Goal: Answer question/provide support: Share knowledge or assist other users

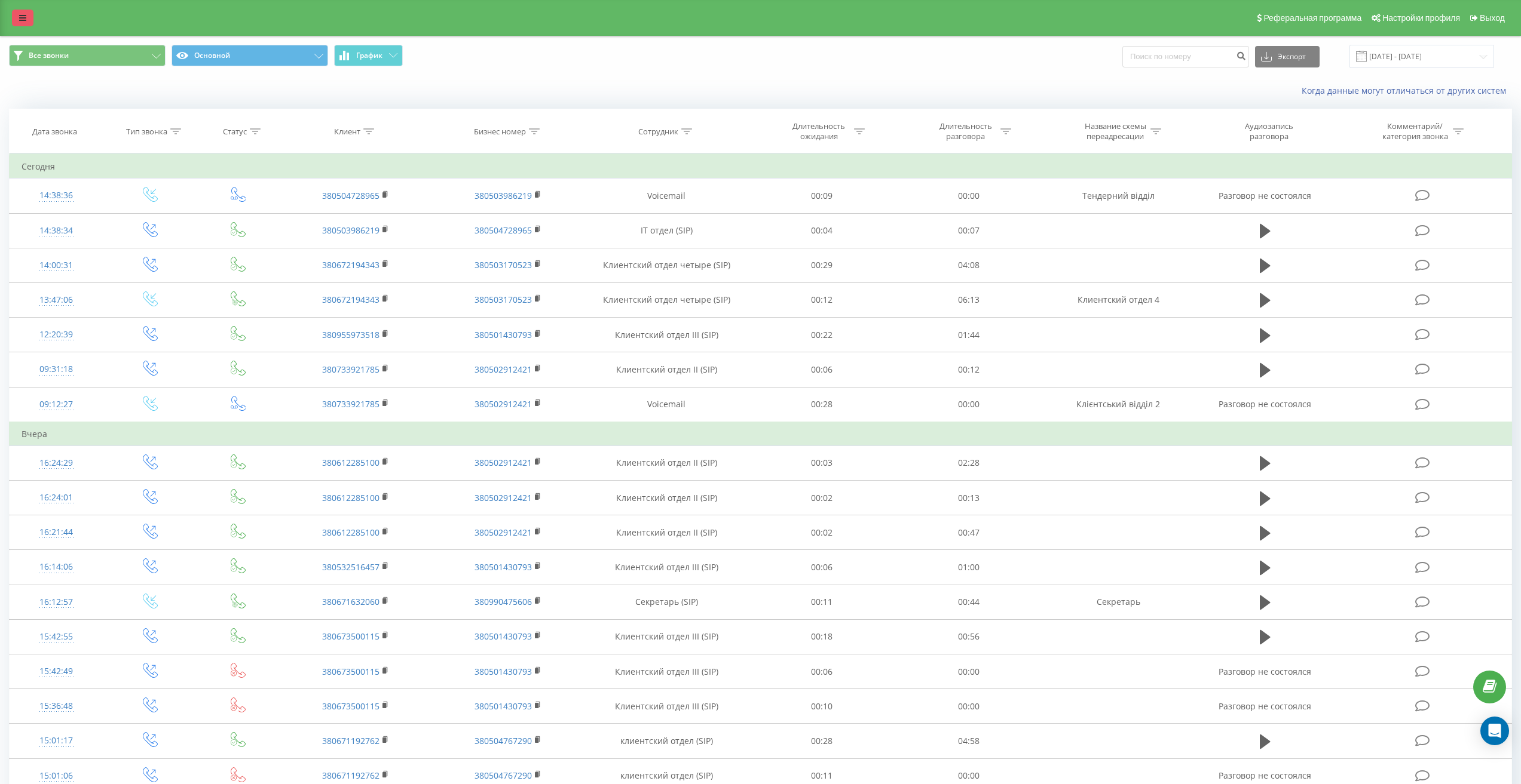
click at [24, 22] on icon at bounding box center [22, 17] width 7 height 8
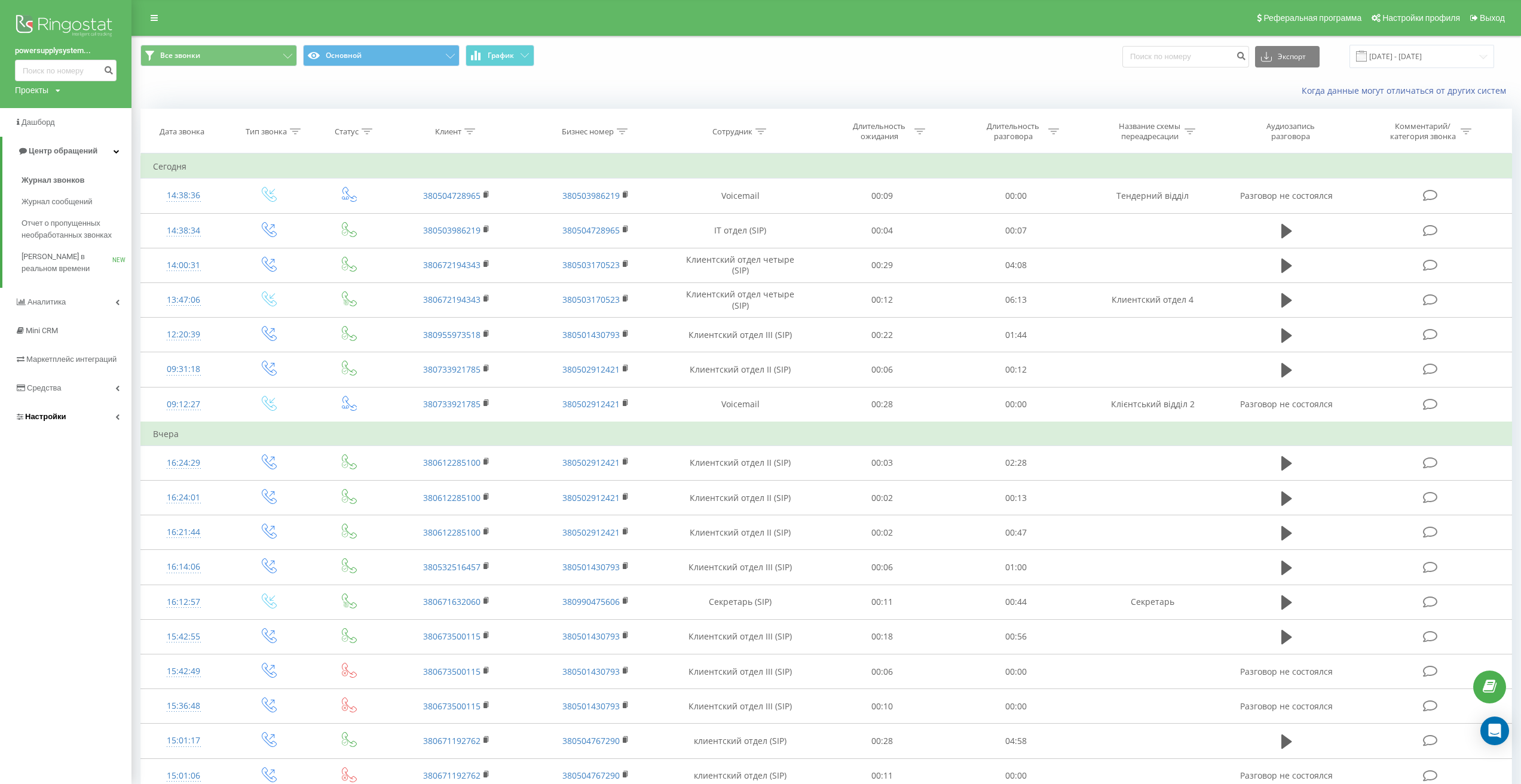
click at [108, 422] on link "Настройки" at bounding box center [66, 417] width 131 height 29
click at [97, 353] on link "Виртуальная АТС" at bounding box center [76, 351] width 110 height 25
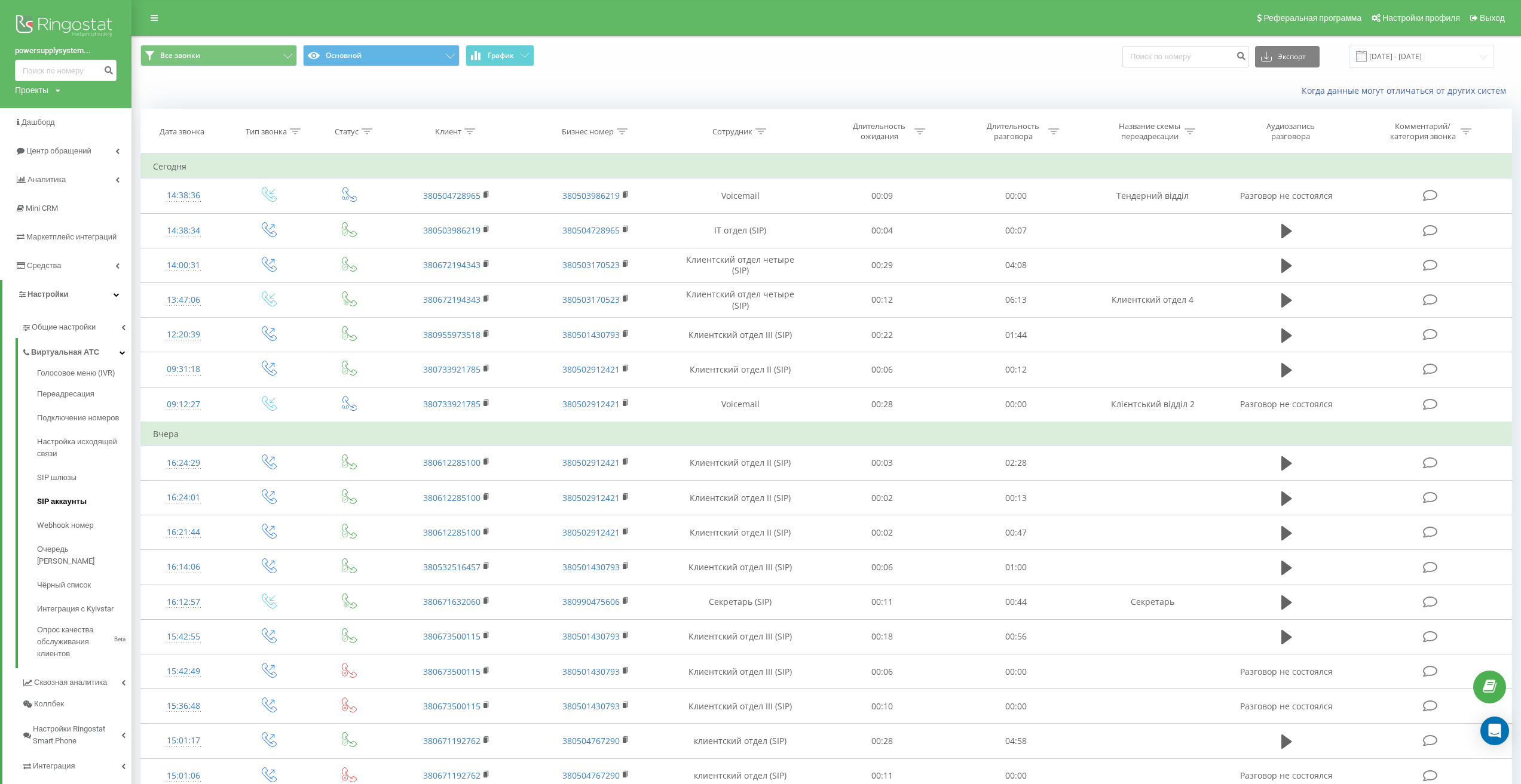
click at [81, 504] on span "SIP аккаунты" at bounding box center [61, 501] width 49 height 12
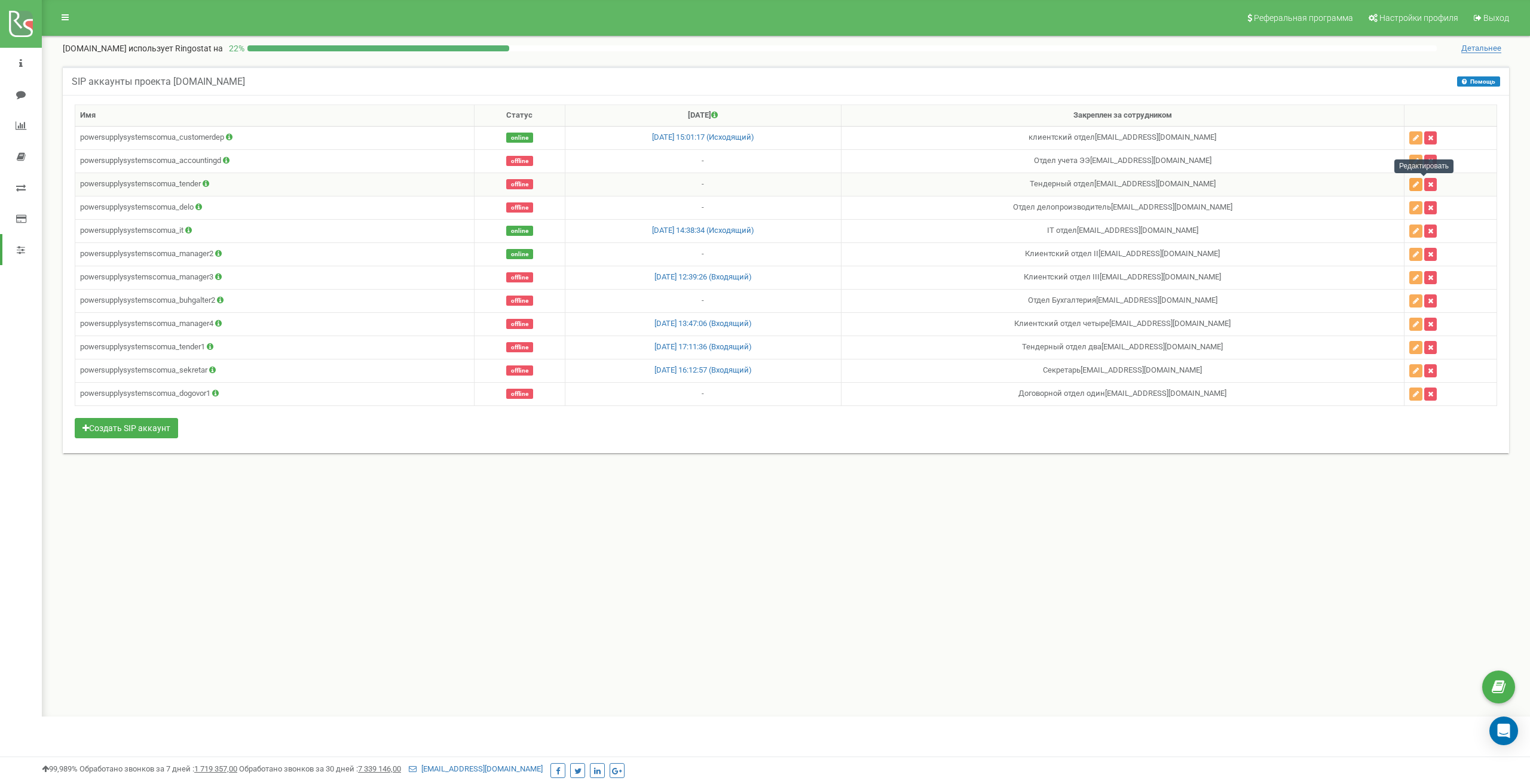
click at [1418, 184] on icon "button" at bounding box center [1415, 184] width 6 height 7
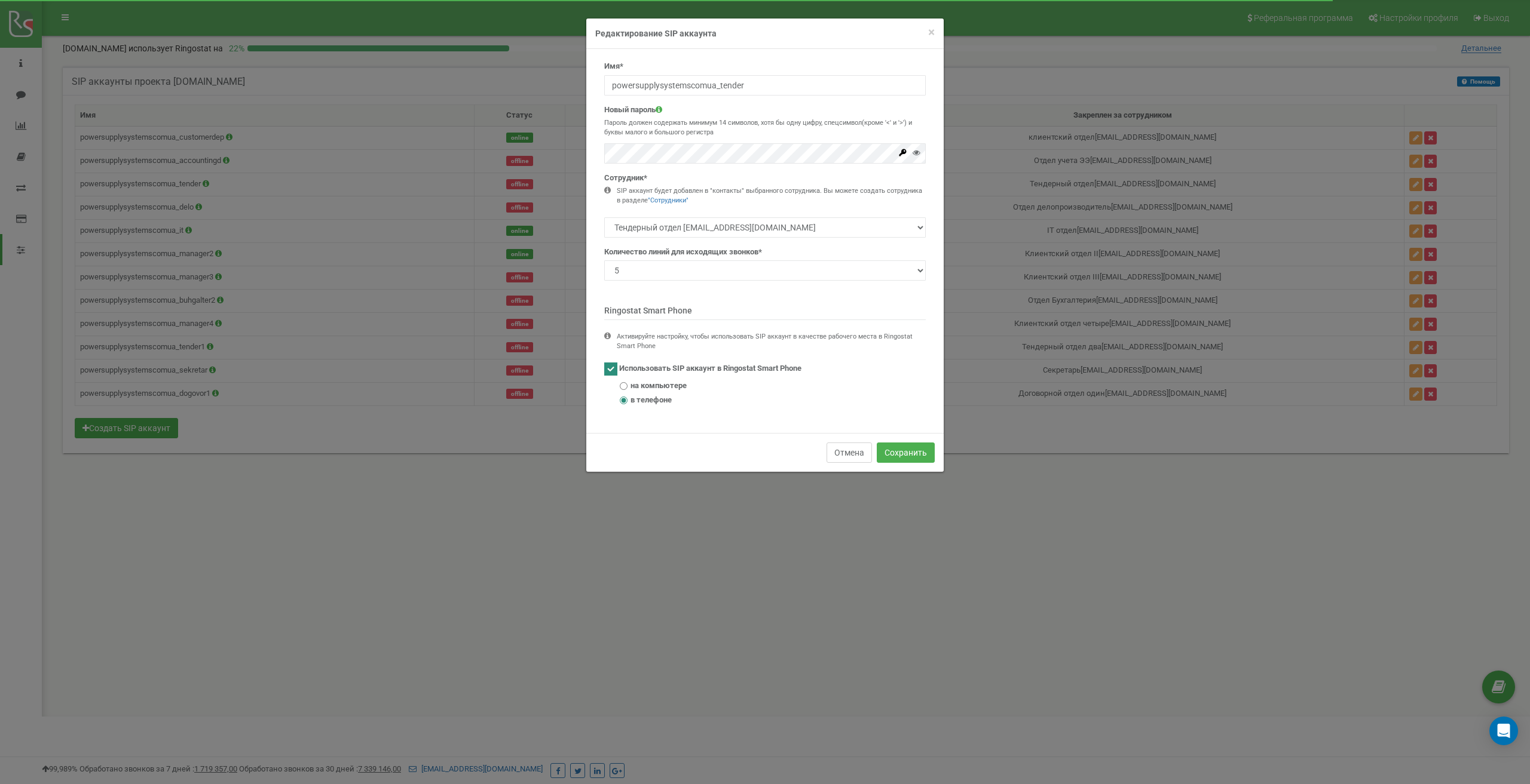
click at [863, 453] on button "Отмена" at bounding box center [849, 452] width 45 height 21
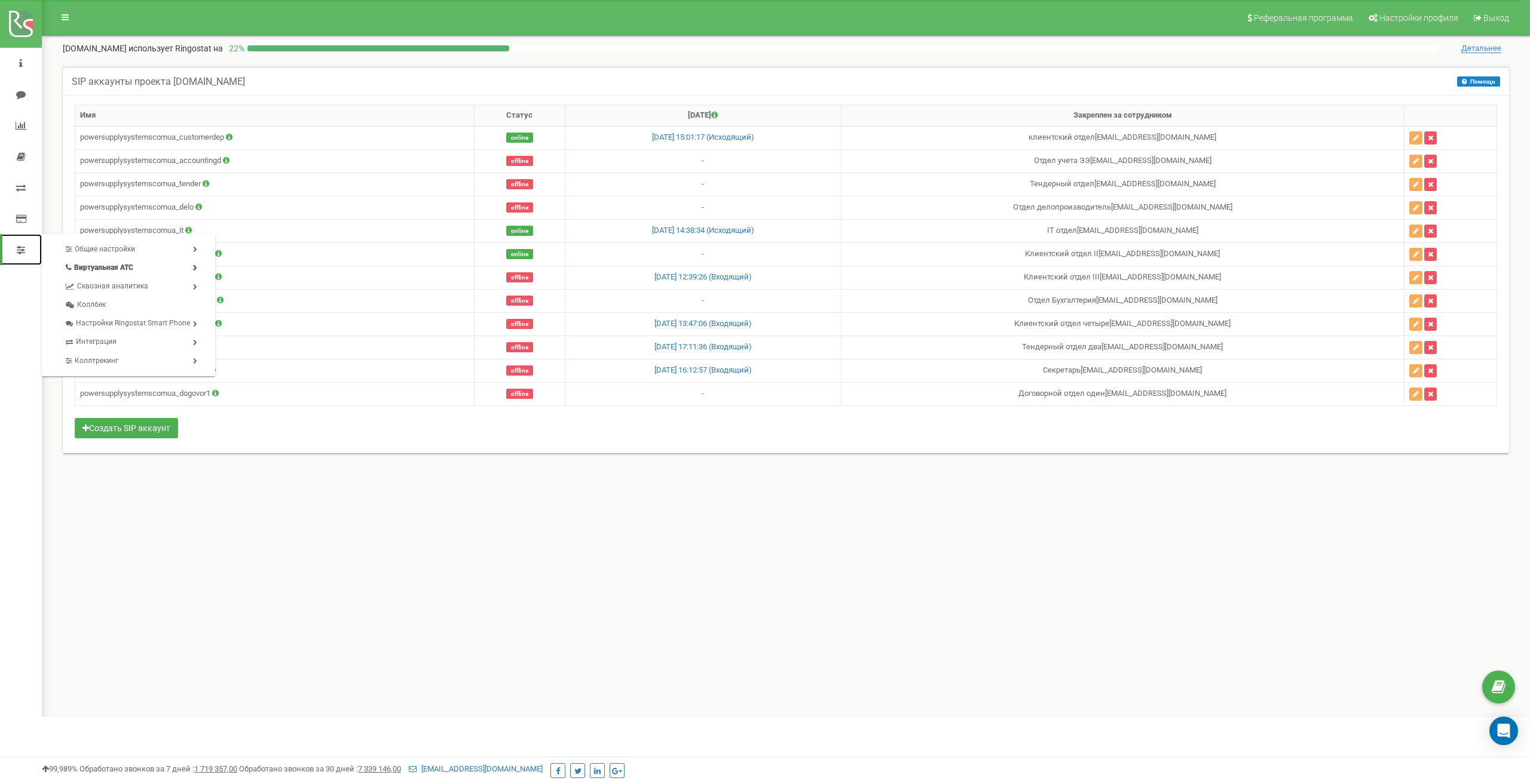
click at [21, 252] on icon at bounding box center [21, 249] width 8 height 10
click at [291, 292] on link "Переадресация" at bounding box center [309, 292] width 177 height 19
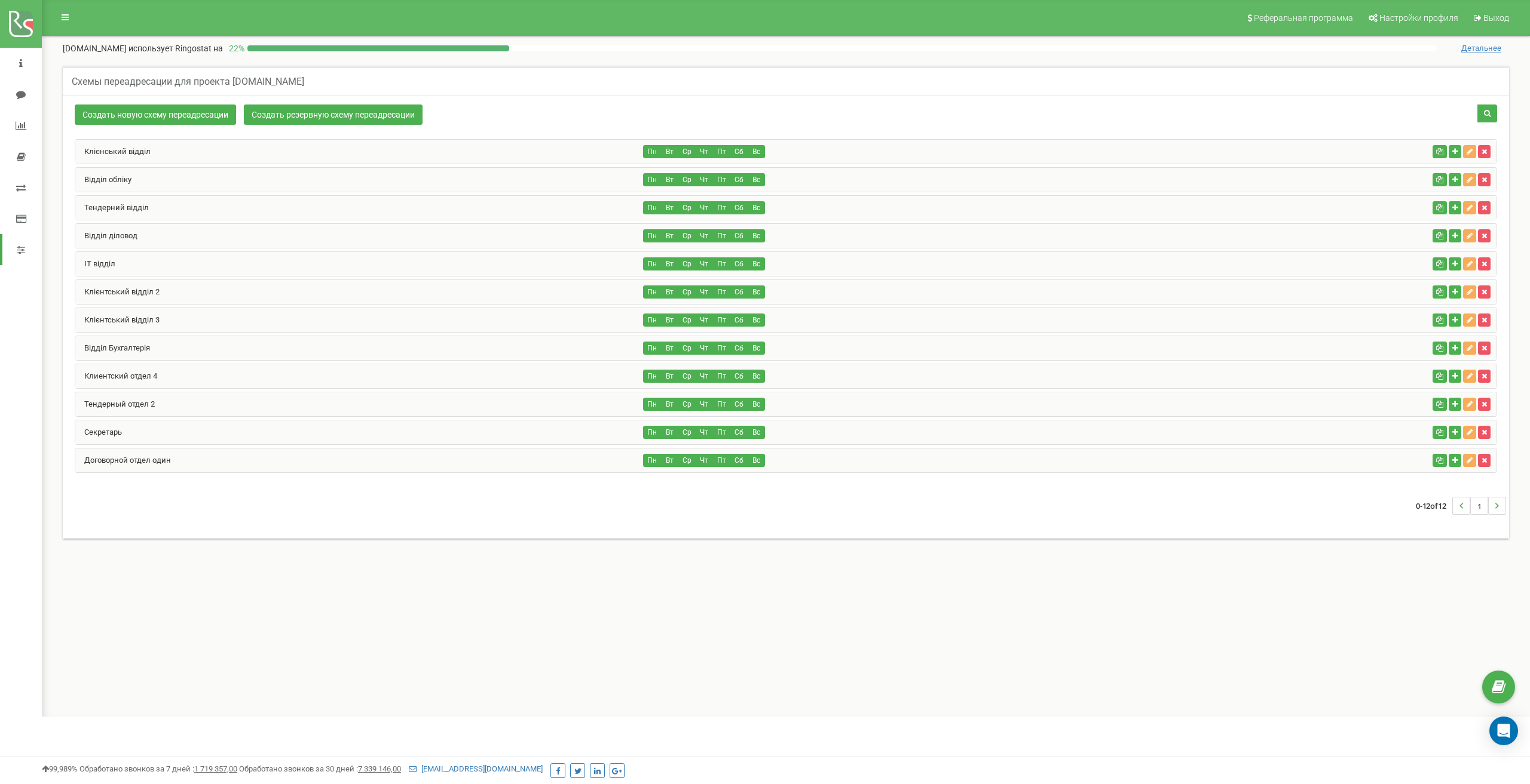
click at [593, 208] on div "Тендерний відділ" at bounding box center [360, 208] width 568 height 24
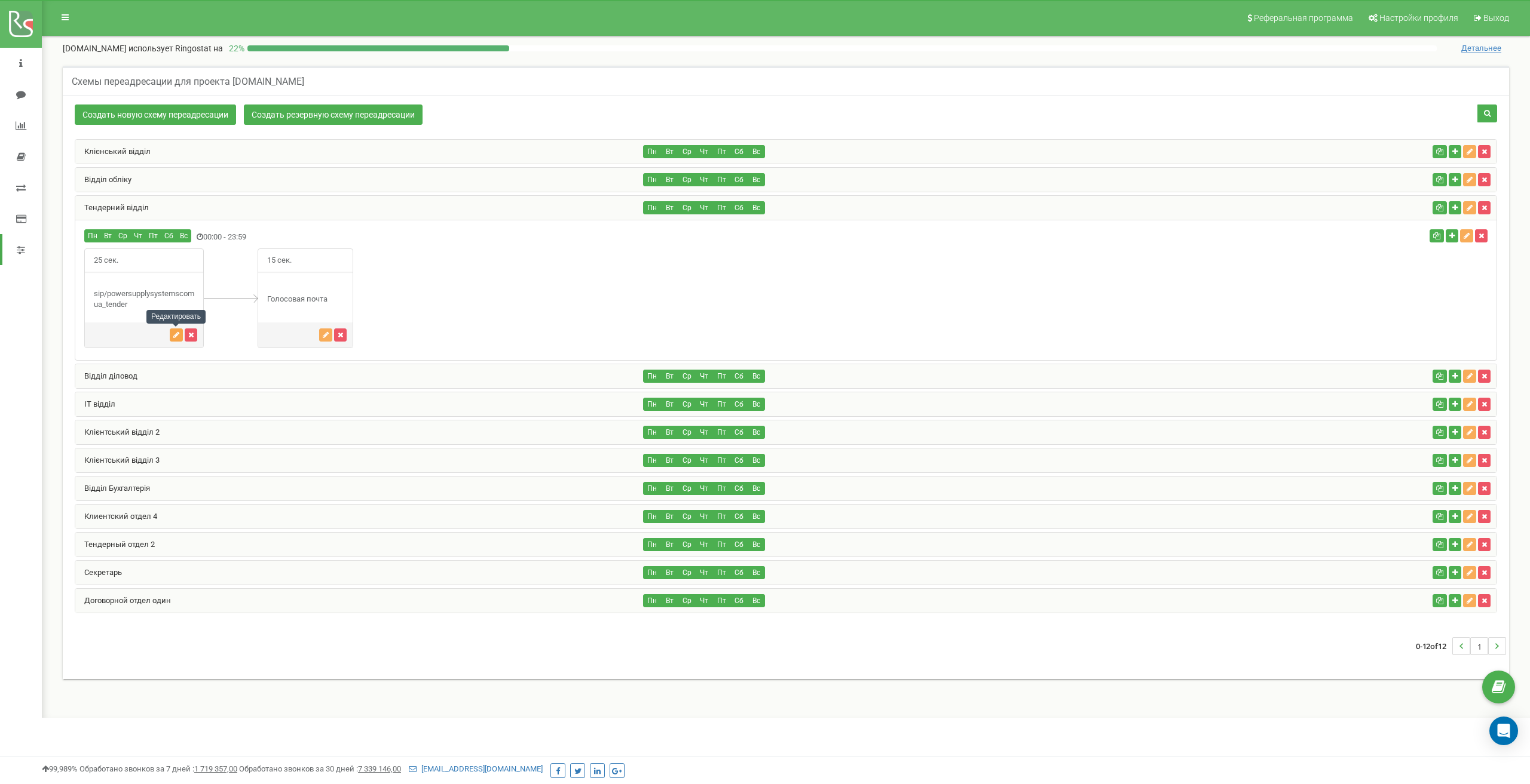
click at [174, 338] on icon "button" at bounding box center [176, 335] width 6 height 7
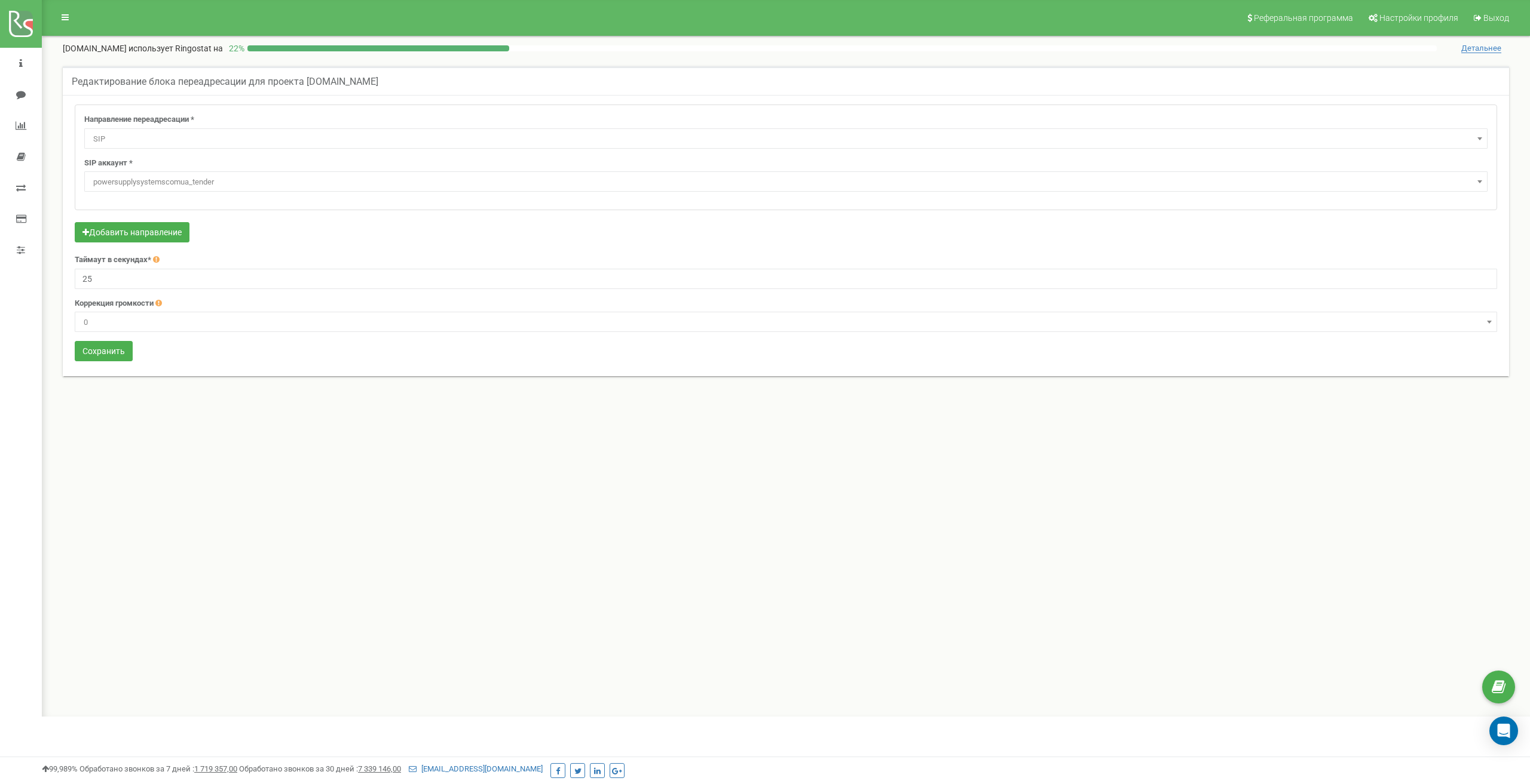
select select "SIP"
select select "powersupplysystemscomua_tender"
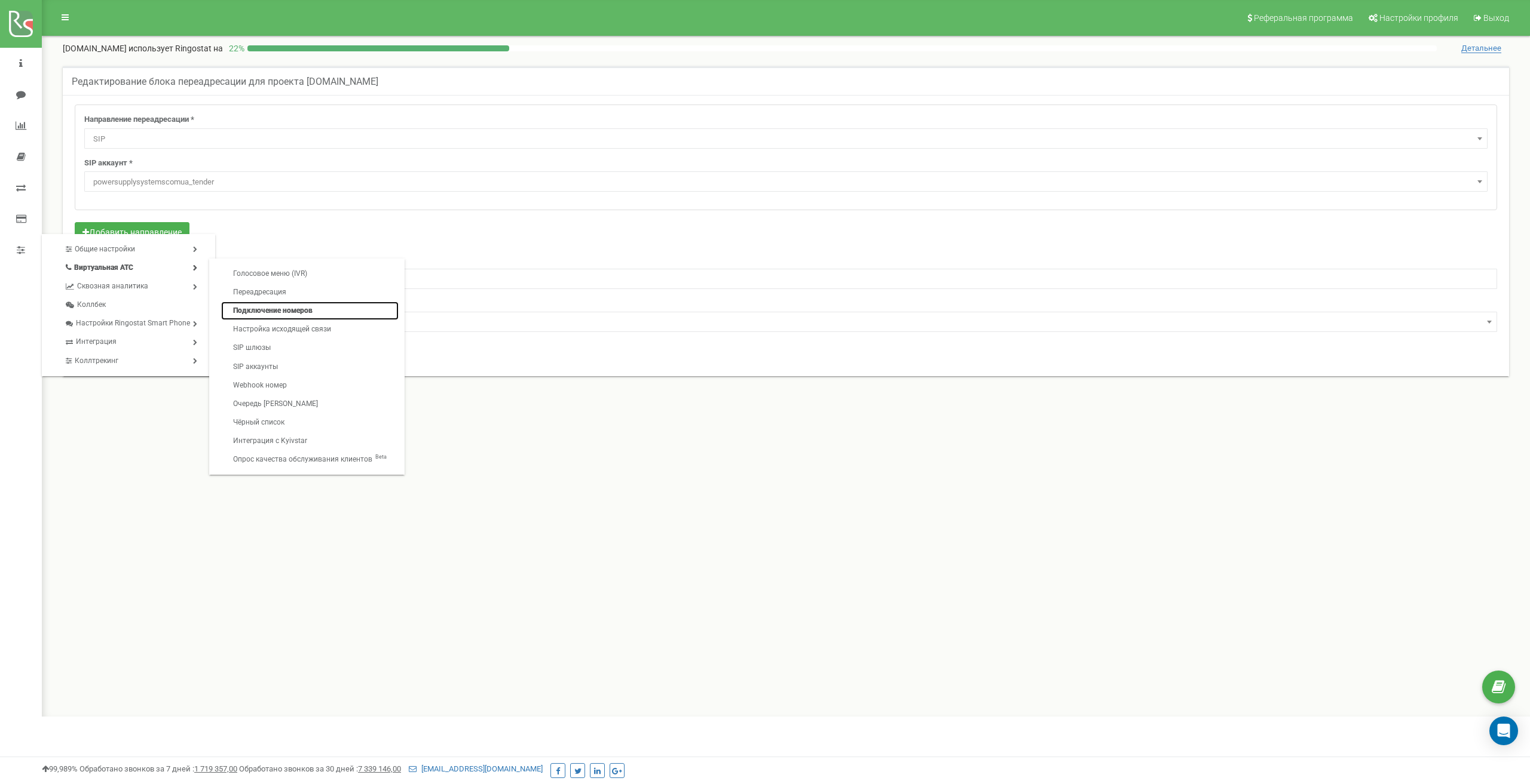
click at [308, 310] on link "Подключение номеров" at bounding box center [309, 310] width 177 height 19
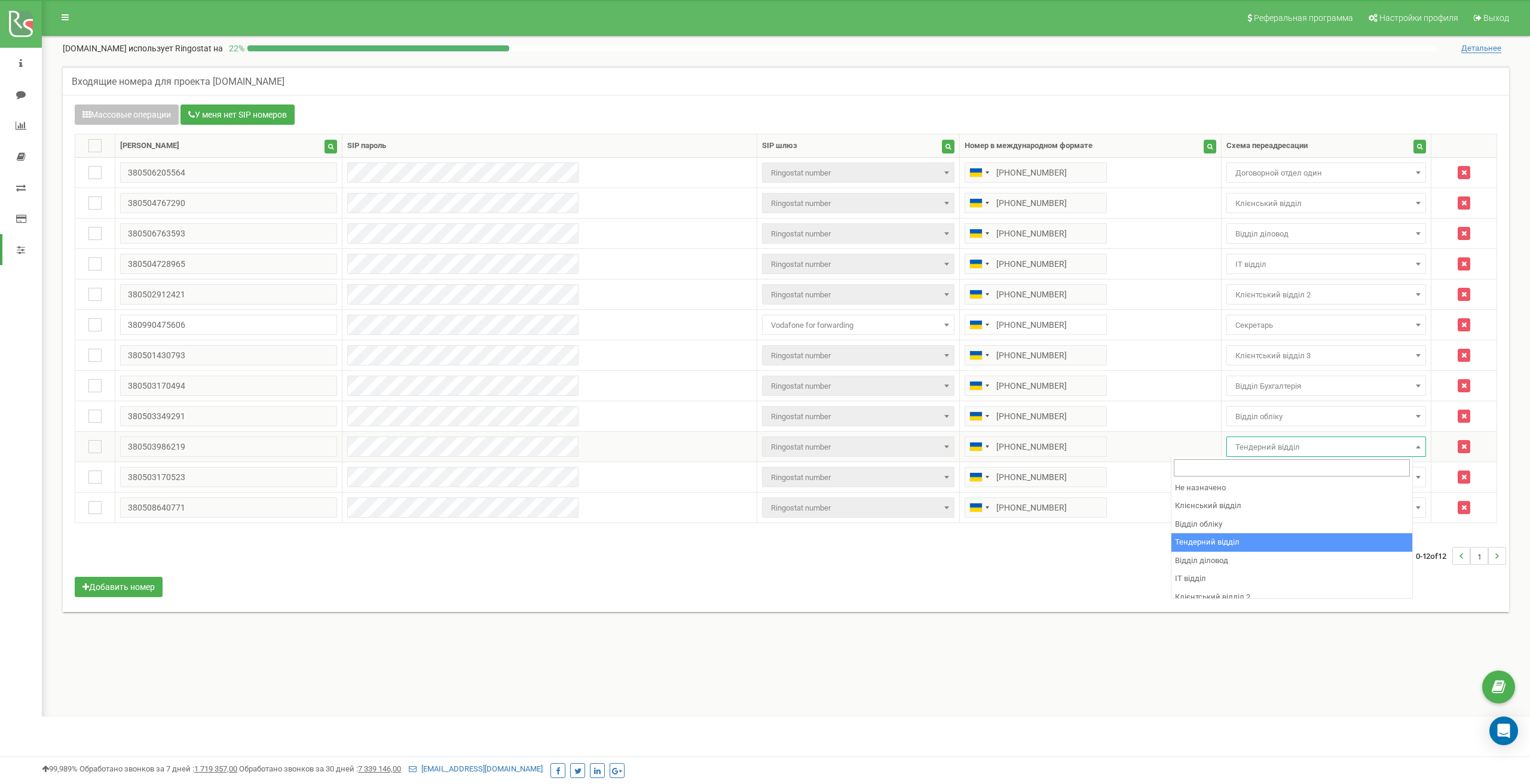
click at [1274, 452] on span "Тендерний відділ" at bounding box center [1326, 447] width 192 height 17
click at [1243, 450] on span "Тендерний відділ" at bounding box center [1326, 447] width 192 height 17
click at [1230, 450] on span "Не назначено" at bounding box center [1326, 447] width 192 height 17
select select "155414"
click at [1113, 568] on div "0-12 of 12 1" at bounding box center [785, 556] width 1440 height 42
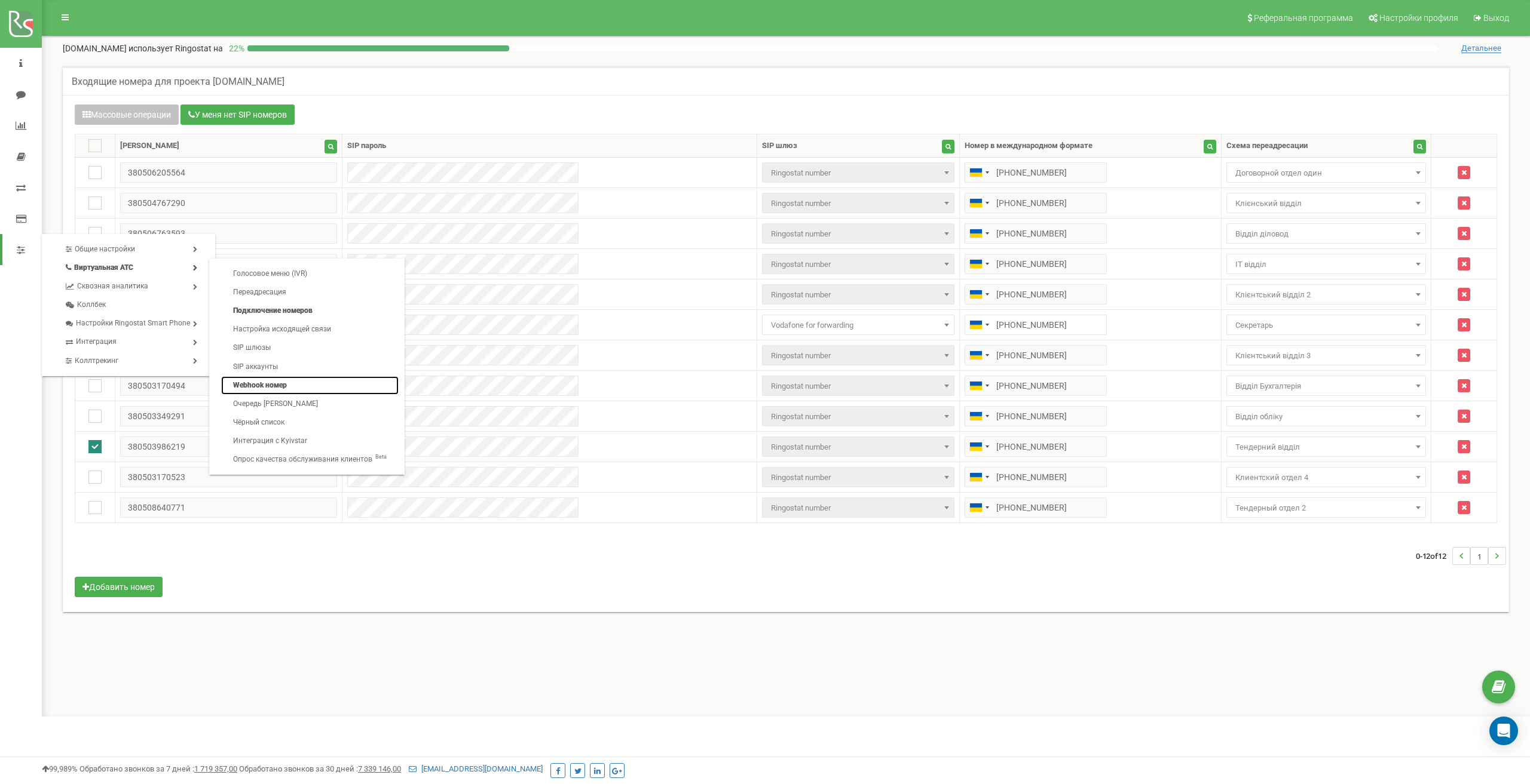
click at [274, 381] on link "Webhook номер" at bounding box center [309, 386] width 177 height 19
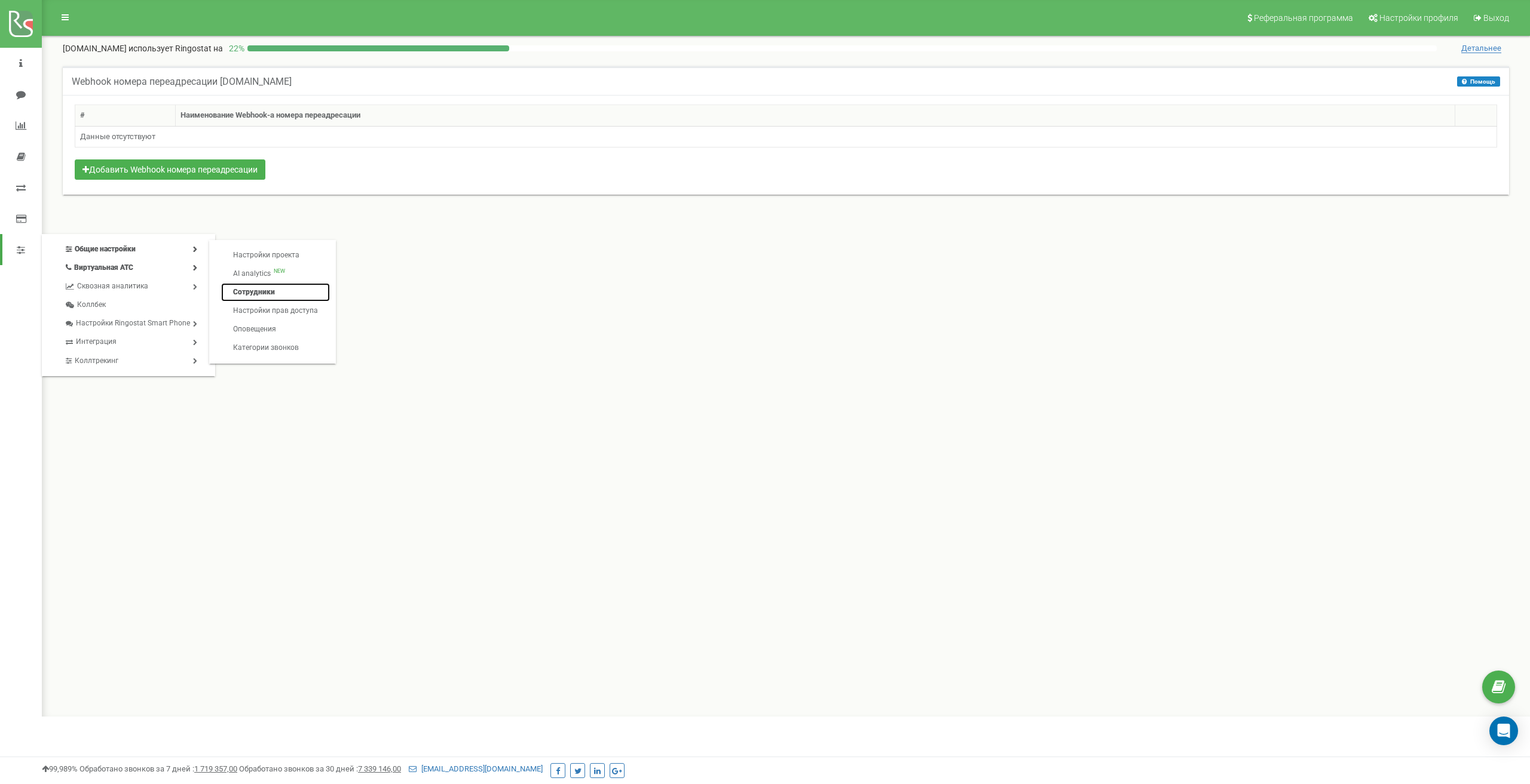
click at [273, 293] on link "Сотрудники" at bounding box center [275, 292] width 109 height 19
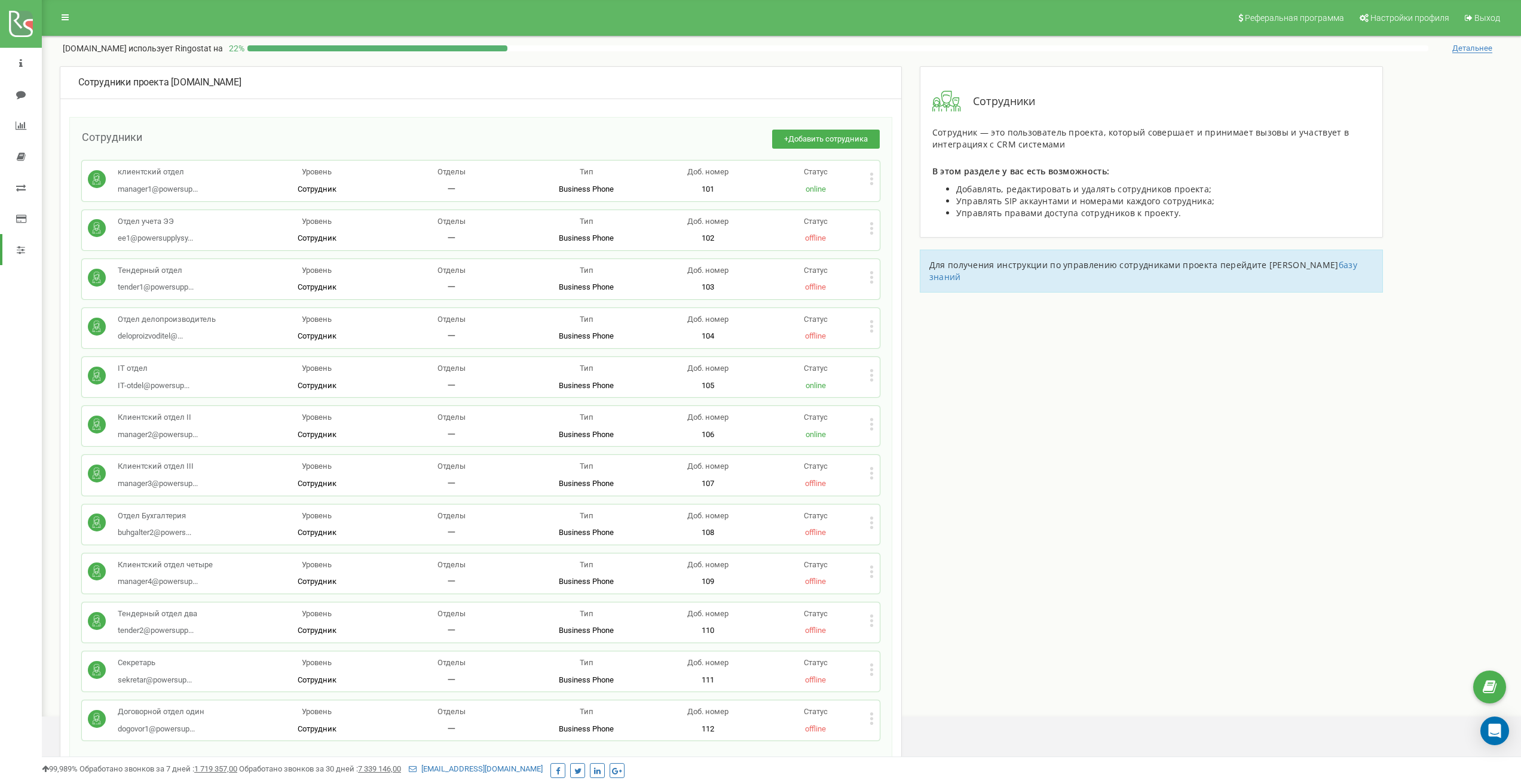
click at [872, 280] on icon at bounding box center [872, 278] width 4 height 13
click at [887, 291] on div "Редактировать" at bounding box center [926, 297] width 112 height 19
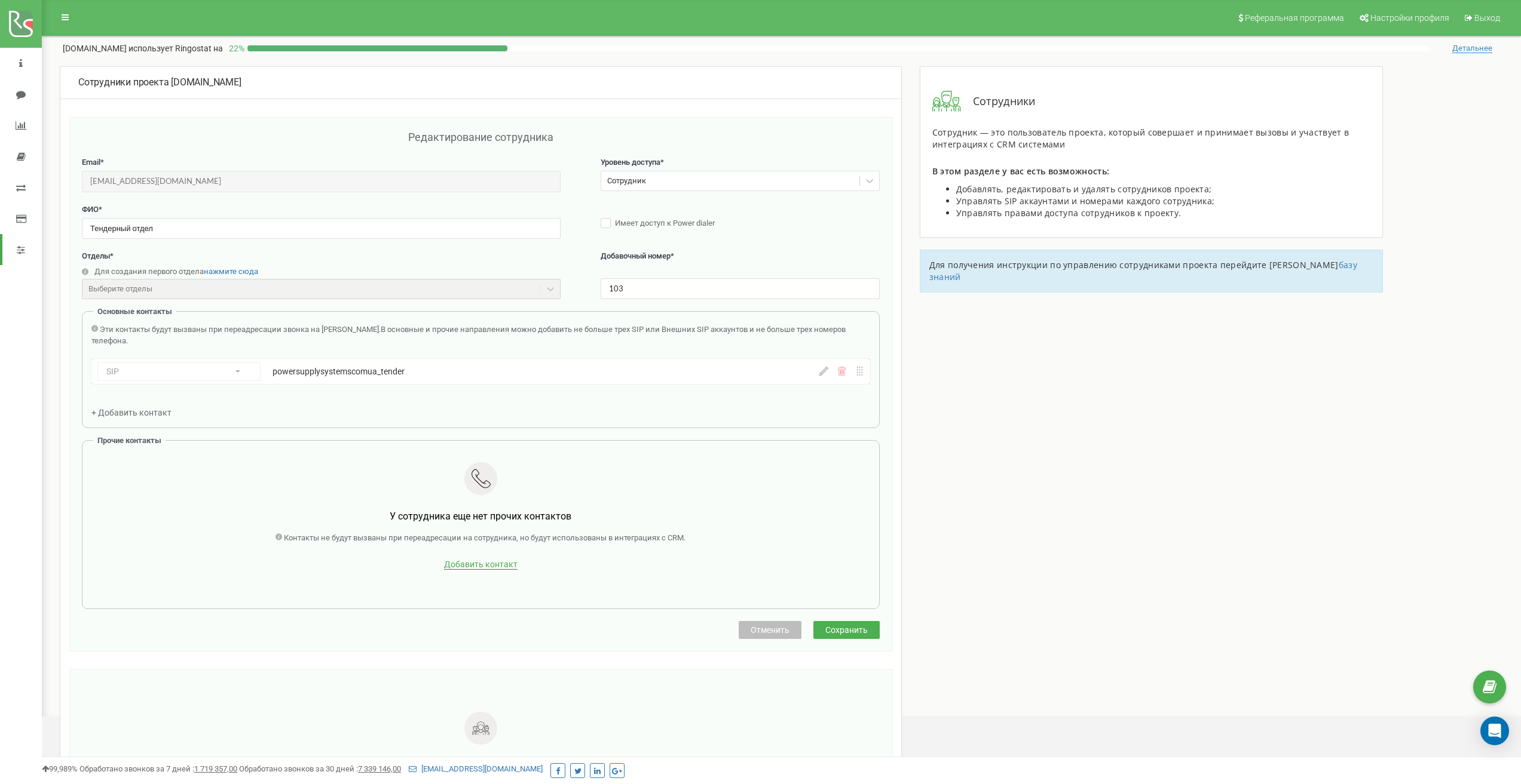
click at [491, 566] on span "Добавить контакт" at bounding box center [481, 564] width 74 height 10
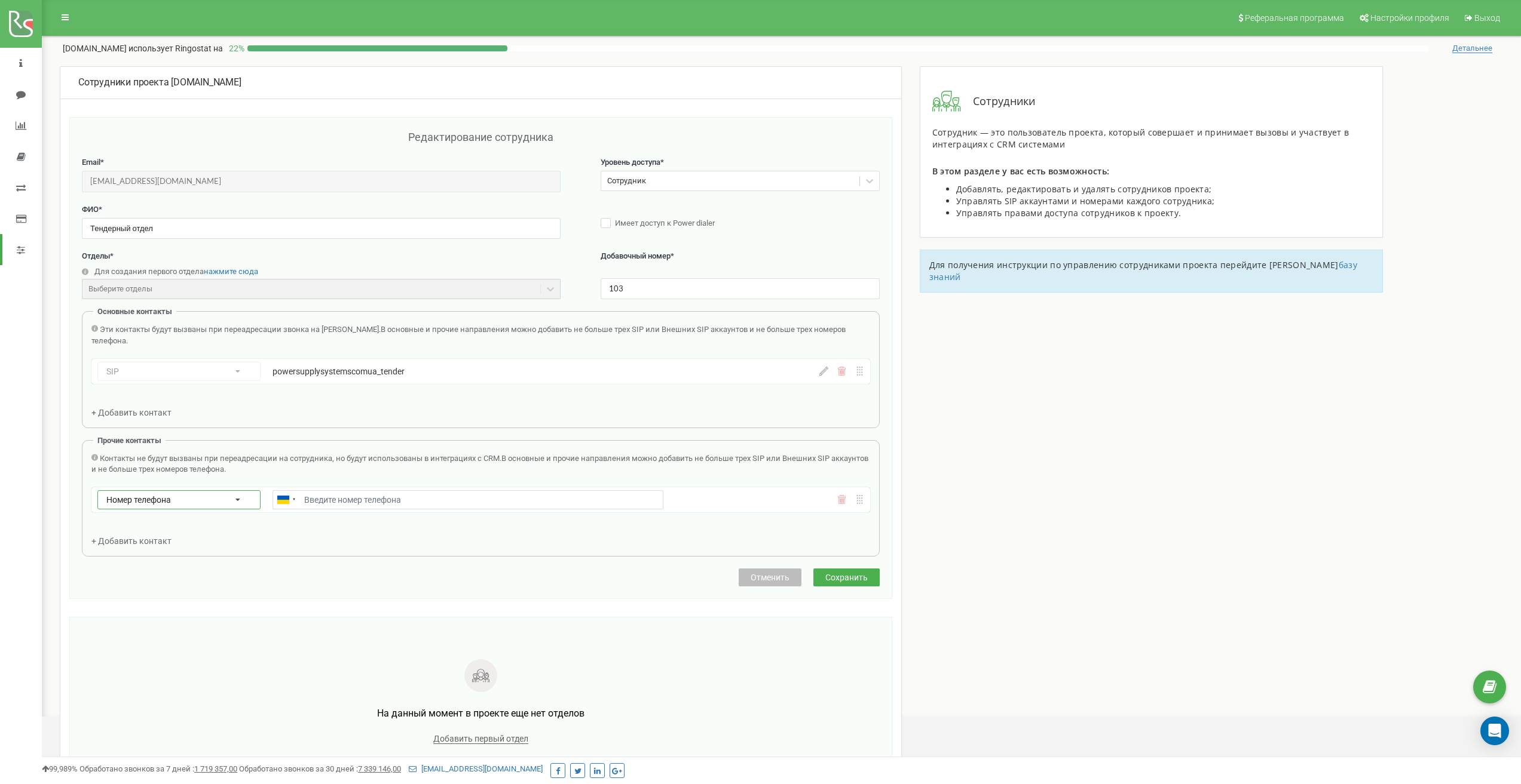
click at [239, 501] on icon at bounding box center [237, 500] width 40 height 19
click at [237, 537] on div "SIP" at bounding box center [179, 534] width 162 height 17
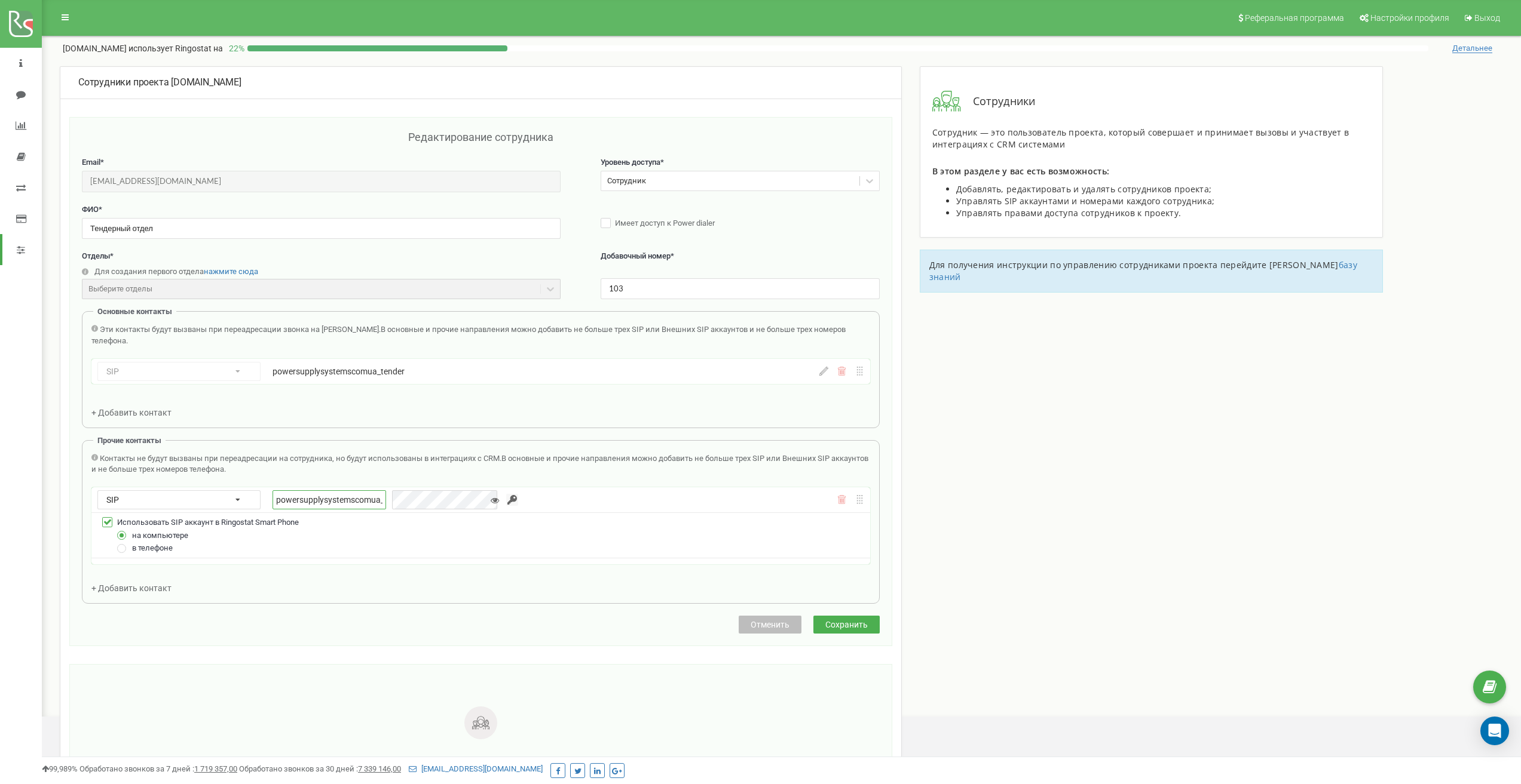
click at [372, 501] on input "powersupplysystemscomua_" at bounding box center [329, 499] width 113 height 19
click at [493, 525] on div "Использовать SIP аккаунт в Ringostat Smart Phone" at bounding box center [480, 522] width 766 height 13
click at [159, 550] on span "в телефоне" at bounding box center [152, 548] width 40 height 9
click at [121, 544] on label at bounding box center [121, 544] width 10 height 0
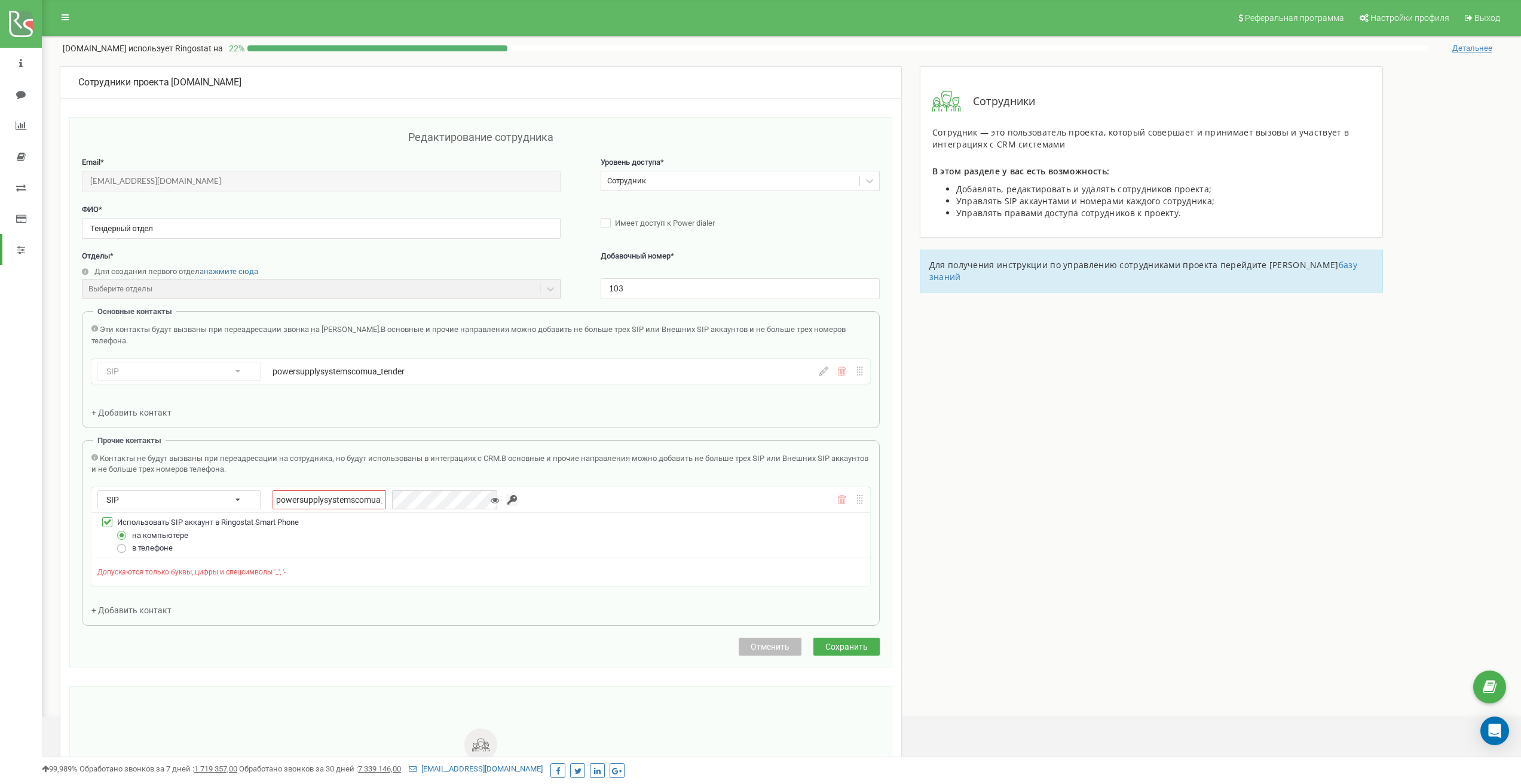
click at [0, 0] on input "в телефоне" at bounding box center [0, 0] width 0 height 0
click at [320, 552] on div "в телефоне" at bounding box center [488, 548] width 752 height 13
click at [343, 501] on input "powersupplysystemscomua_" at bounding box center [329, 499] width 113 height 19
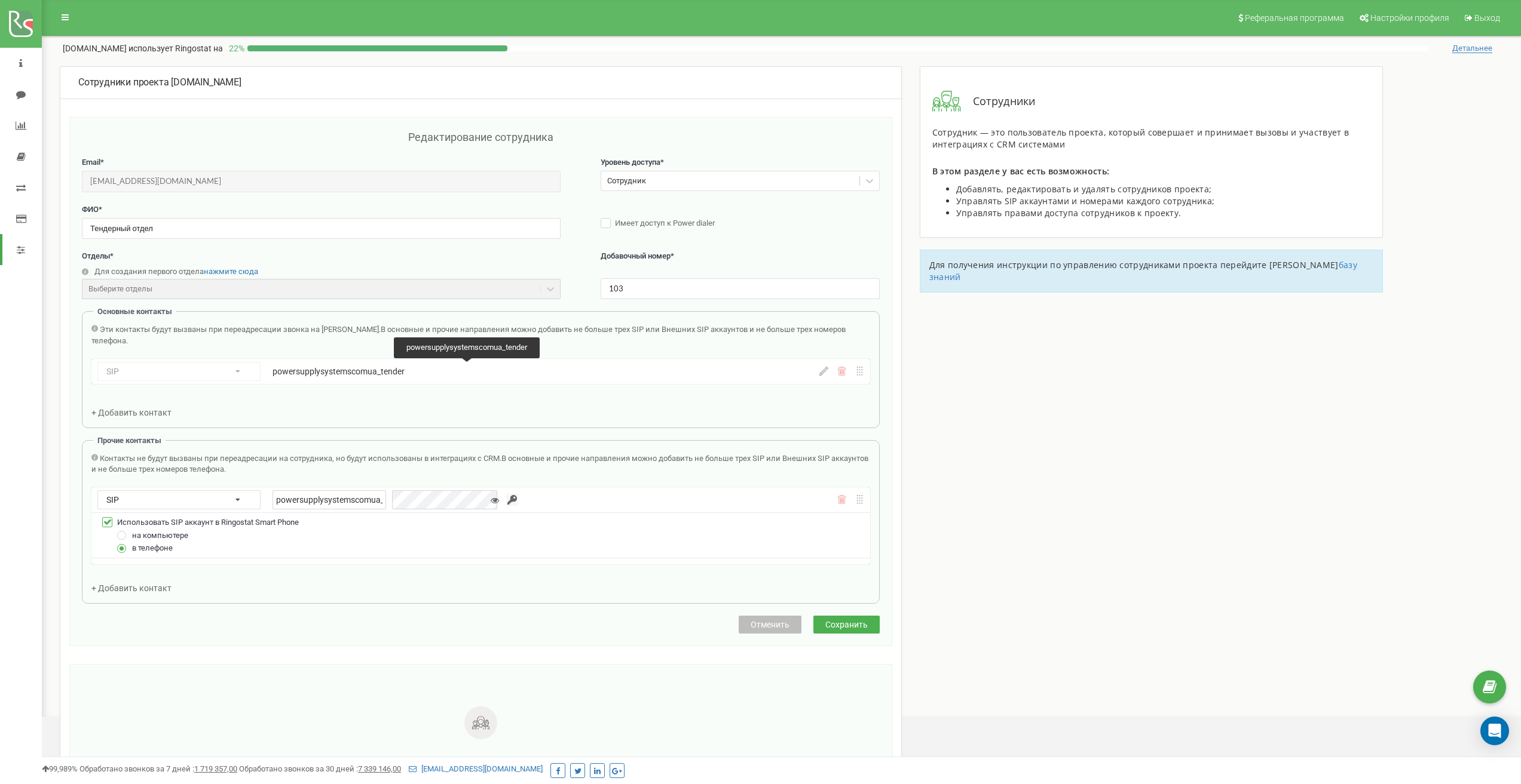
click at [416, 373] on div "powersupplysystemscomua_tender" at bounding box center [468, 371] width 390 height 12
click at [412, 373] on div "powersupplysystemscomua_tender" at bounding box center [468, 371] width 390 height 12
click at [385, 374] on div "powersupplysystemscomua_tender" at bounding box center [468, 371] width 390 height 12
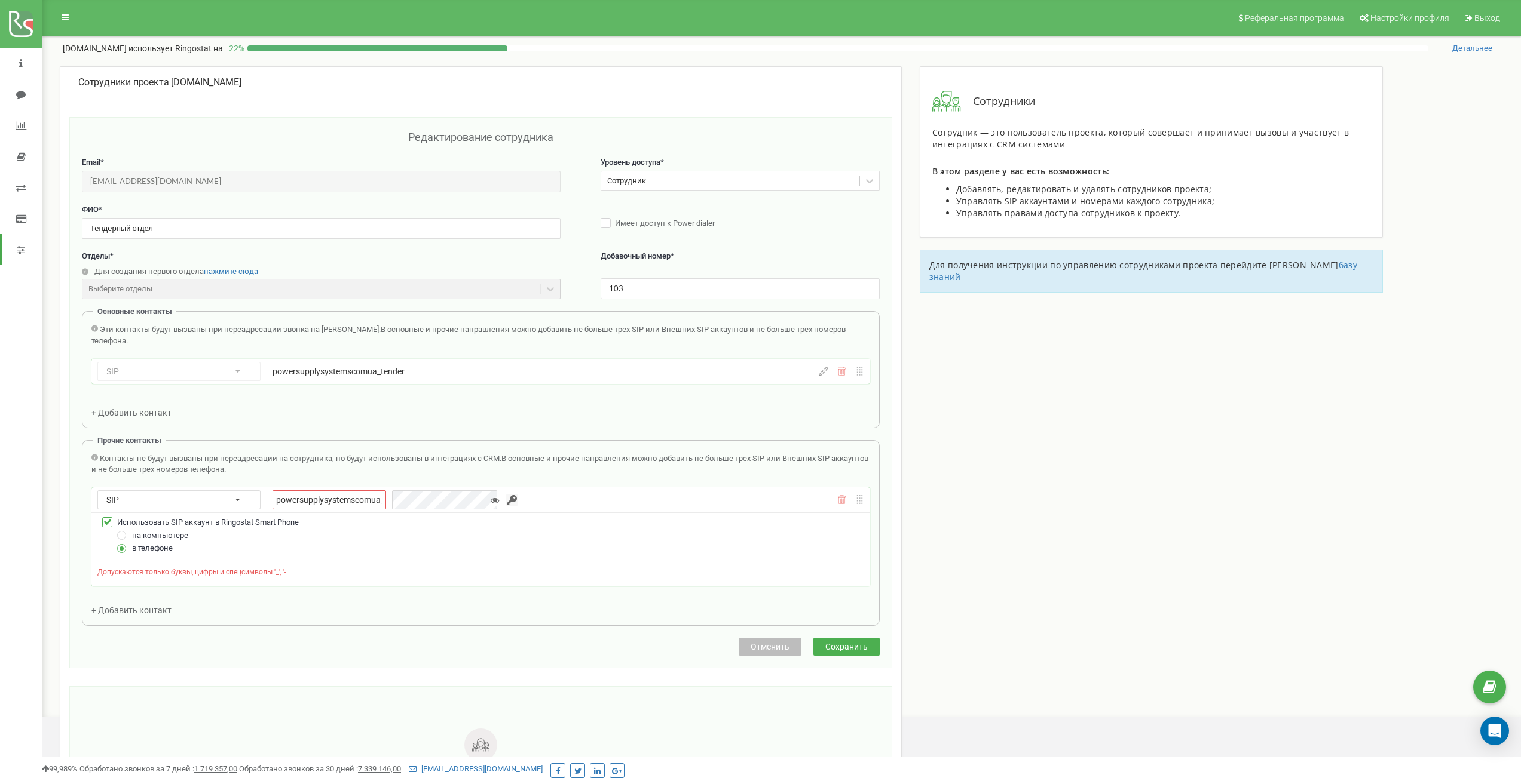
click at [446, 414] on div "Эти контакты будут вызваны при переадресации звонка на Сотрудника. В основные и…" at bounding box center [481, 371] width 779 height 94
drag, startPoint x: 404, startPoint y: 373, endPoint x: 314, endPoint y: 380, distance: 90.3
click at [314, 380] on div "SIP Номер телефона SIP Внешний SIP powersupplysystemscomua_tender powersupplysy…" at bounding box center [481, 373] width 779 height 30
click at [354, 375] on div "powersupplysystemscomua_tender" at bounding box center [468, 371] width 390 height 12
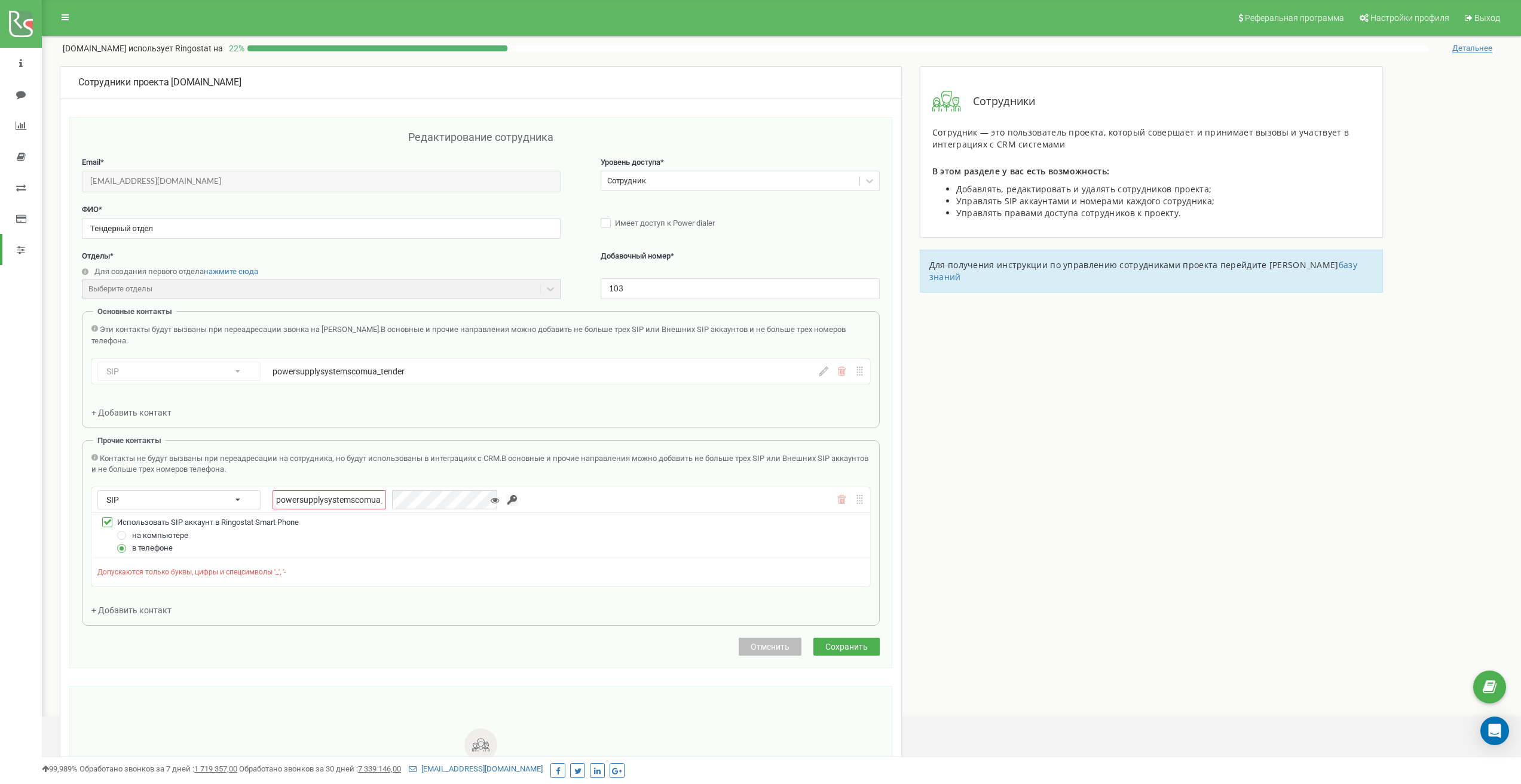
click at [843, 502] on icon at bounding box center [842, 500] width 9 height 9
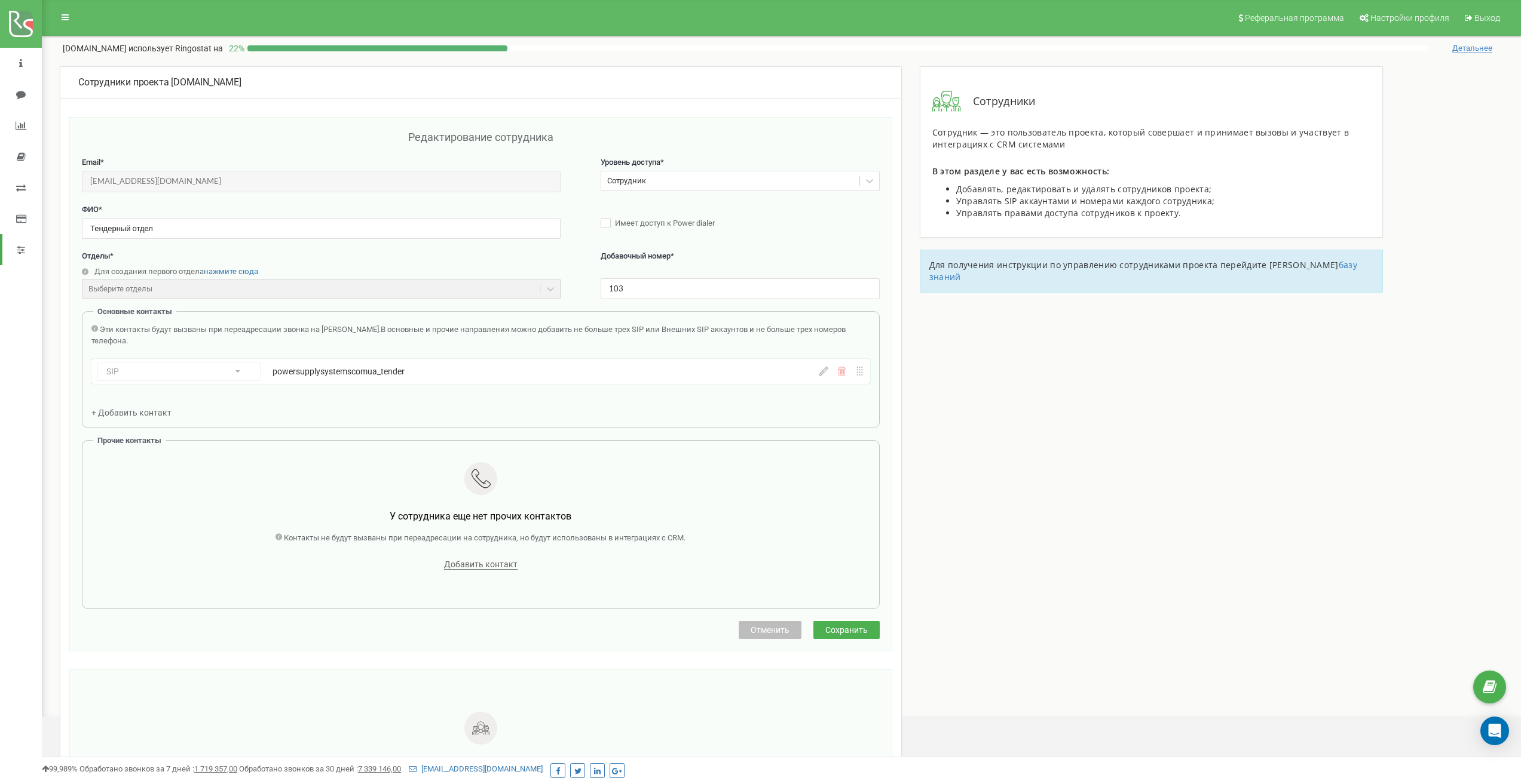
click at [862, 631] on span "Сохранить" at bounding box center [845, 630] width 42 height 10
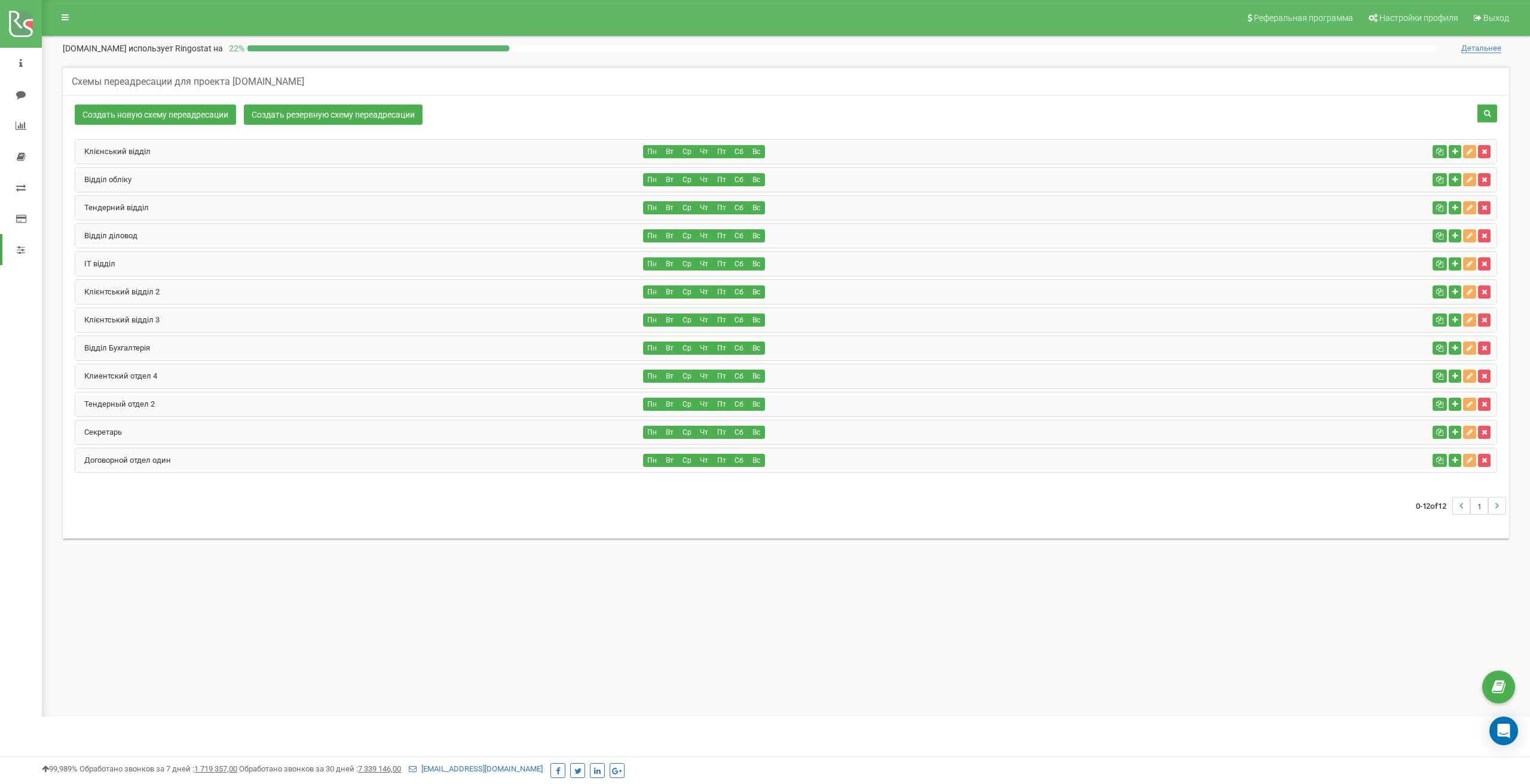
click at [218, 211] on div "Тендерний відділ" at bounding box center [360, 208] width 568 height 24
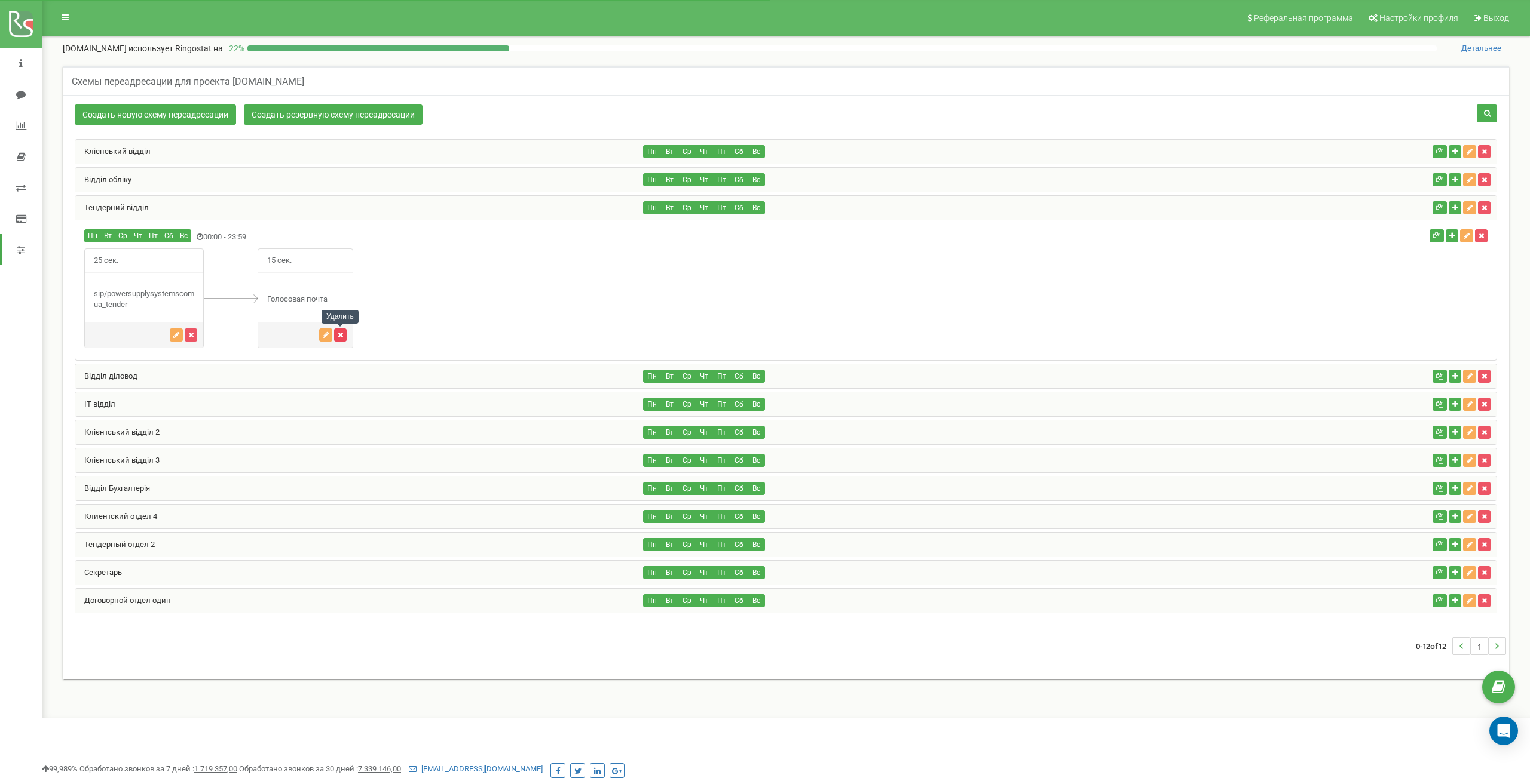
click at [341, 337] on icon "button" at bounding box center [340, 335] width 5 height 7
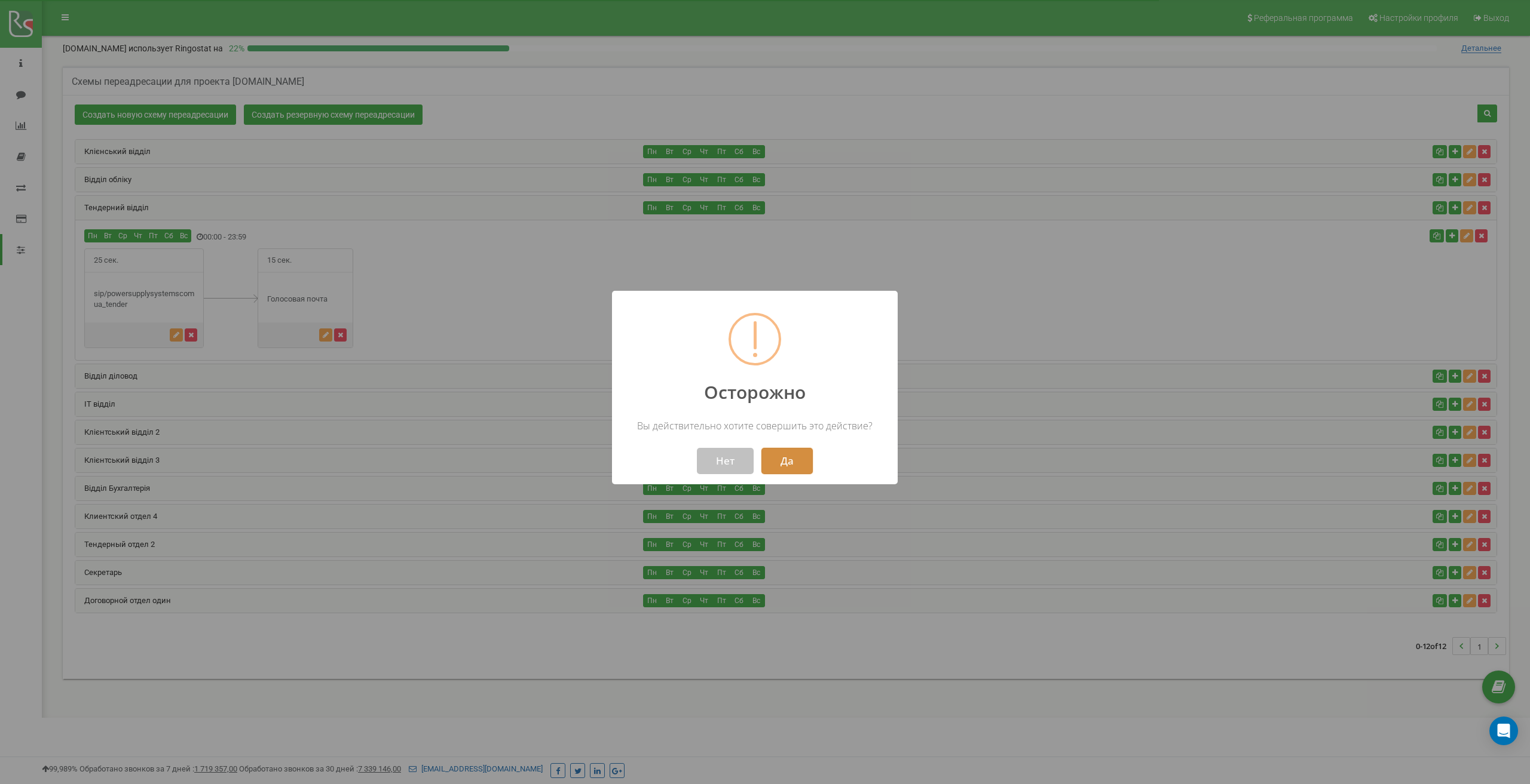
click at [788, 457] on button "Да" at bounding box center [786, 460] width 51 height 26
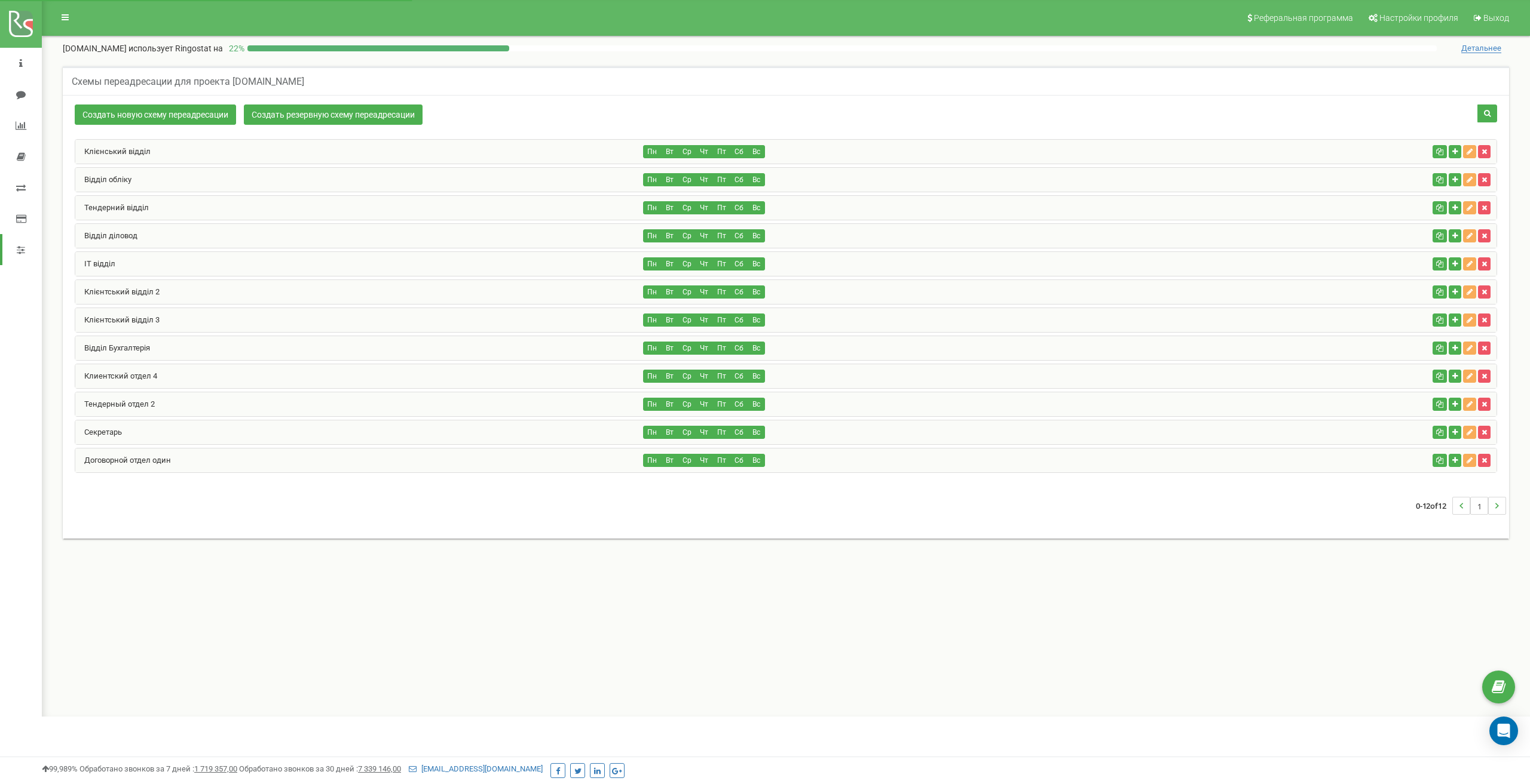
click at [219, 208] on div "Тендерний відділ" at bounding box center [360, 208] width 568 height 24
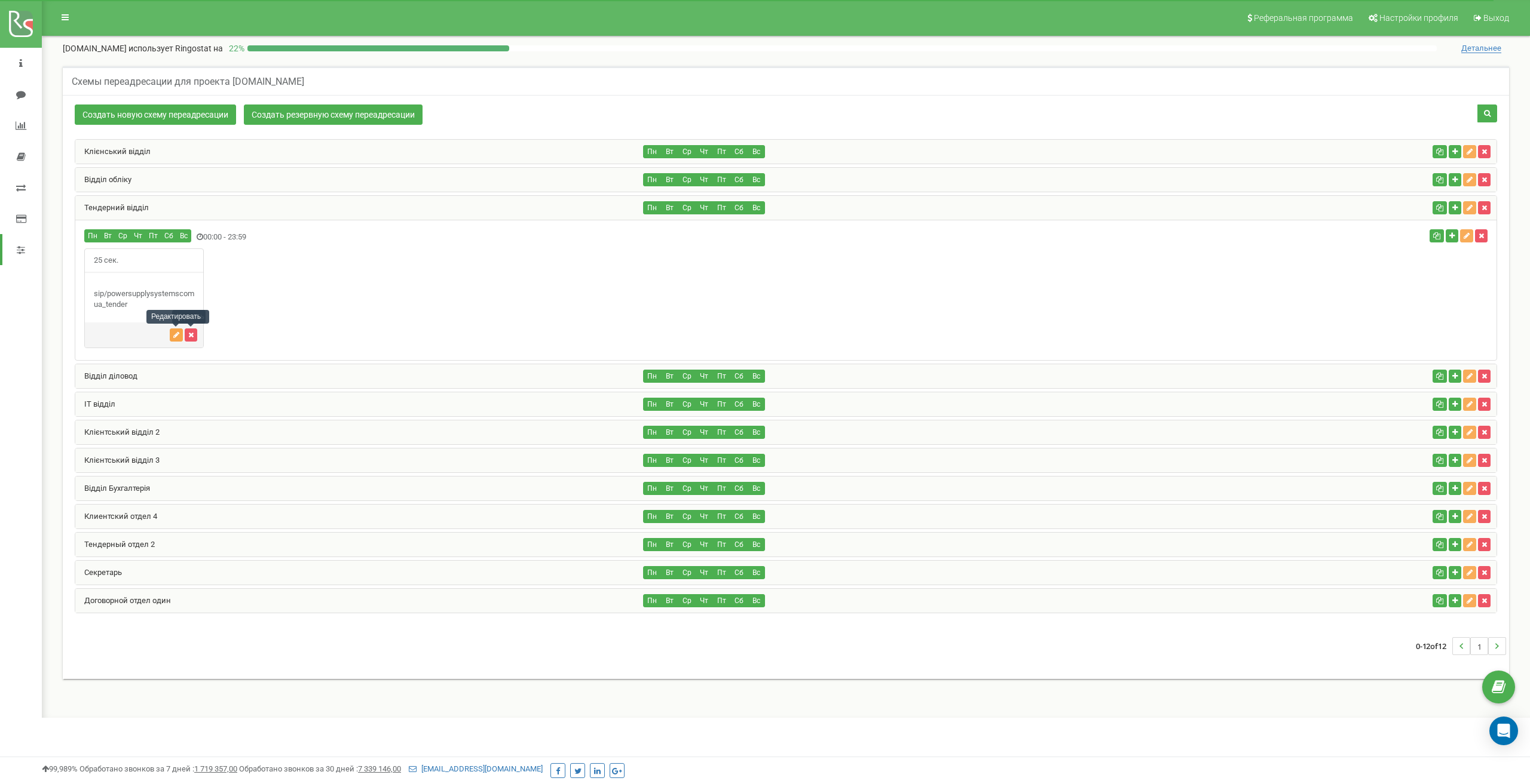
click at [177, 335] on icon "button" at bounding box center [176, 335] width 6 height 7
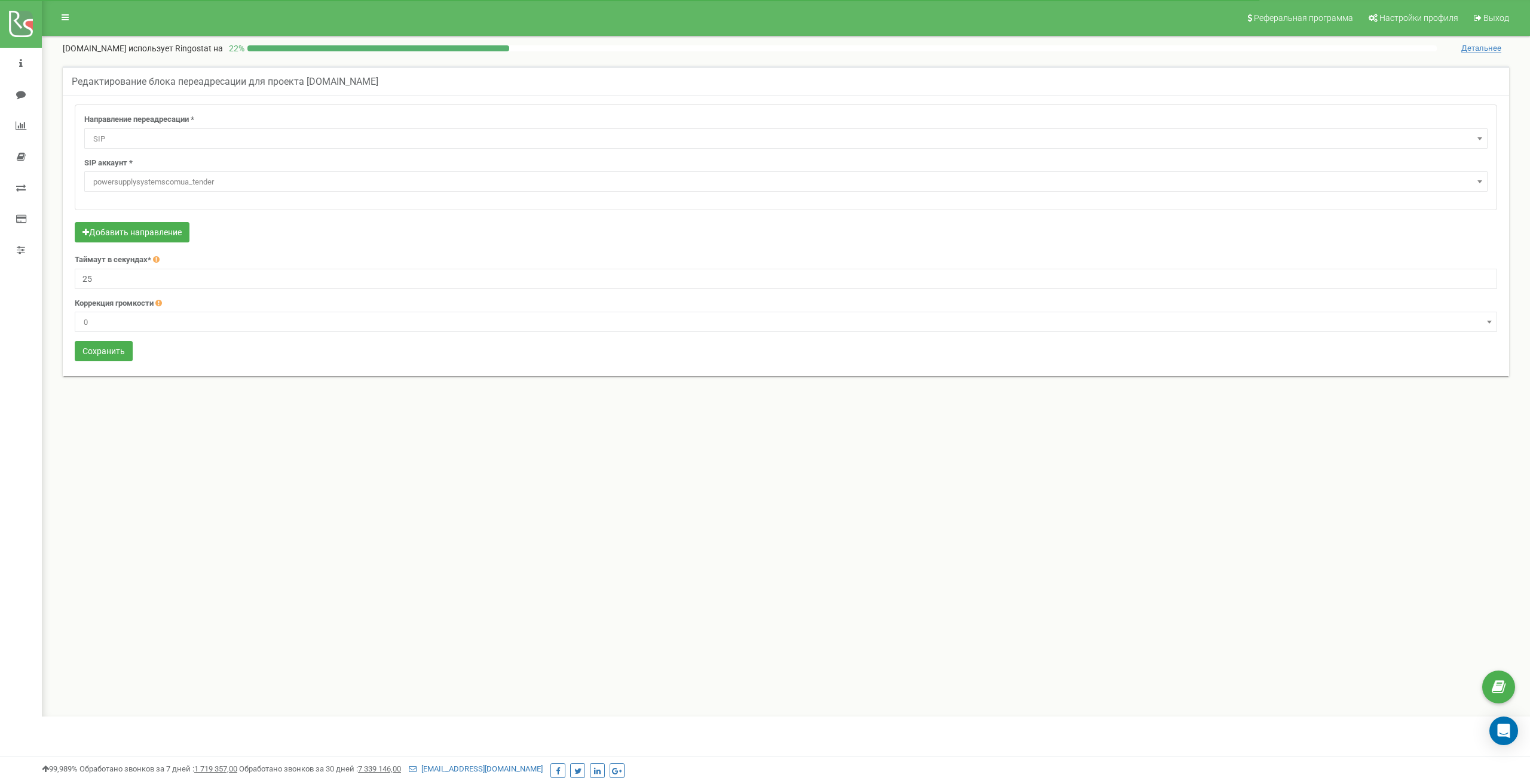
select select "SIP"
select select "powersupplysystemscomua_tender"
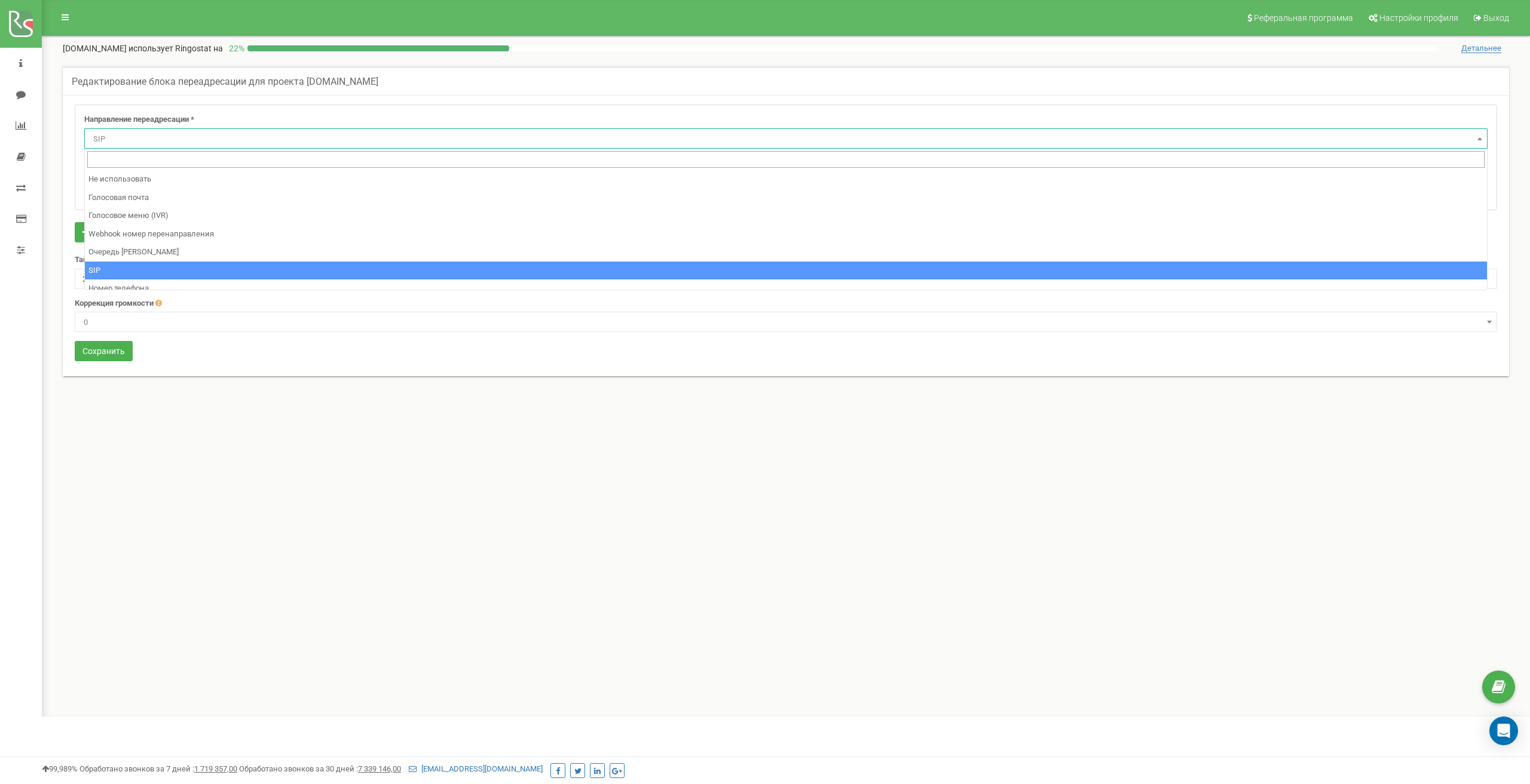
click at [231, 142] on span "SIP" at bounding box center [785, 138] width 1394 height 17
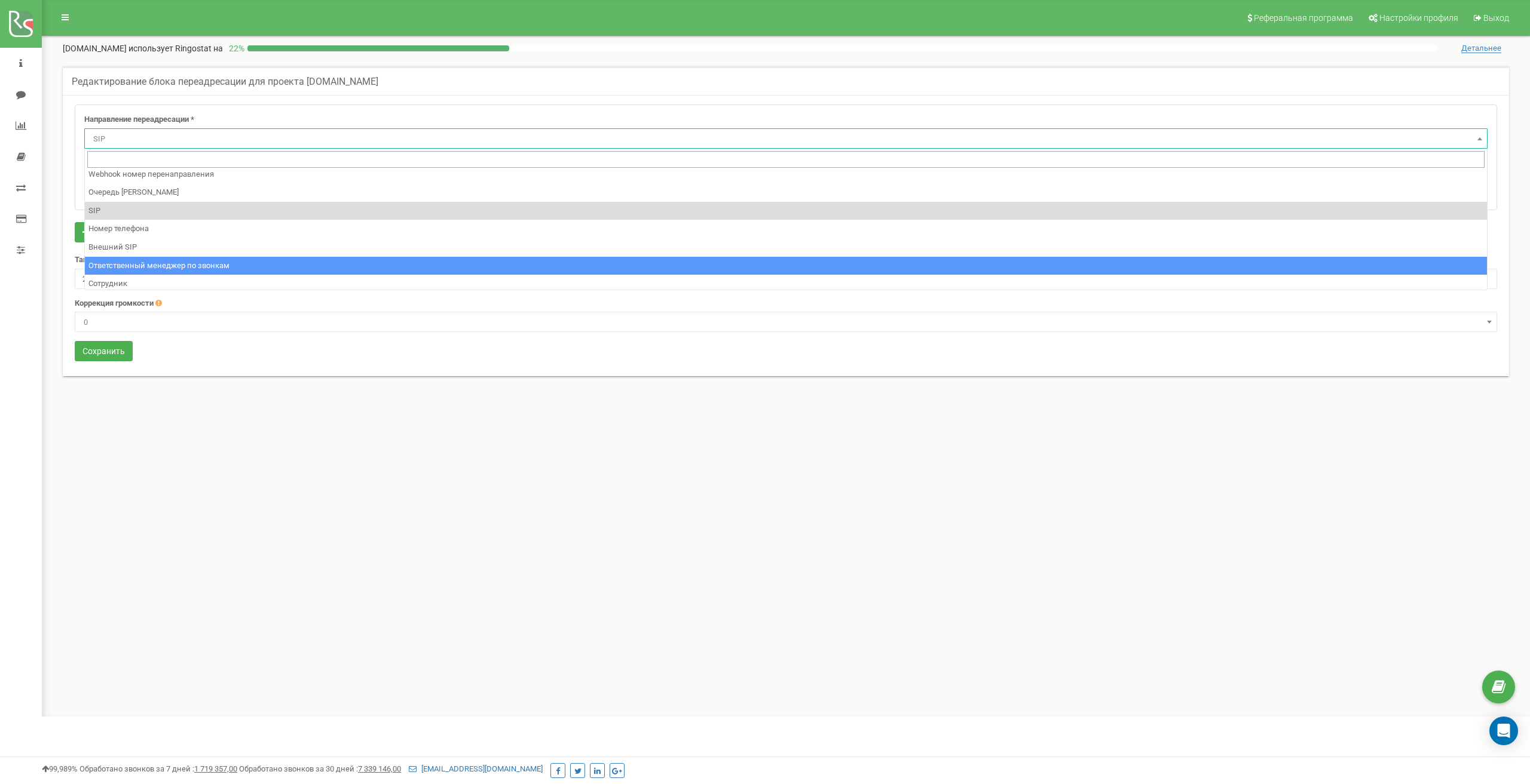
scroll to position [81, 0]
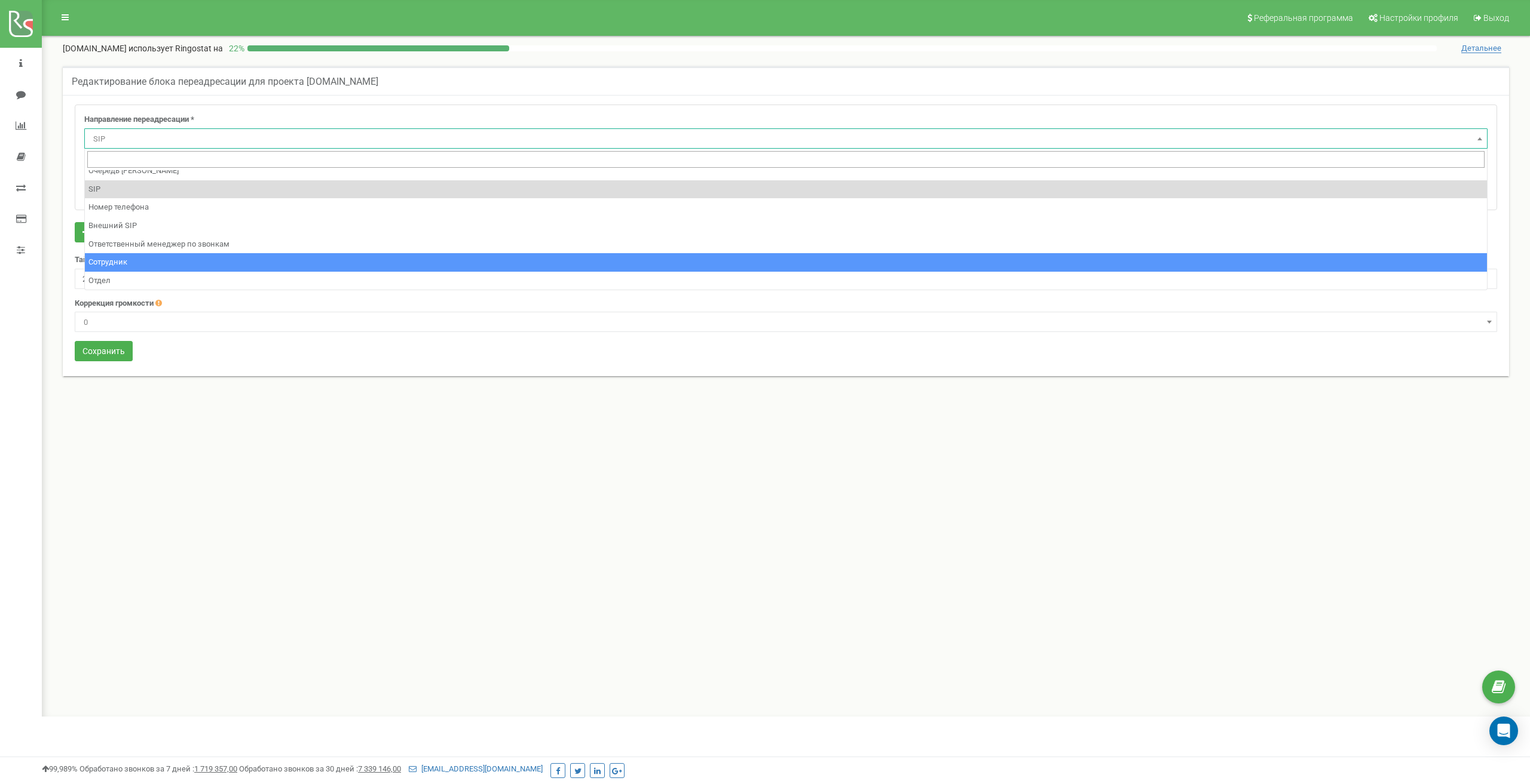
select select "Employee"
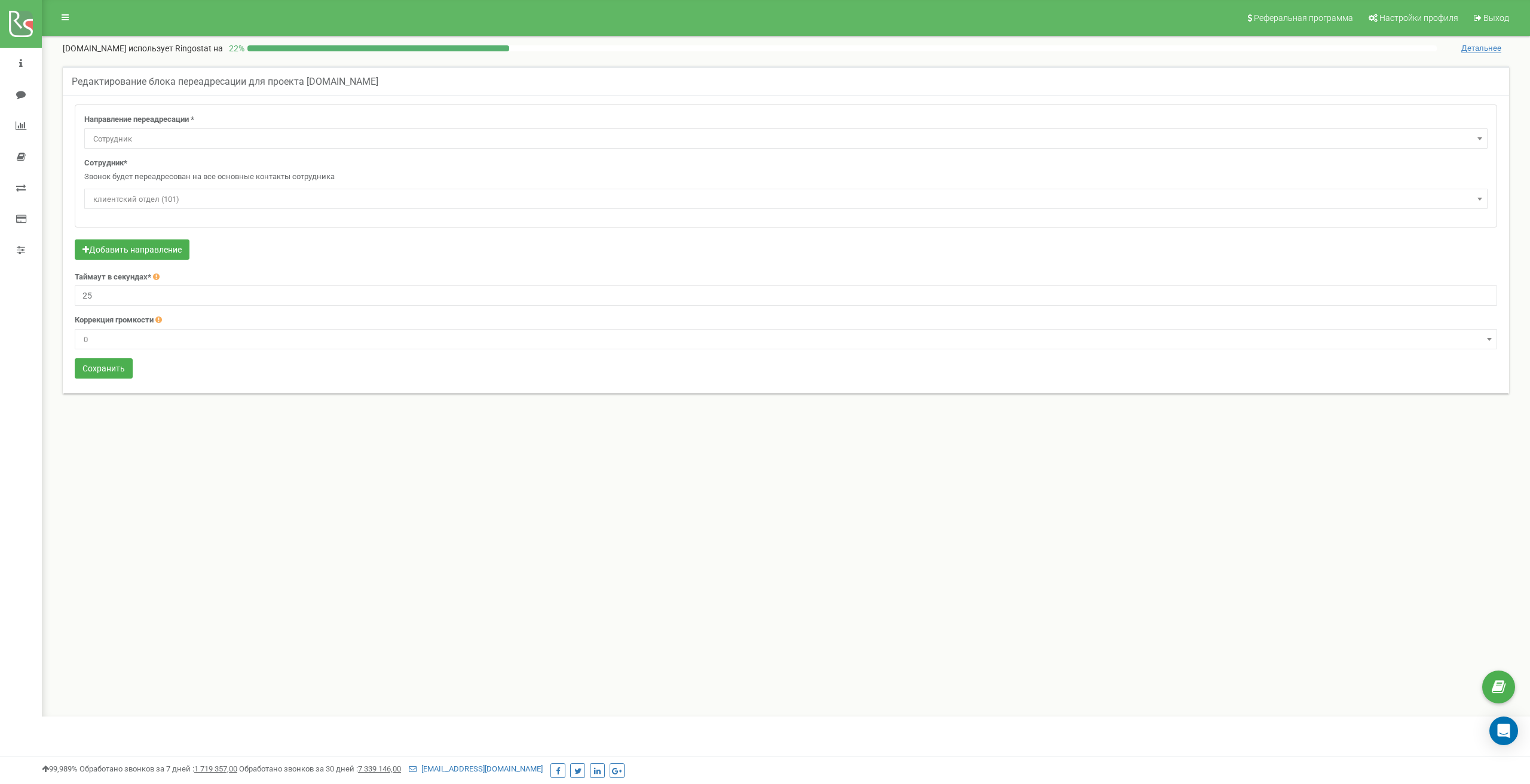
click at [220, 200] on span "клиентский отдел (101)" at bounding box center [785, 200] width 1394 height 17
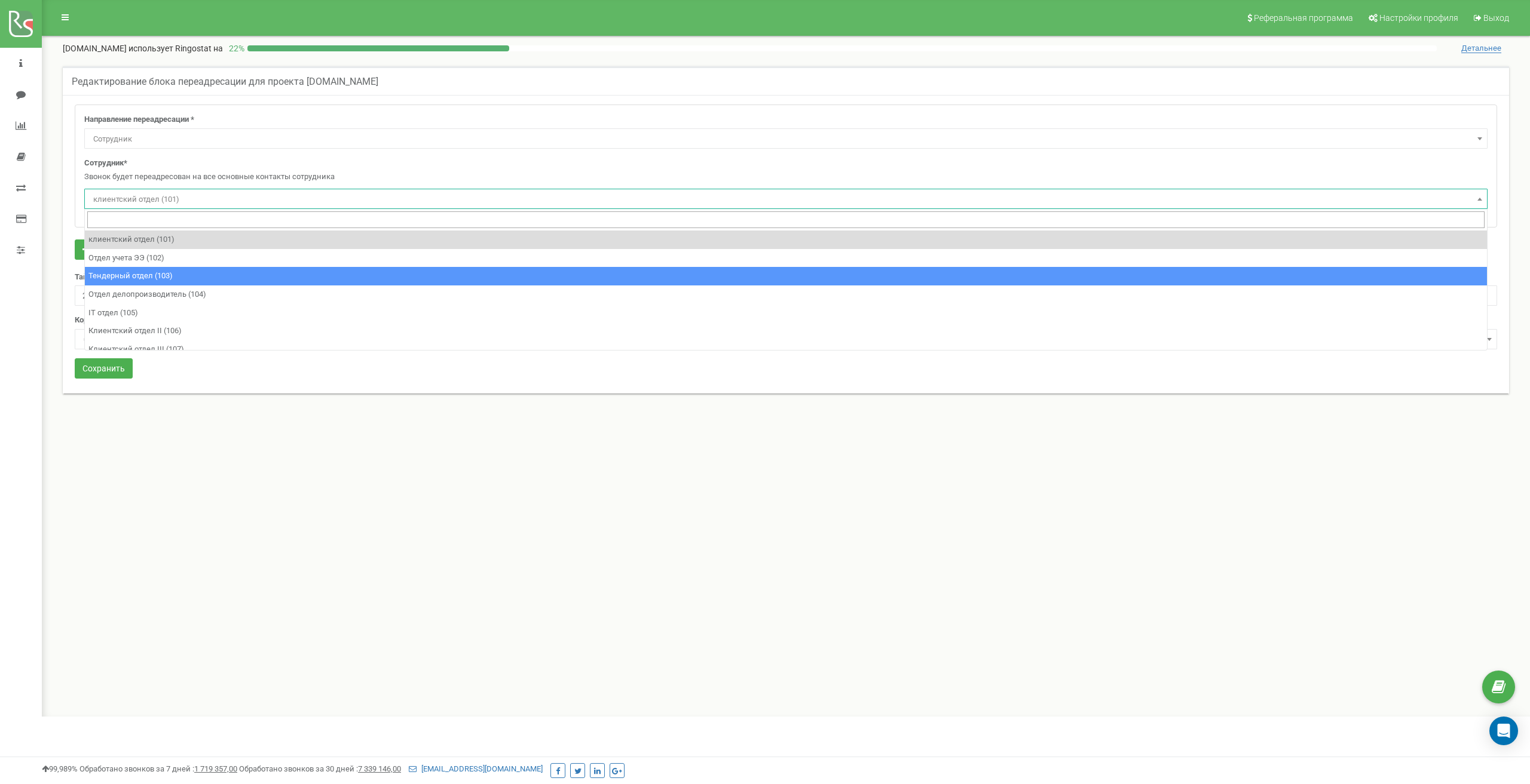
select select "315884"
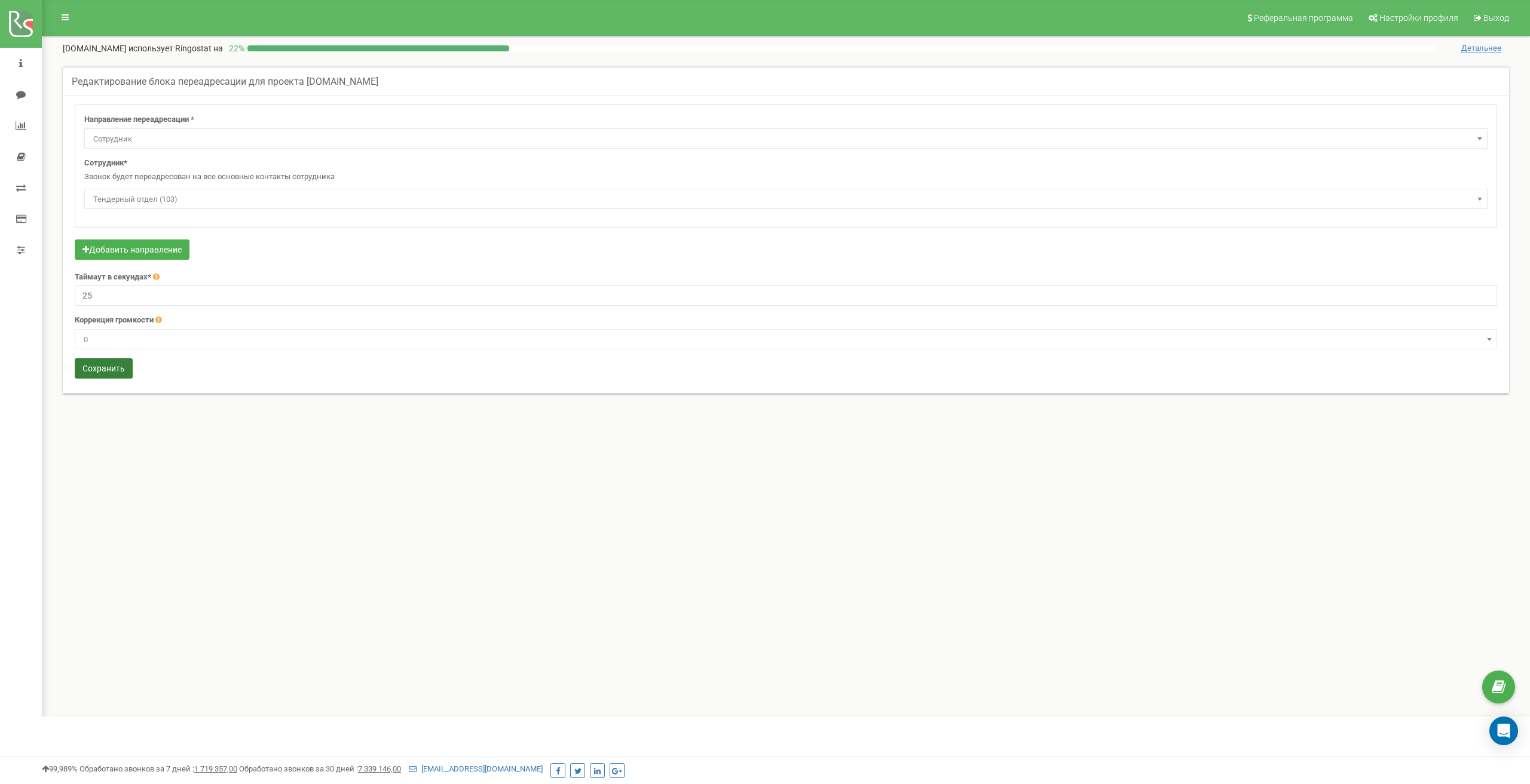
click at [99, 370] on button "Сохранить" at bounding box center [103, 369] width 58 height 21
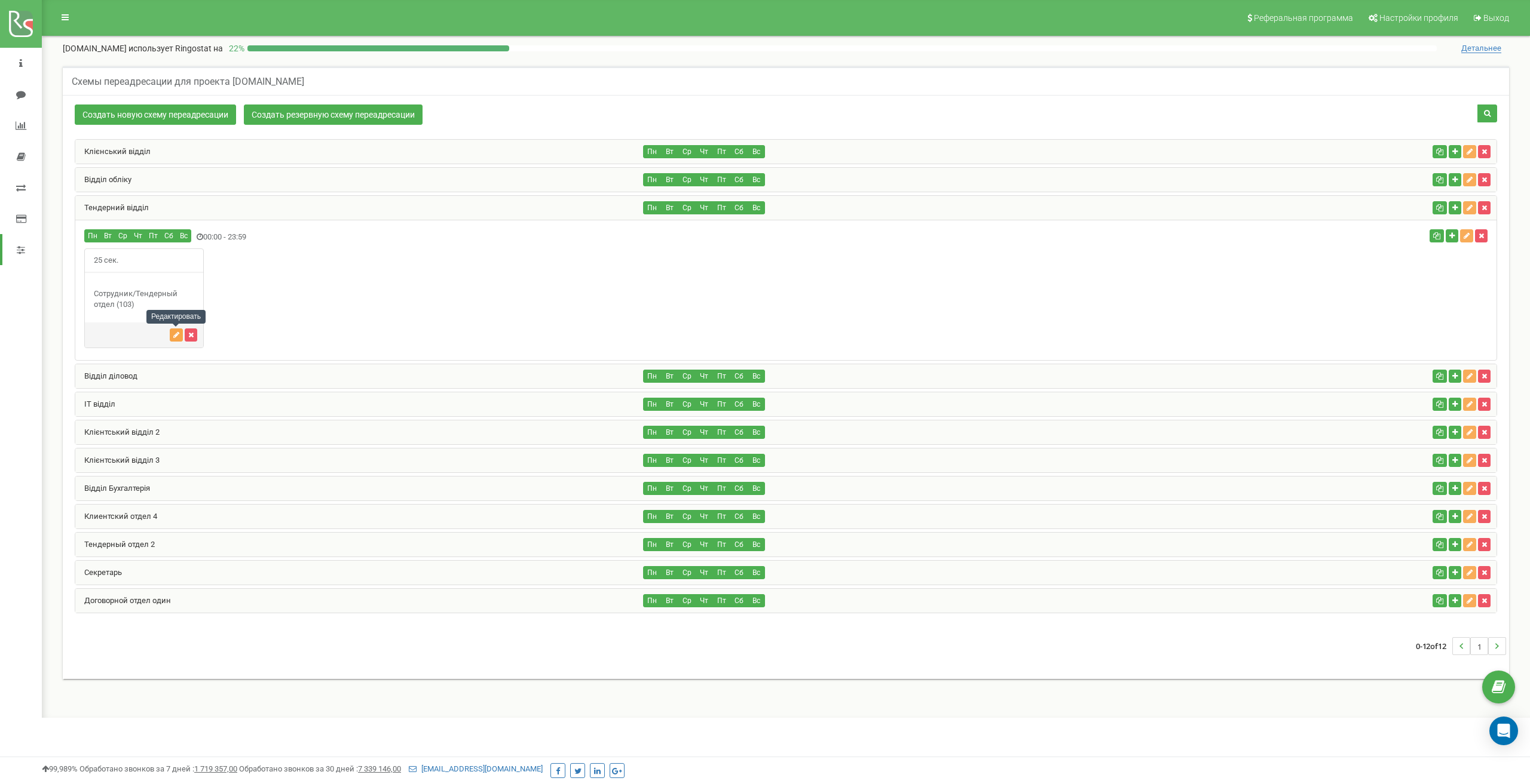
click at [175, 335] on icon "button" at bounding box center [176, 335] width 6 height 7
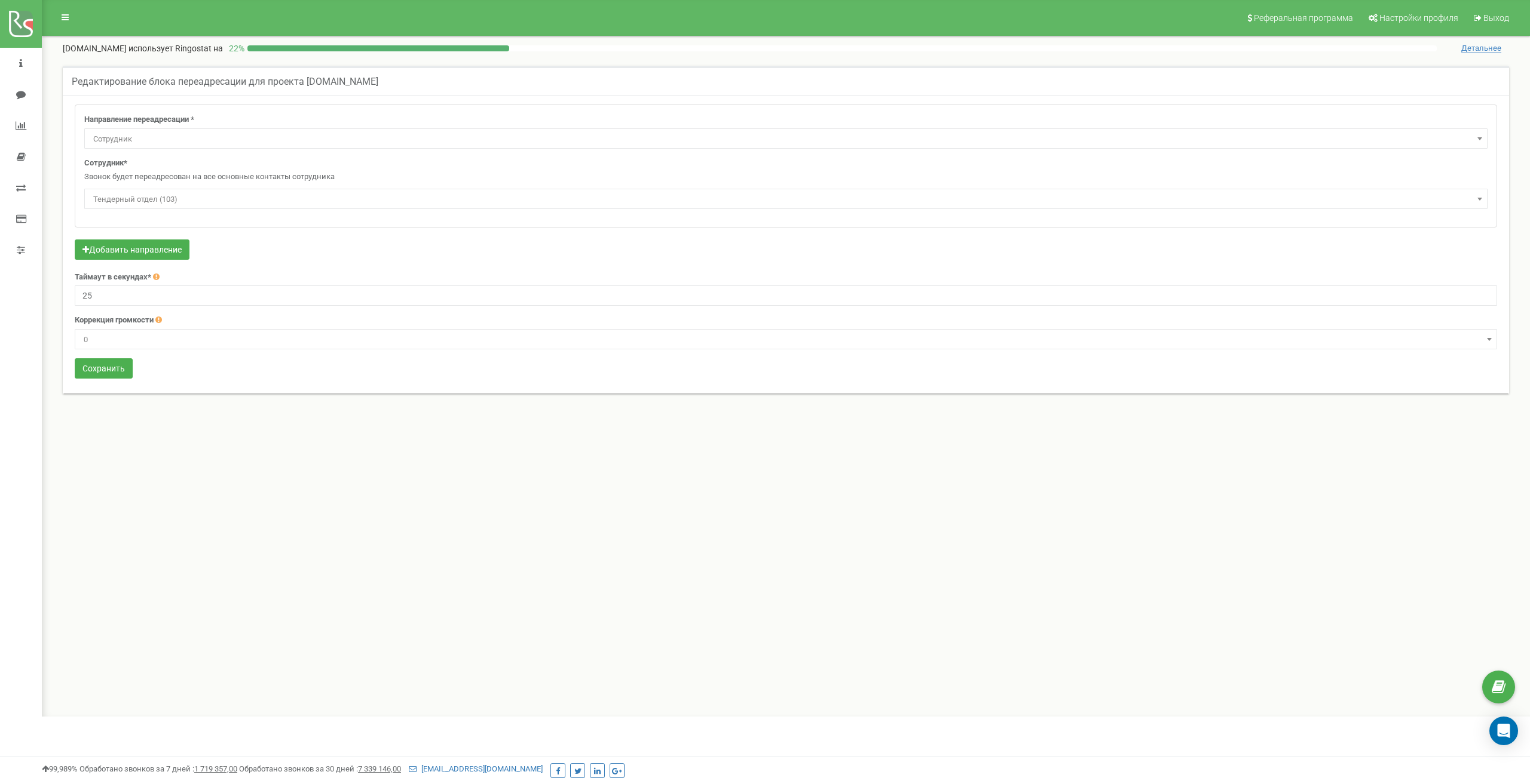
select select "Employee"
select select "315884"
click at [272, 141] on span "Сотрудник" at bounding box center [785, 138] width 1394 height 17
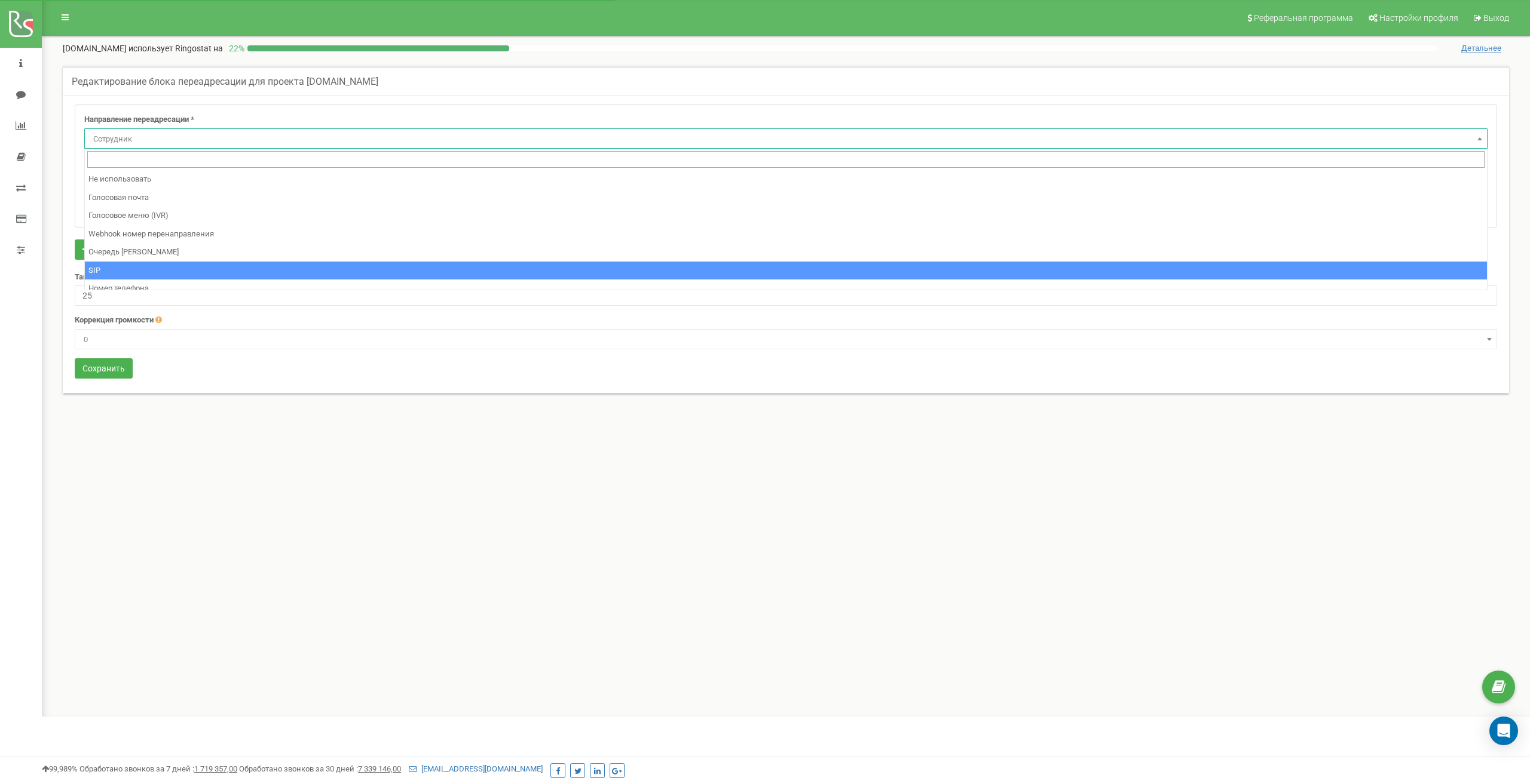
select select "SIP"
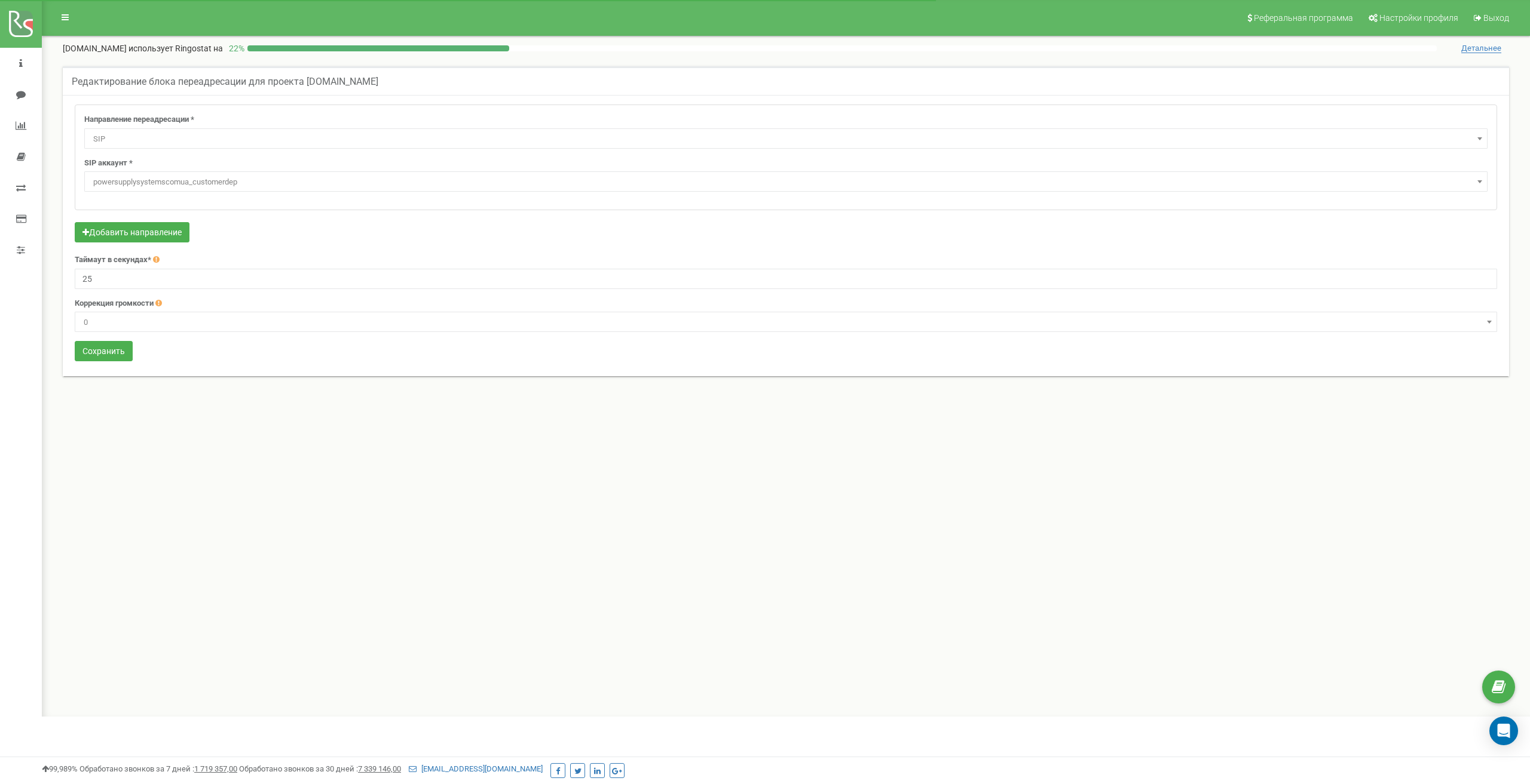
click at [235, 186] on span "powersupplysystemscomua_customerdep" at bounding box center [785, 182] width 1394 height 17
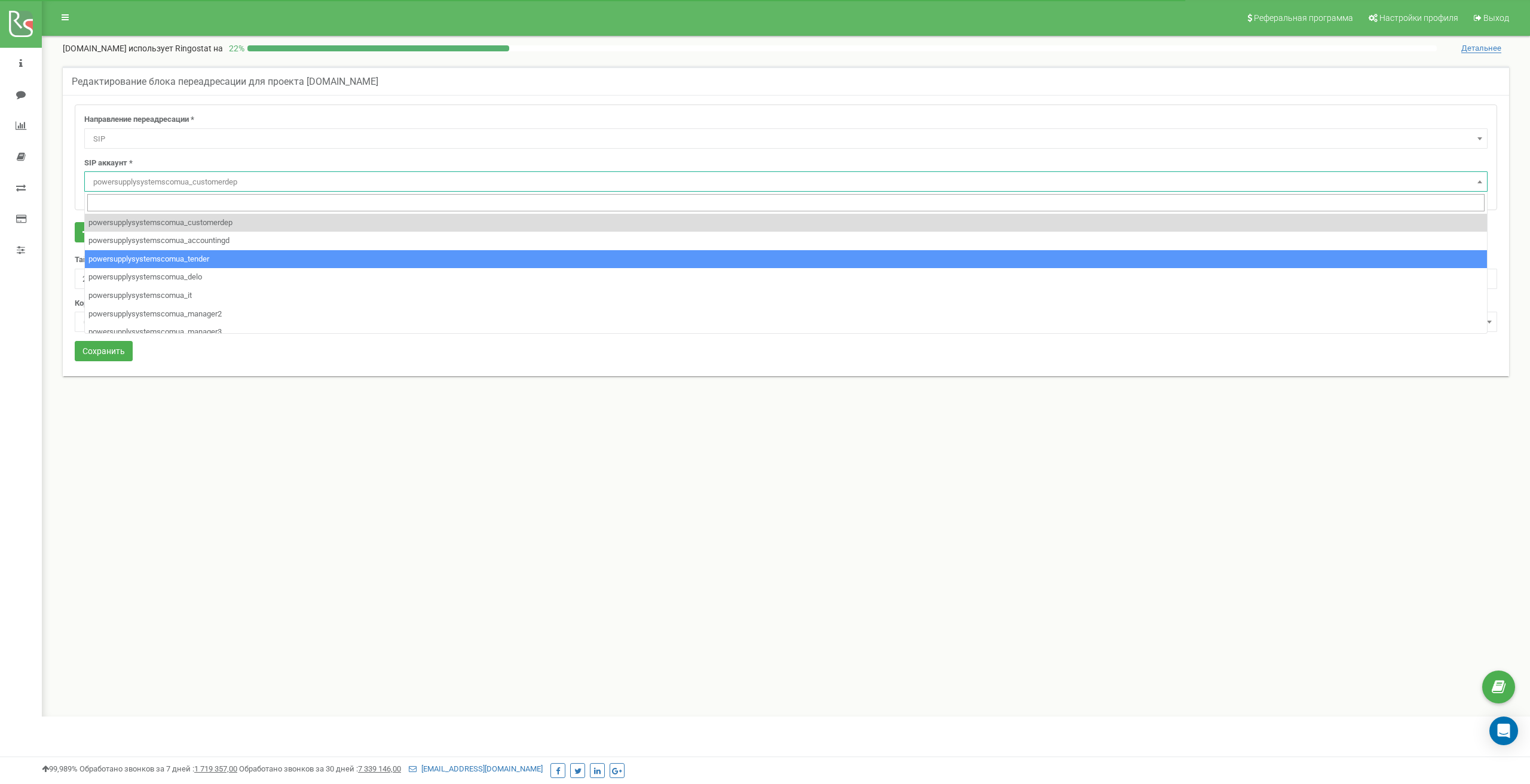
select select "powersupplysystemscomua_tender"
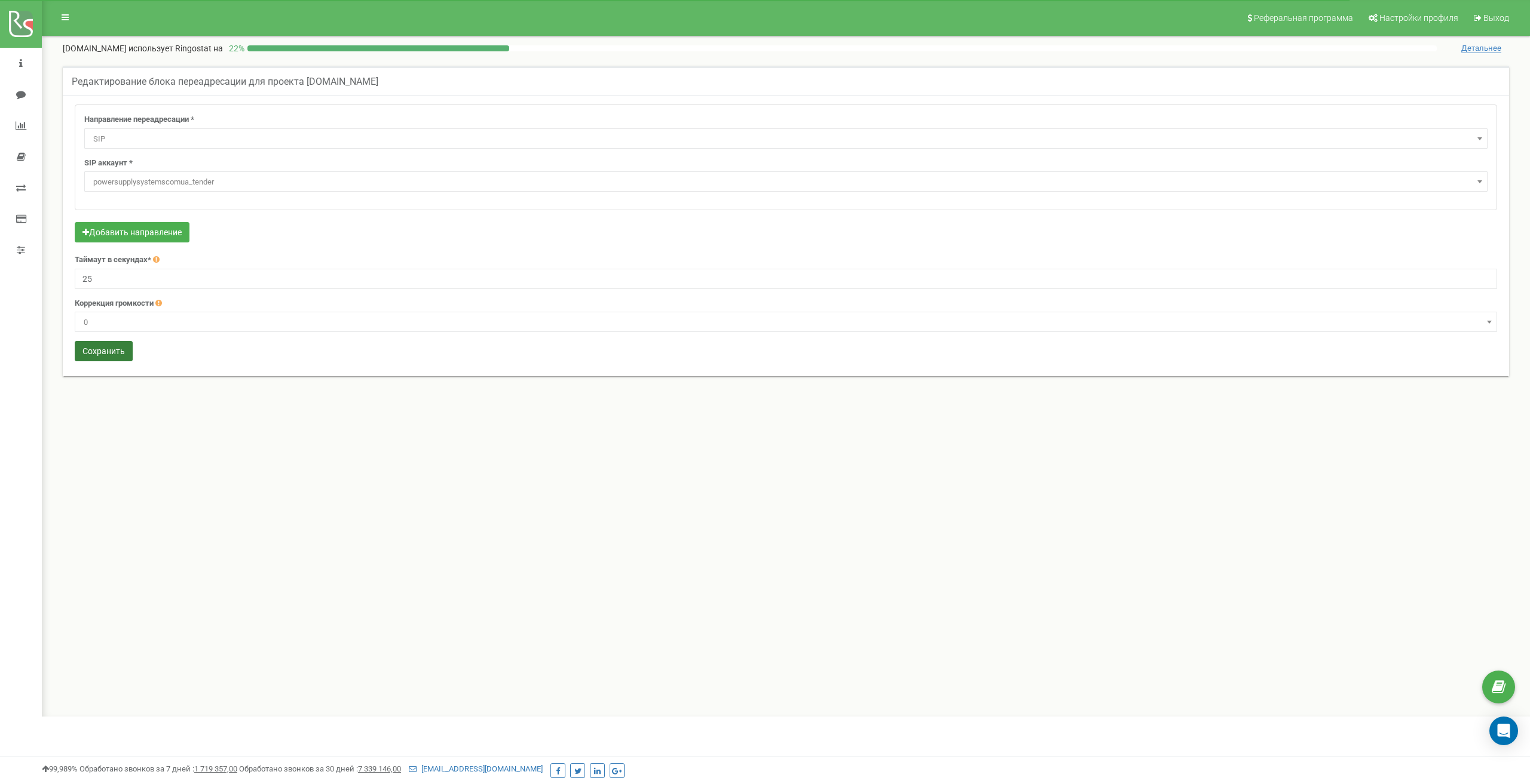
click at [117, 349] on button "Сохранить" at bounding box center [103, 351] width 58 height 21
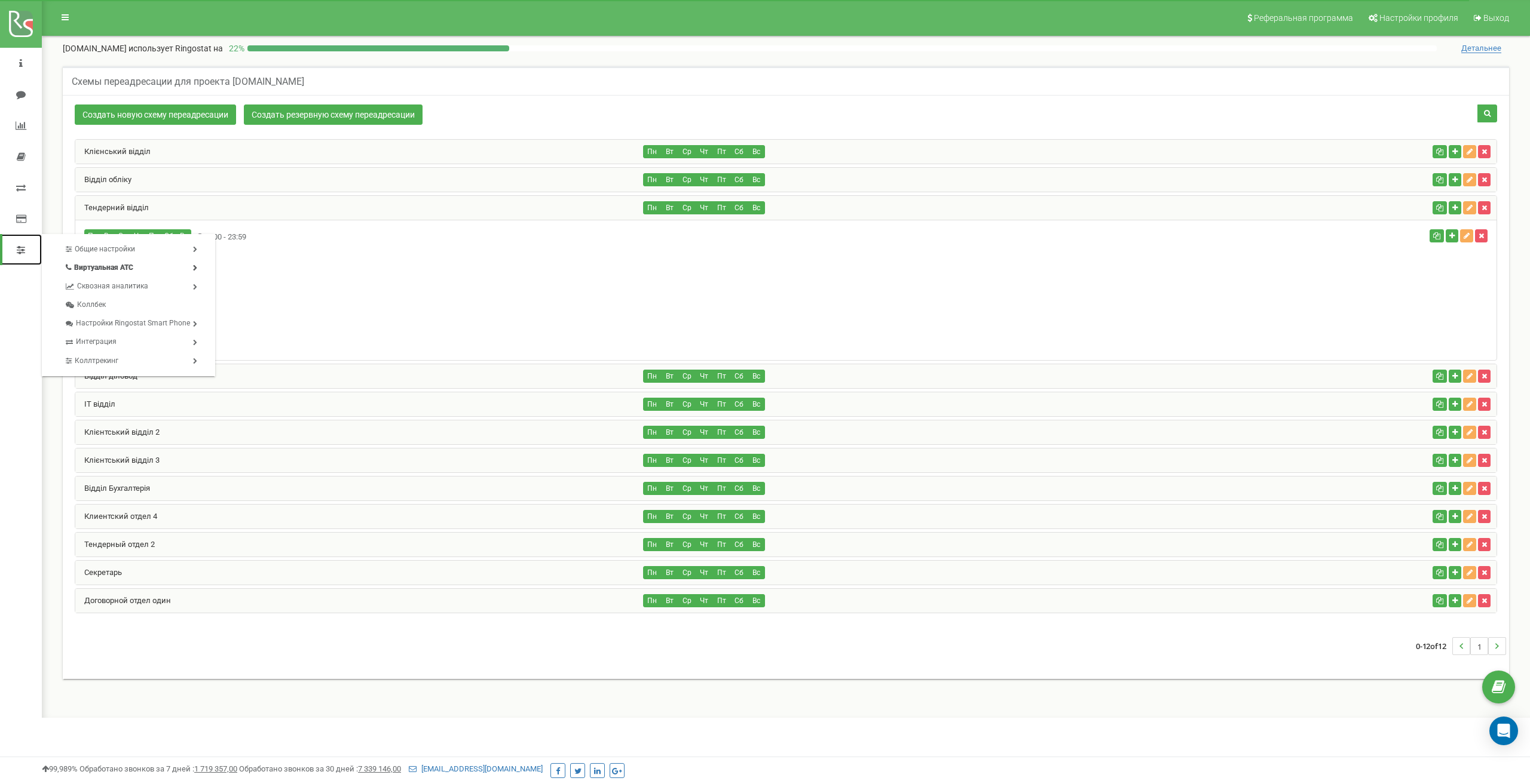
click at [21, 249] on icon at bounding box center [21, 249] width 8 height 10
click at [283, 363] on link "SIP аккаунты" at bounding box center [309, 367] width 177 height 19
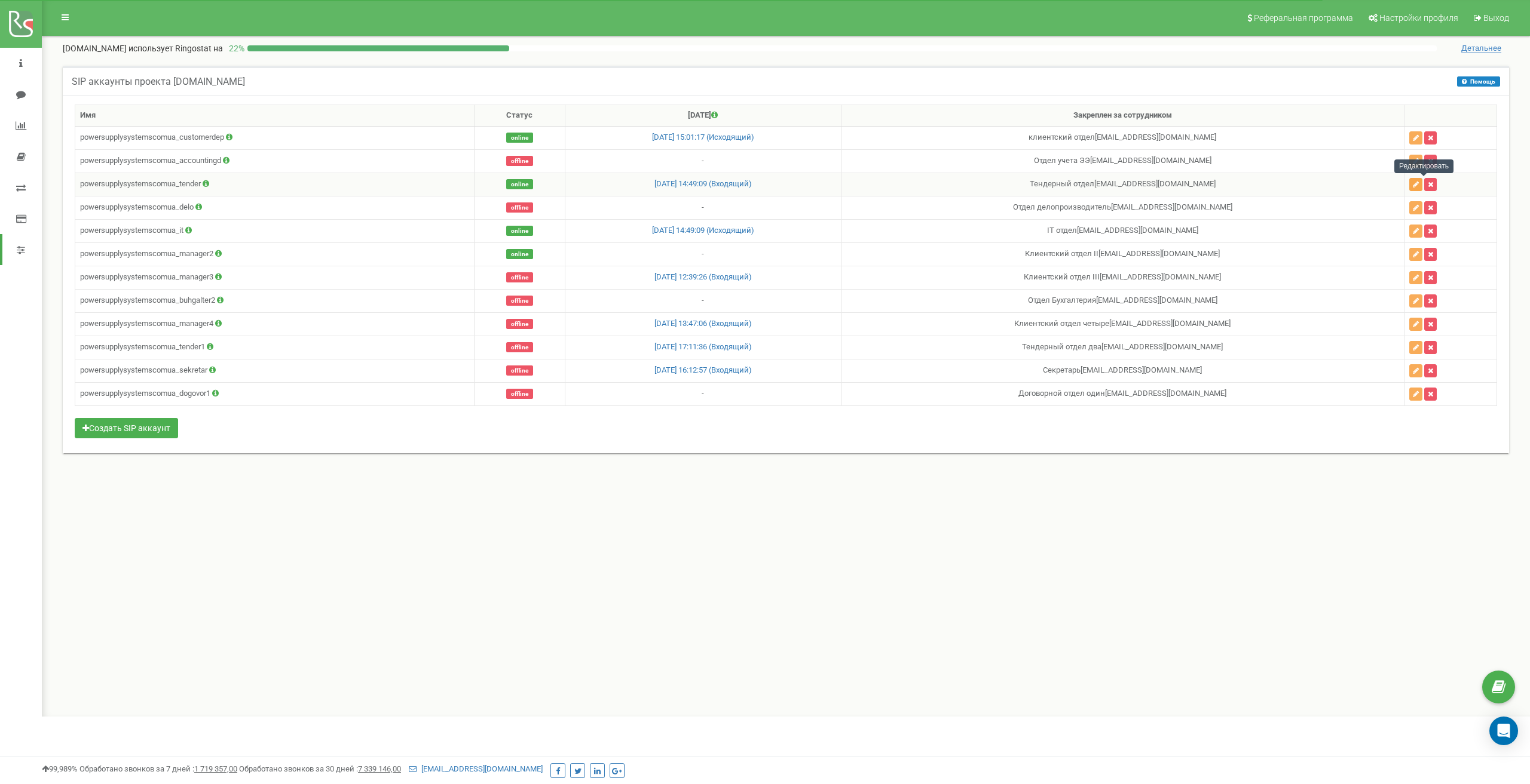
click at [1418, 183] on icon "button" at bounding box center [1415, 184] width 6 height 7
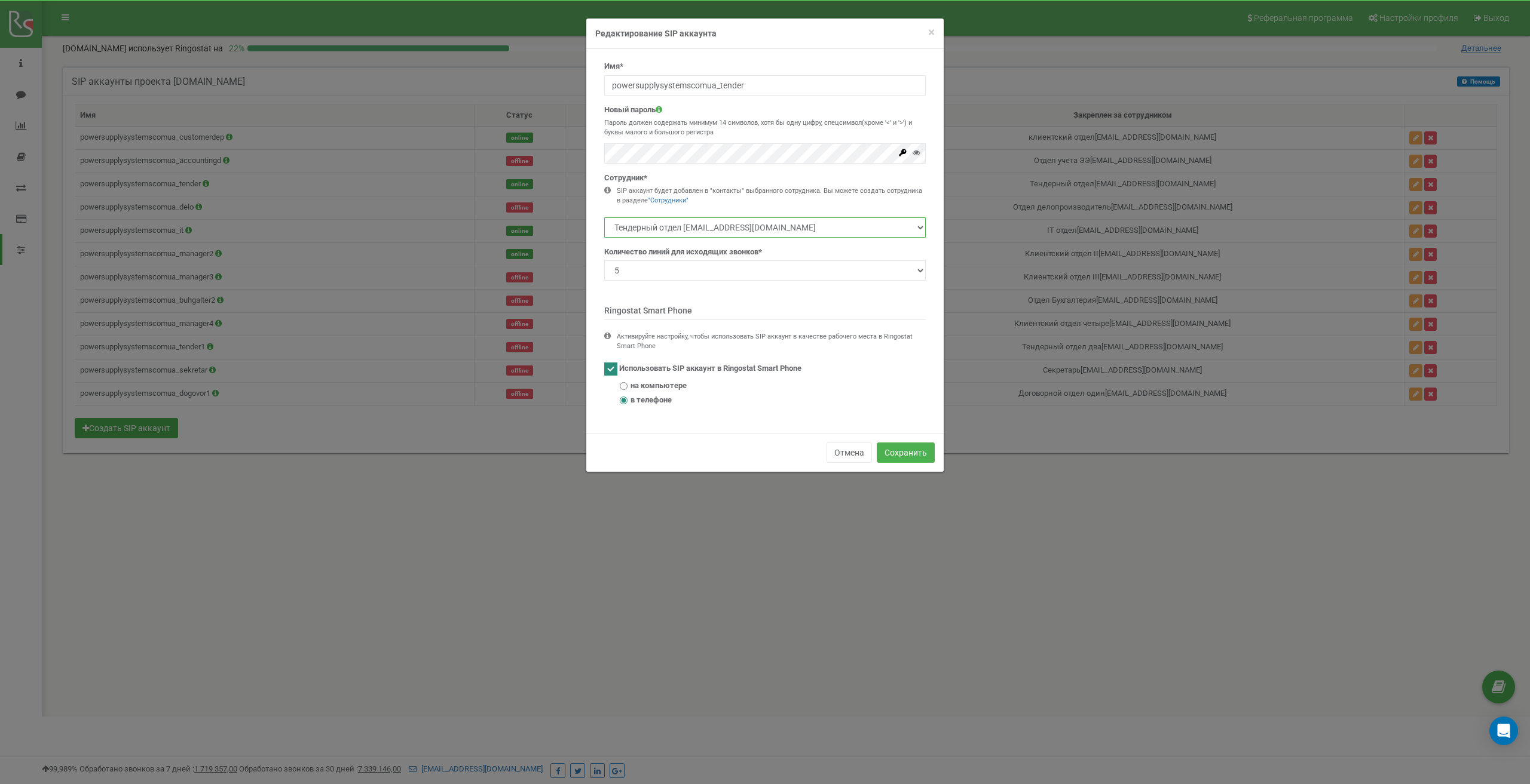
click at [835, 227] on select "клиентский отдел manager1@powersupplysystems.com.ua Отдел учета ЭЭ ee1@powersup…" at bounding box center [765, 227] width 321 height 21
click at [848, 456] on button "Отмена" at bounding box center [849, 452] width 45 height 21
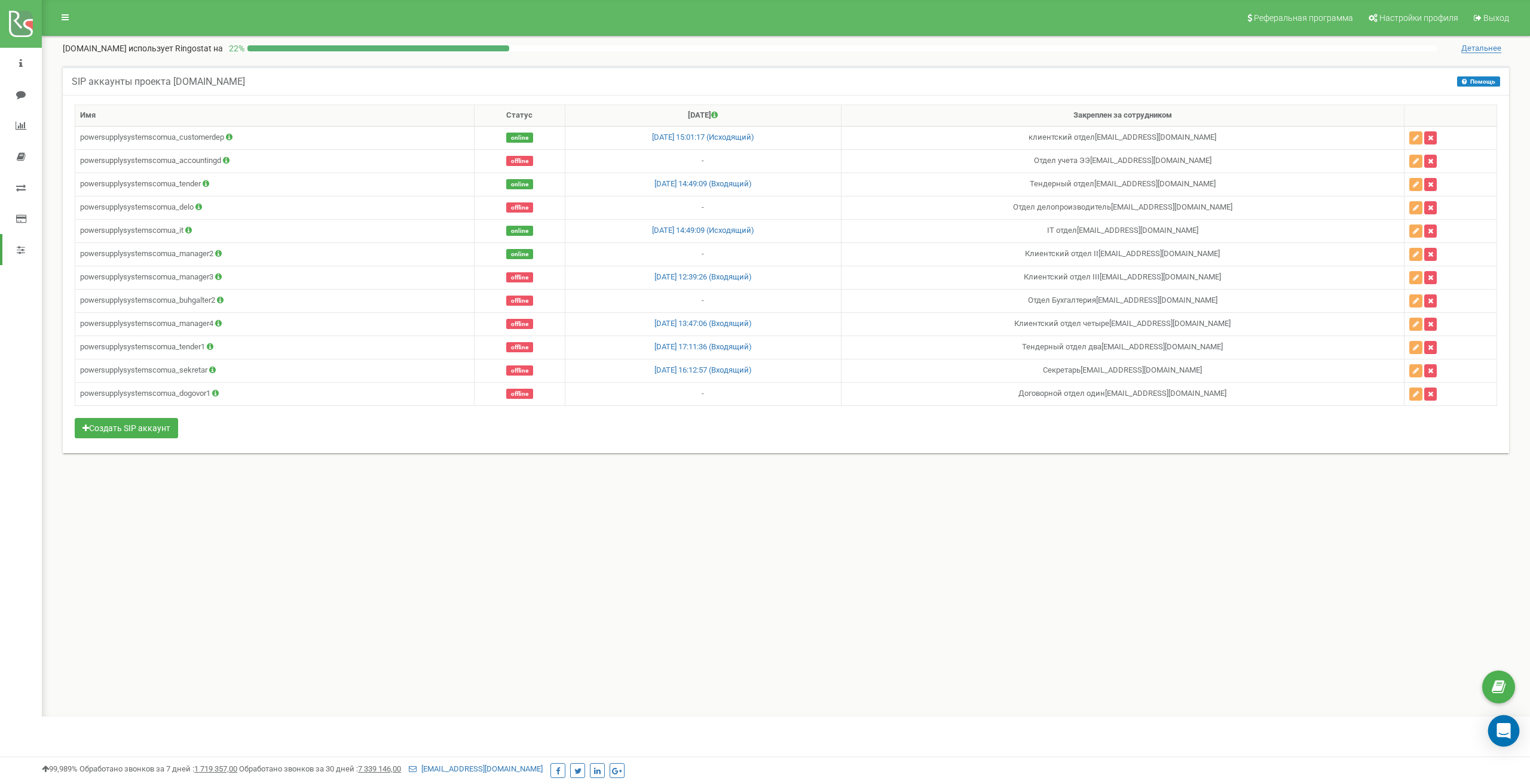
click at [1501, 731] on icon "Open Intercom Messenger" at bounding box center [1502, 730] width 13 height 15
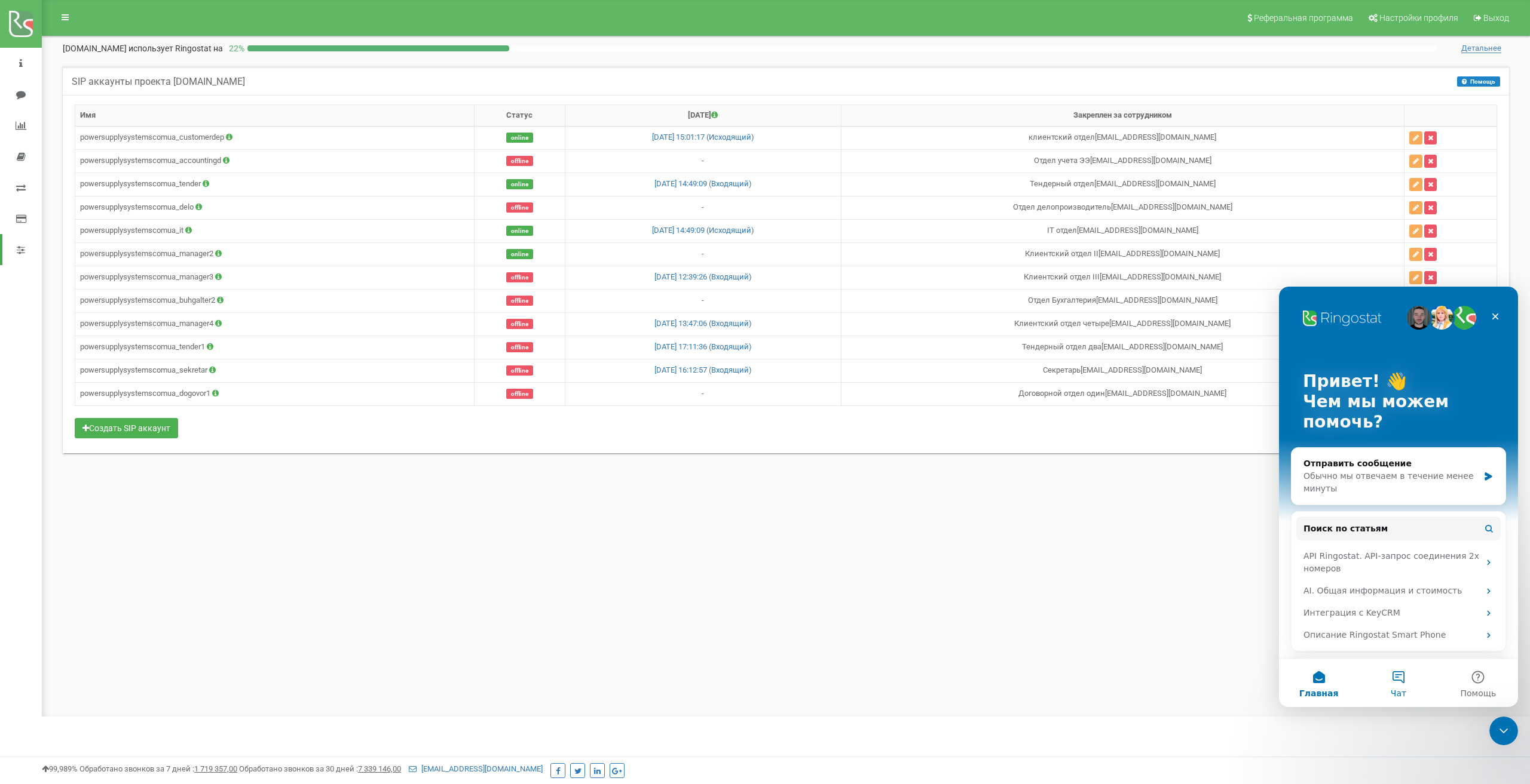
click at [1398, 684] on button "Чат" at bounding box center [1398, 682] width 79 height 48
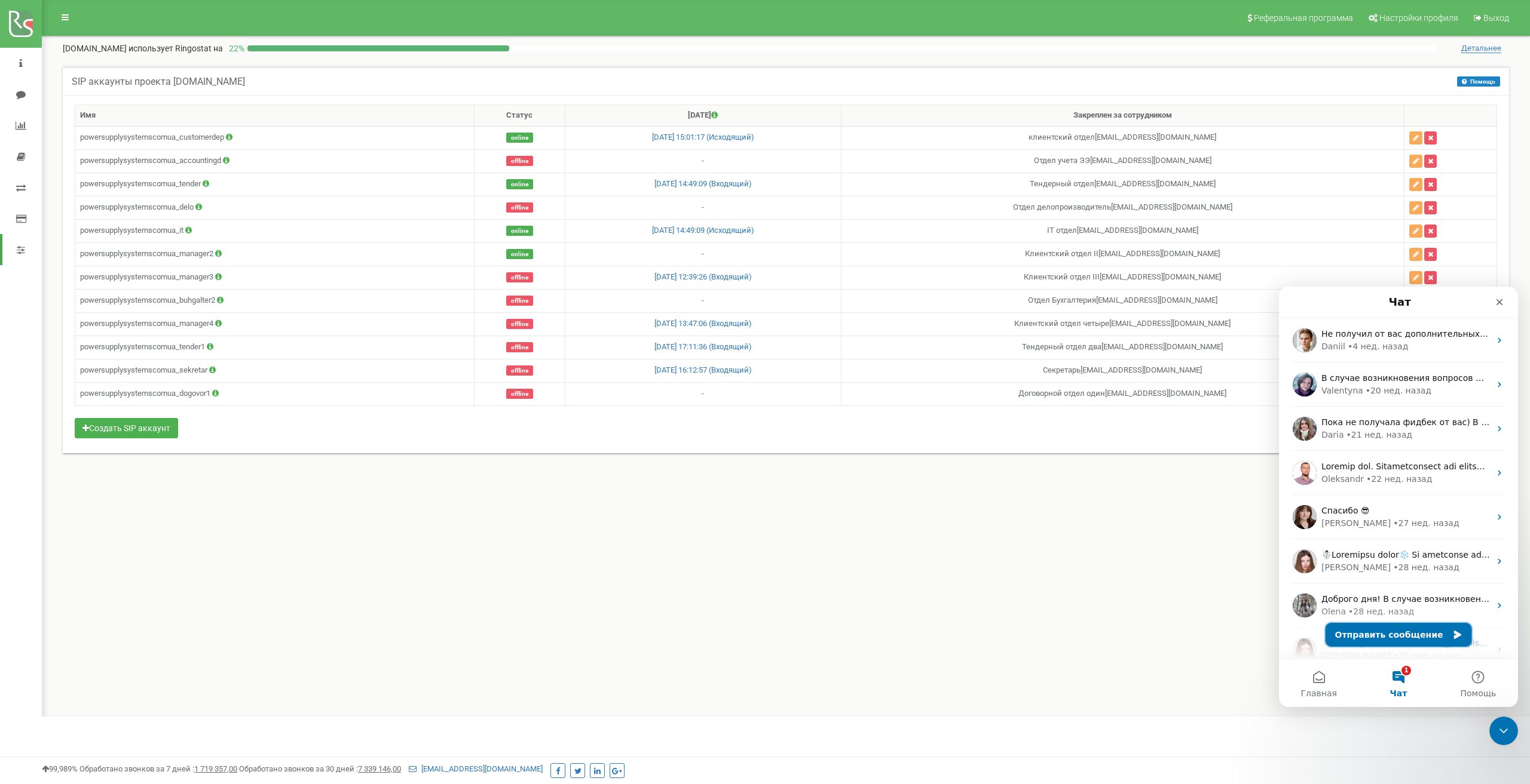
click at [1391, 631] on button "Отправить сообщение" at bounding box center [1398, 635] width 147 height 24
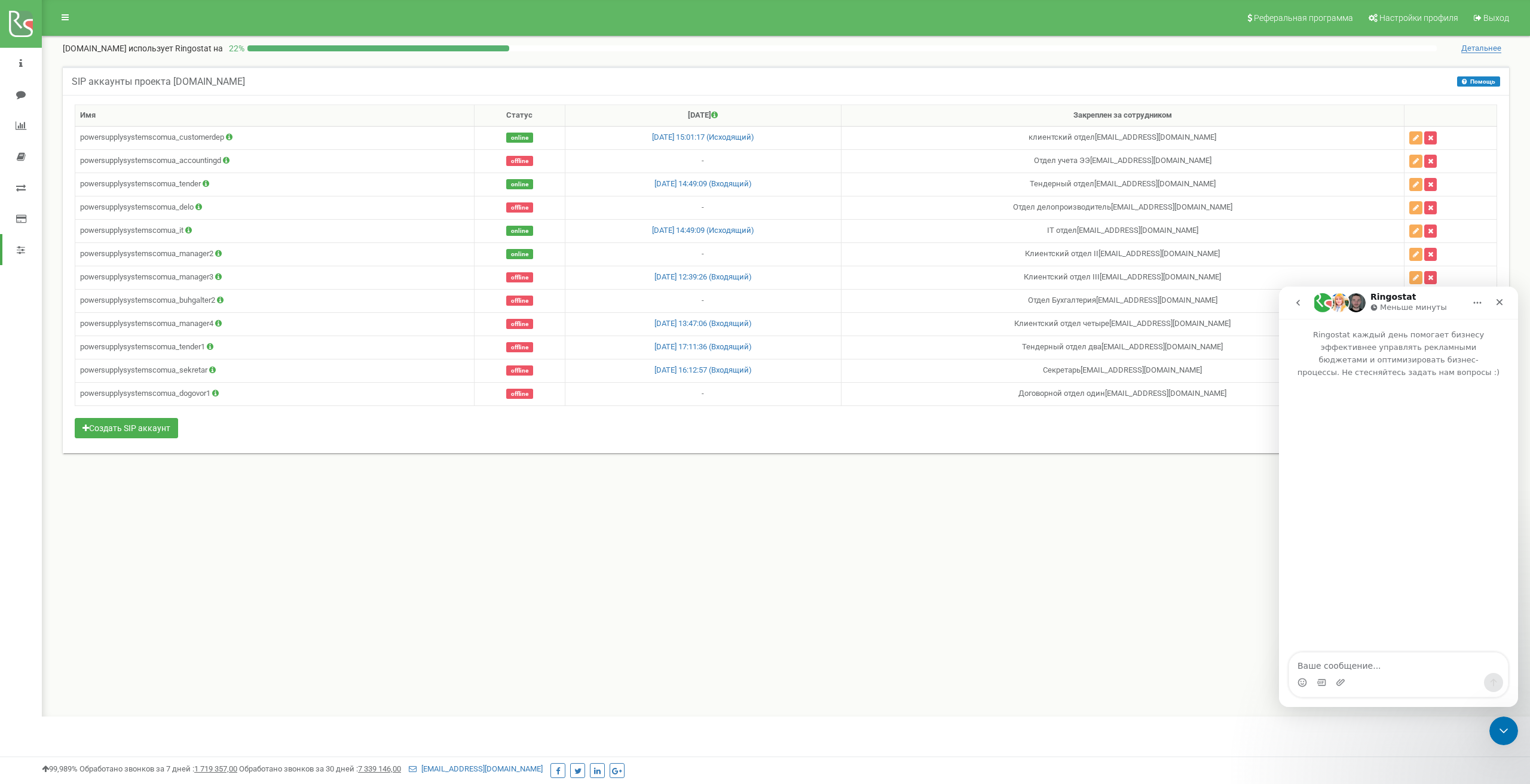
click at [1295, 303] on icon "go back" at bounding box center [1298, 302] width 10 height 10
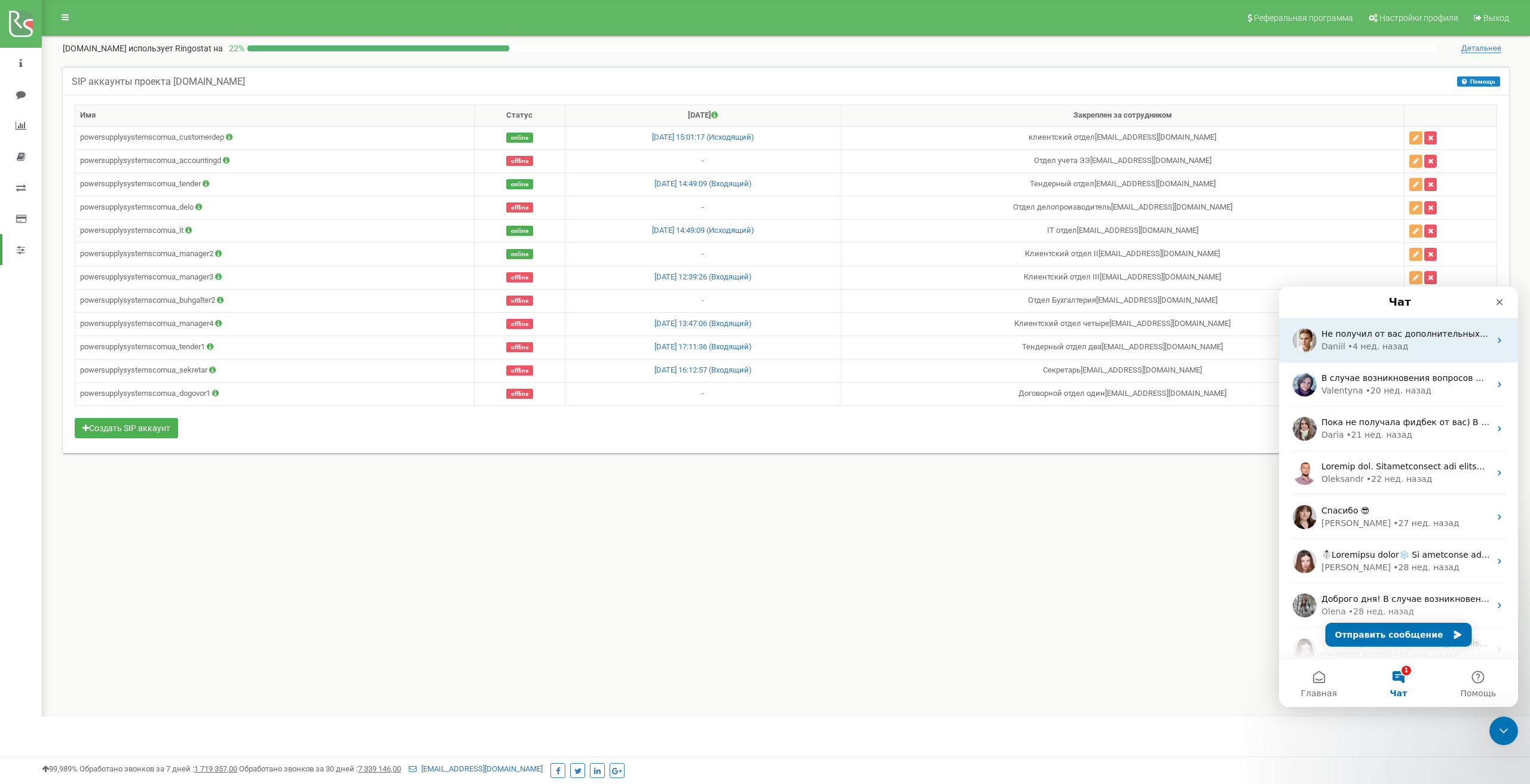
click at [1320, 339] on div "Не получил от вас дополнительных вопросов В случае возникновения вопросов — обр…" at bounding box center [1399, 340] width 239 height 44
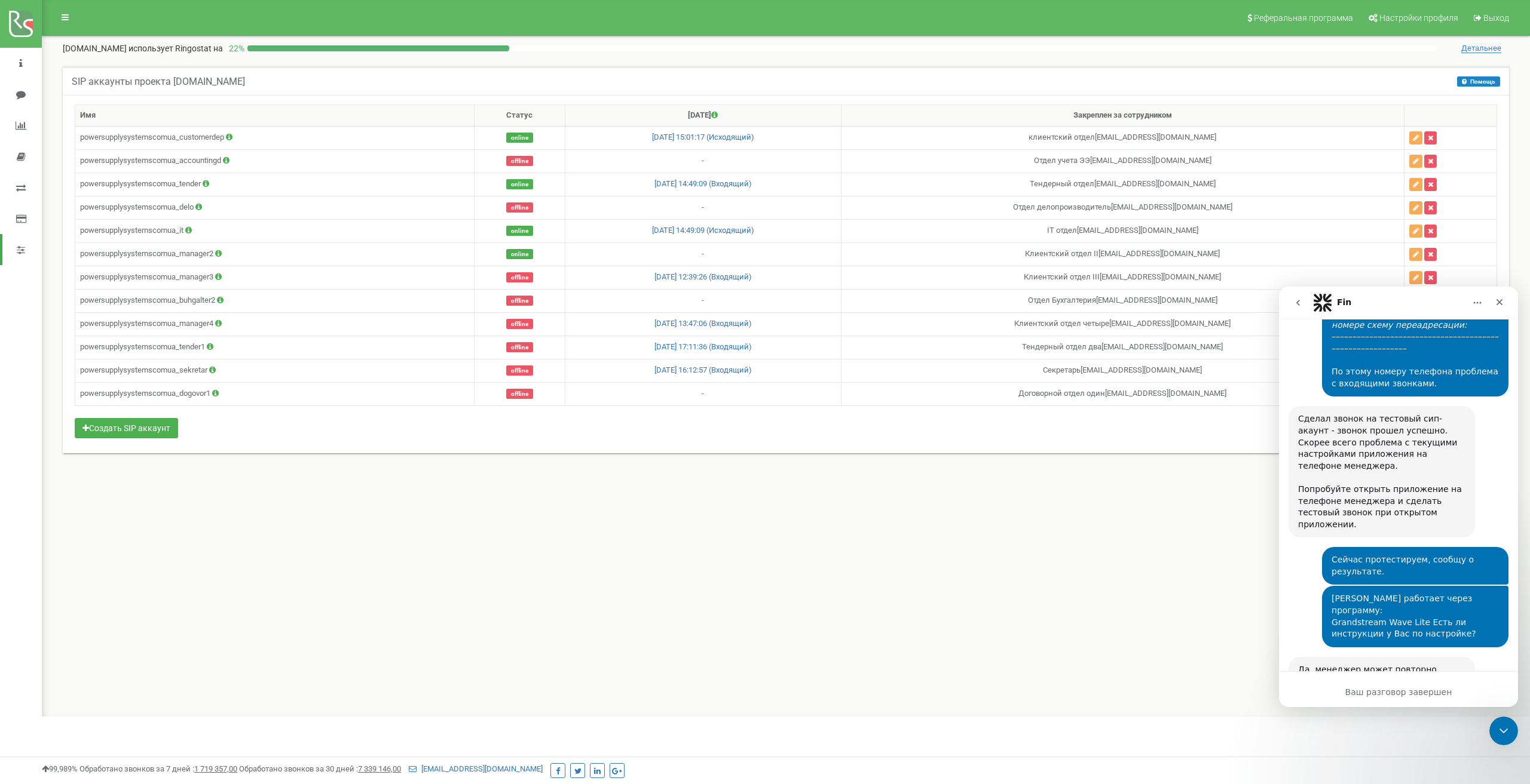
scroll to position [1560, 0]
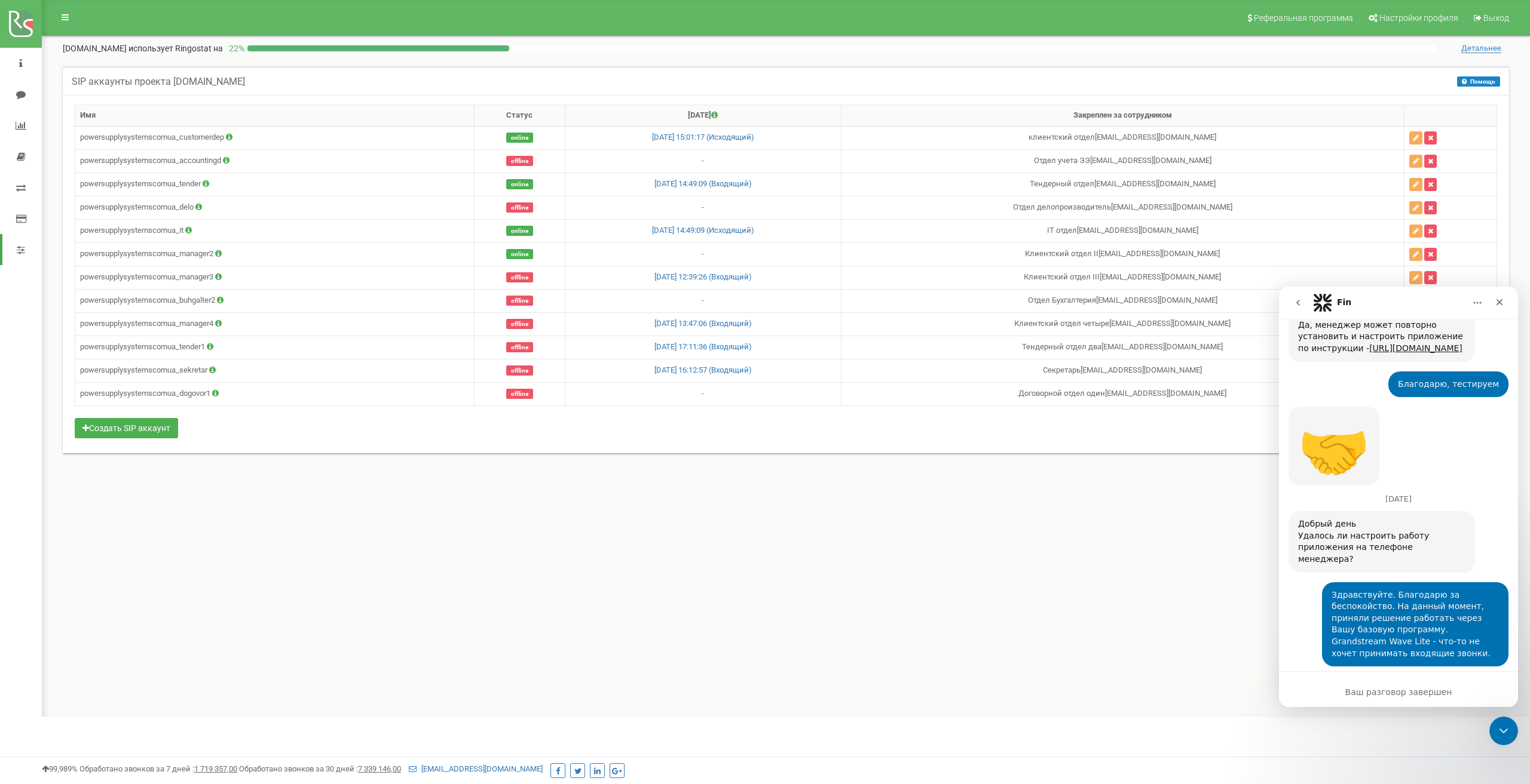
click at [1299, 305] on icon "go back" at bounding box center [1298, 302] width 4 height 6
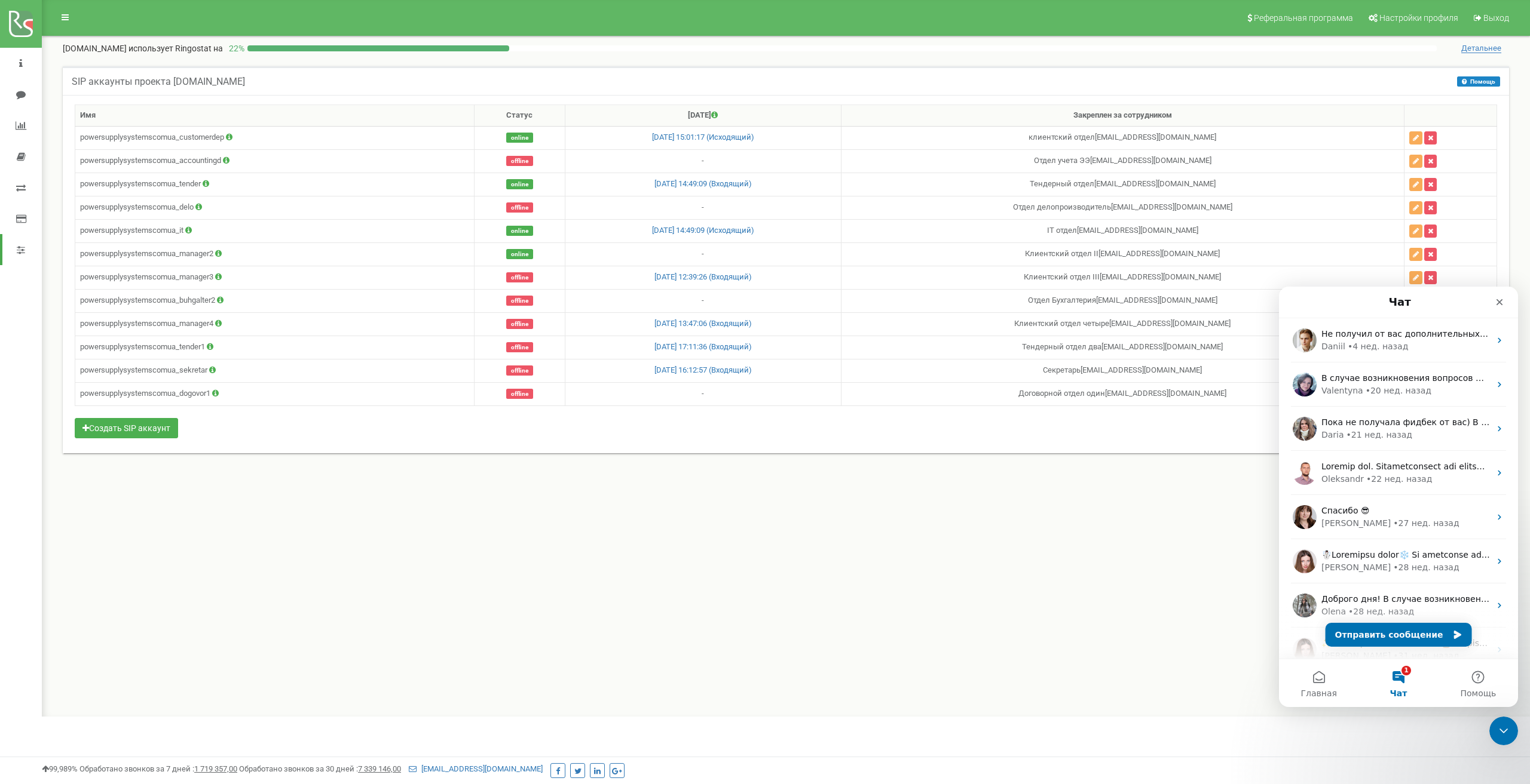
scroll to position [0, 0]
click at [1392, 385] on div "• 20 нед. назад" at bounding box center [1398, 391] width 66 height 13
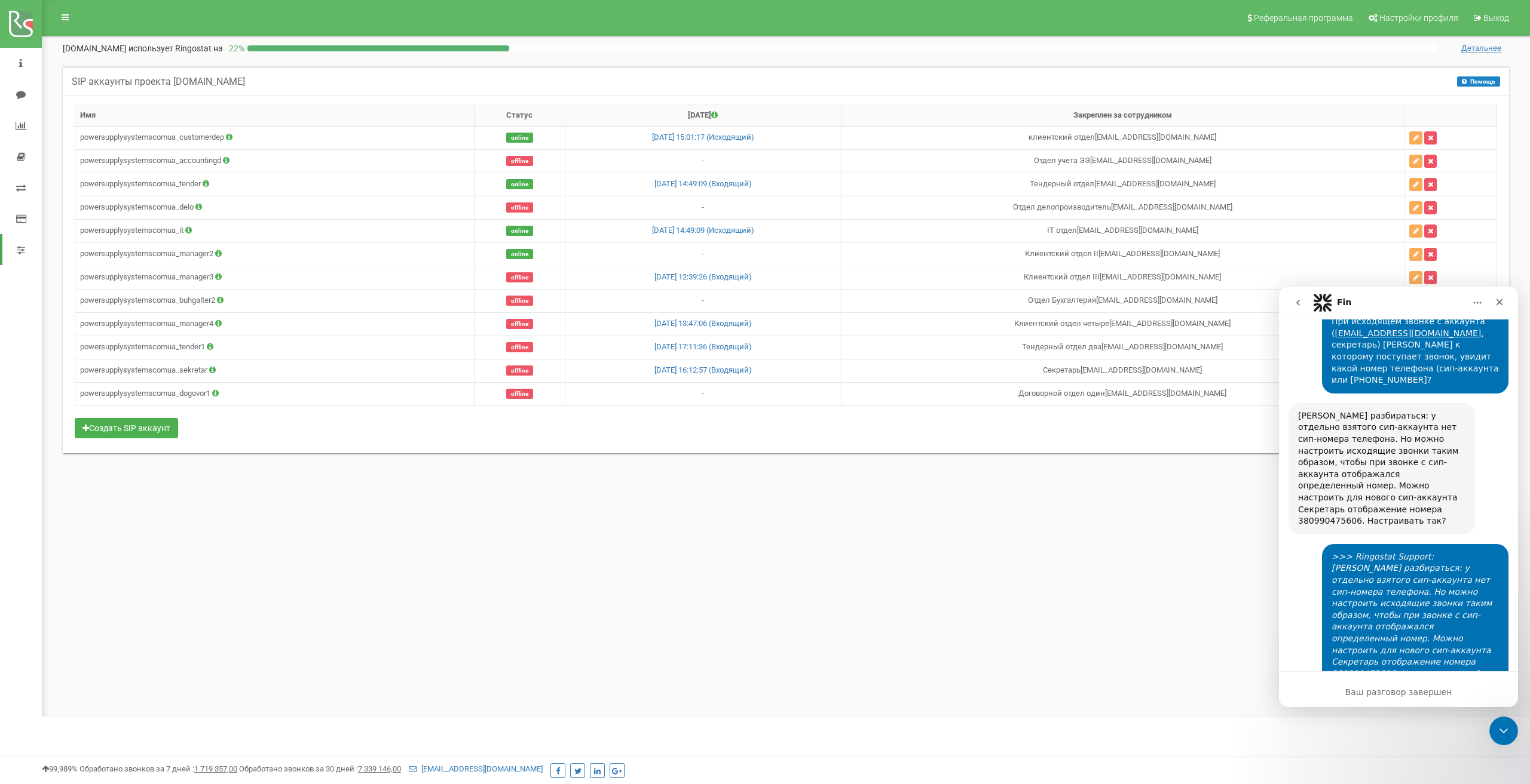
scroll to position [3914, 0]
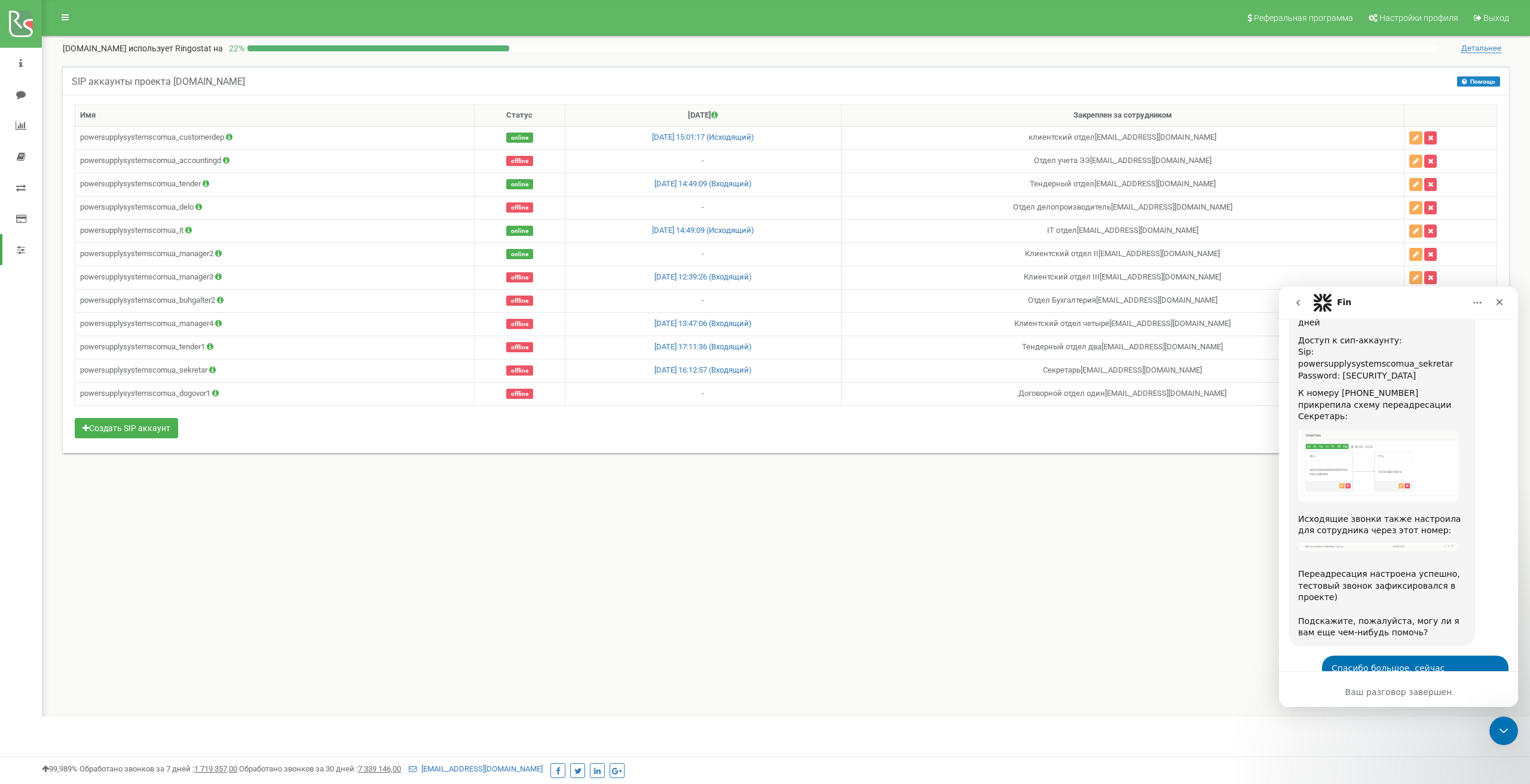
click at [1299, 304] on icon "go back" at bounding box center [1298, 302] width 4 height 6
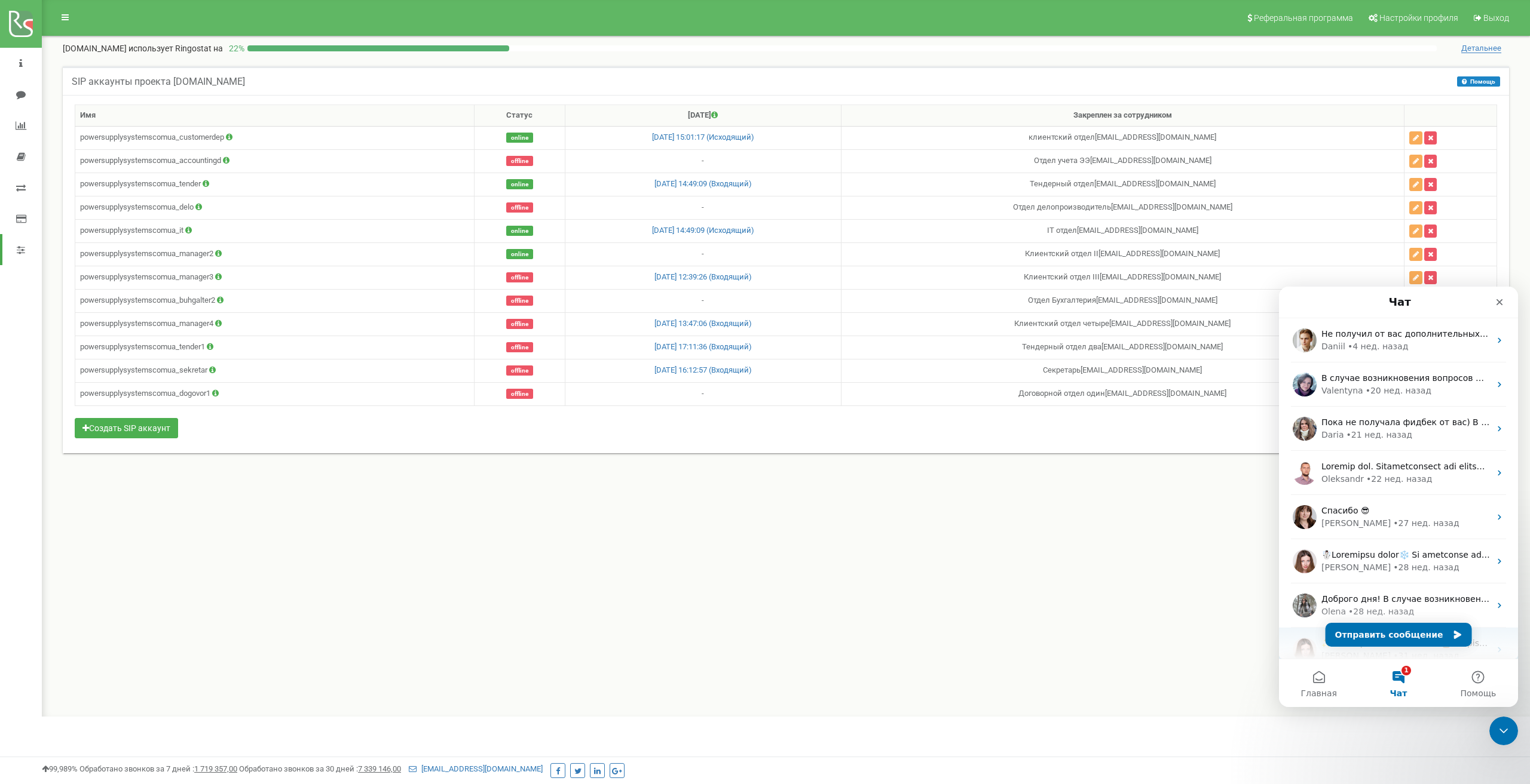
scroll to position [149, 0]
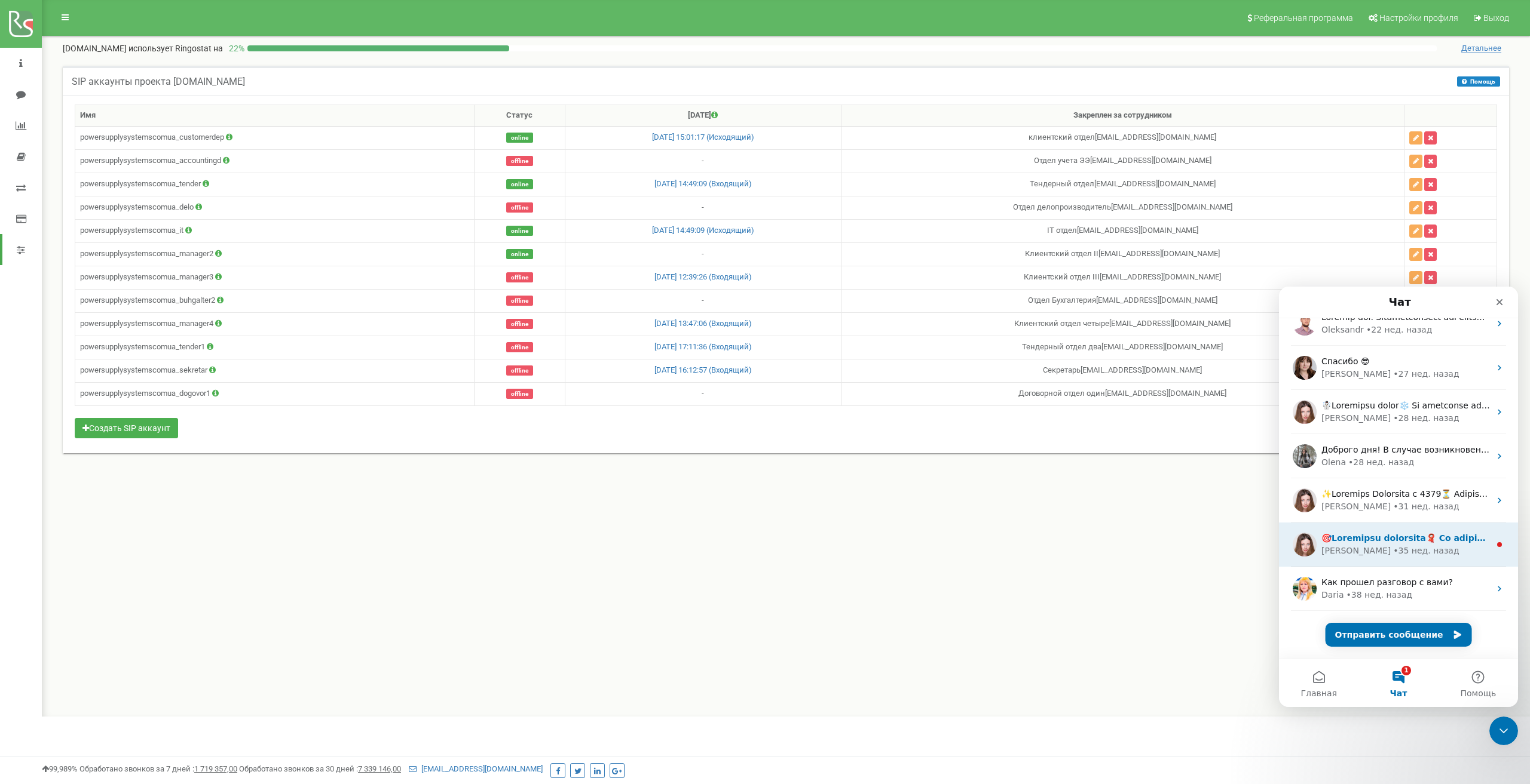
click at [1416, 547] on div "Olga • 35 нед. назад" at bounding box center [1405, 551] width 168 height 13
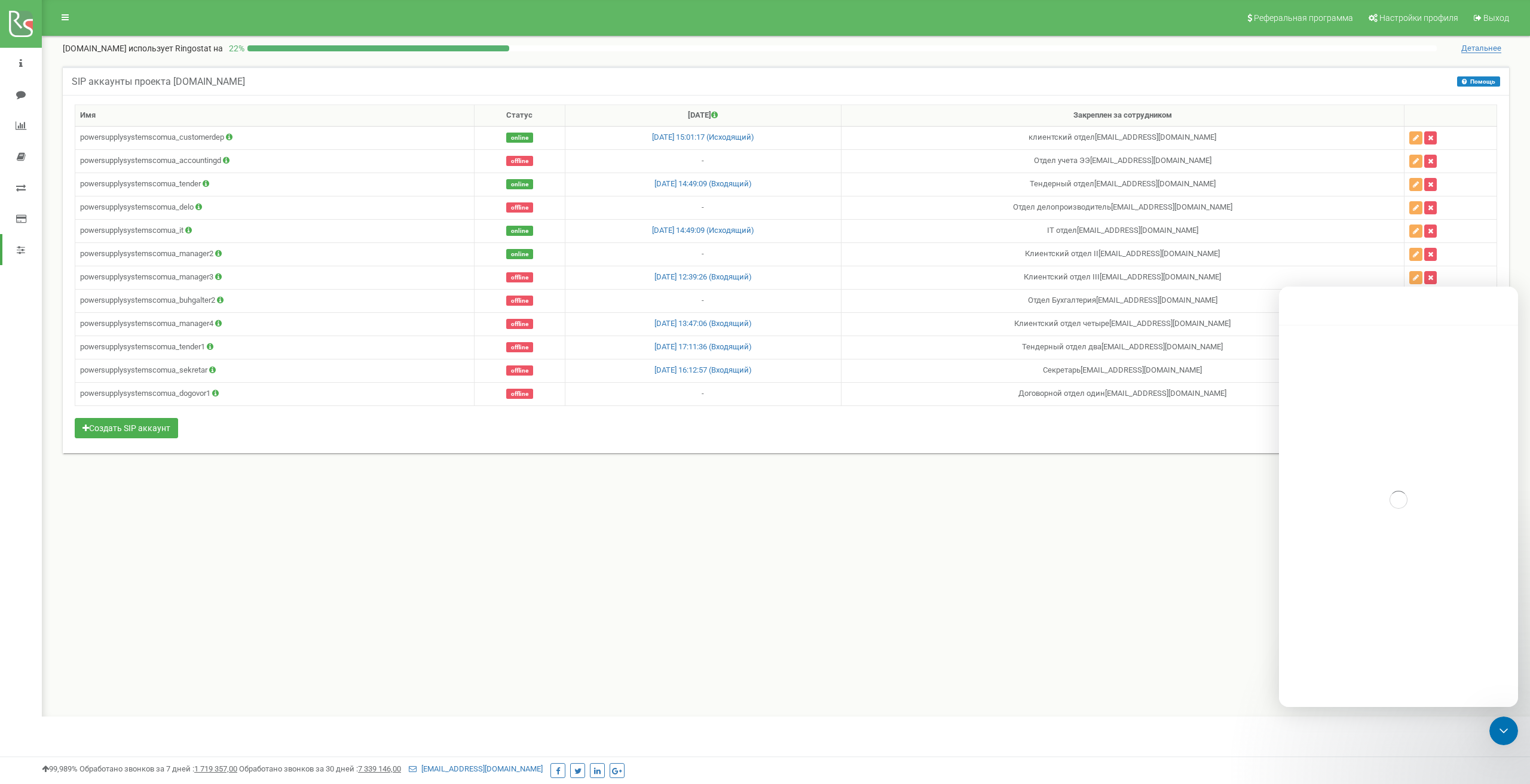
scroll to position [101, 0]
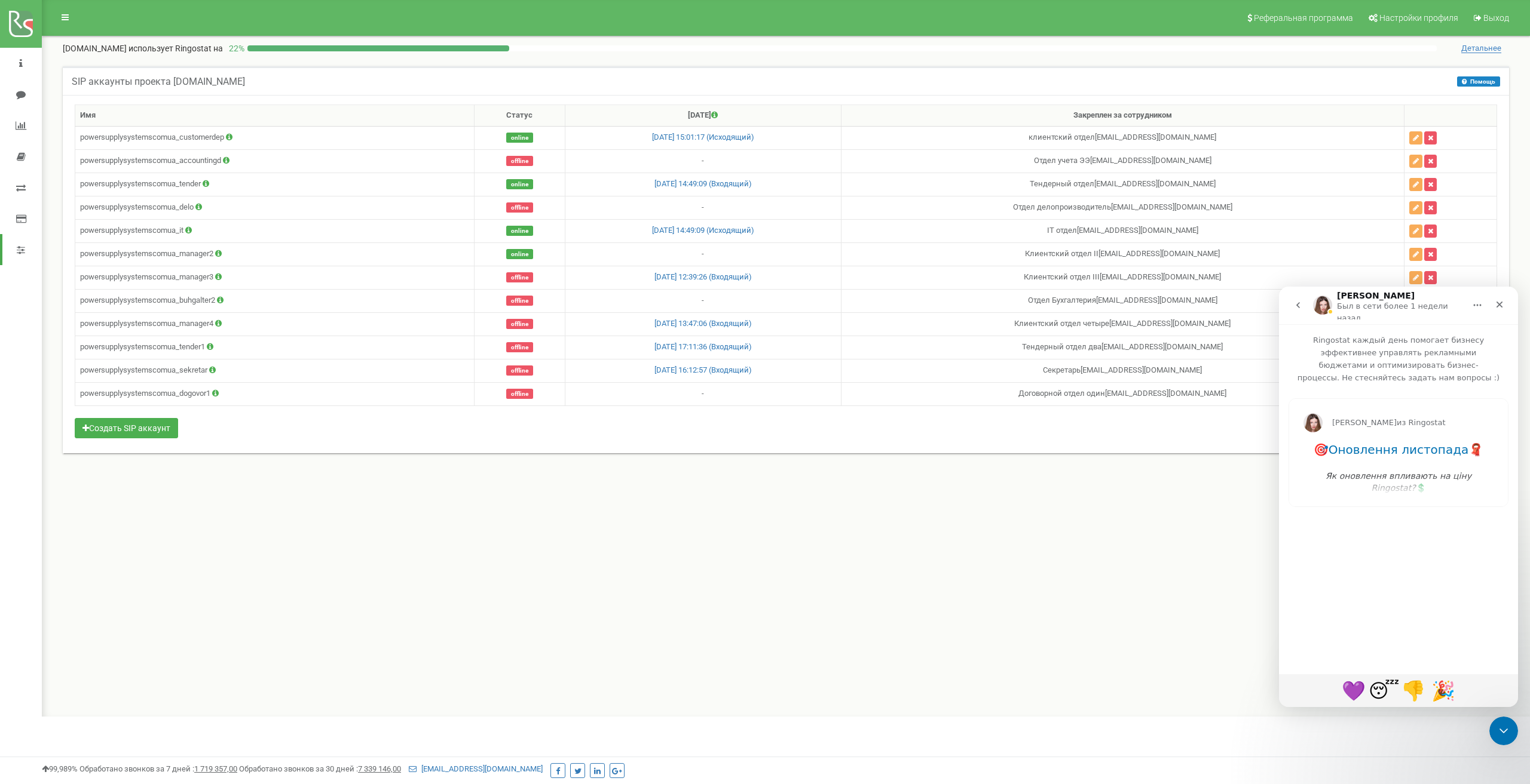
click at [1297, 303] on icon "go back" at bounding box center [1298, 305] width 4 height 6
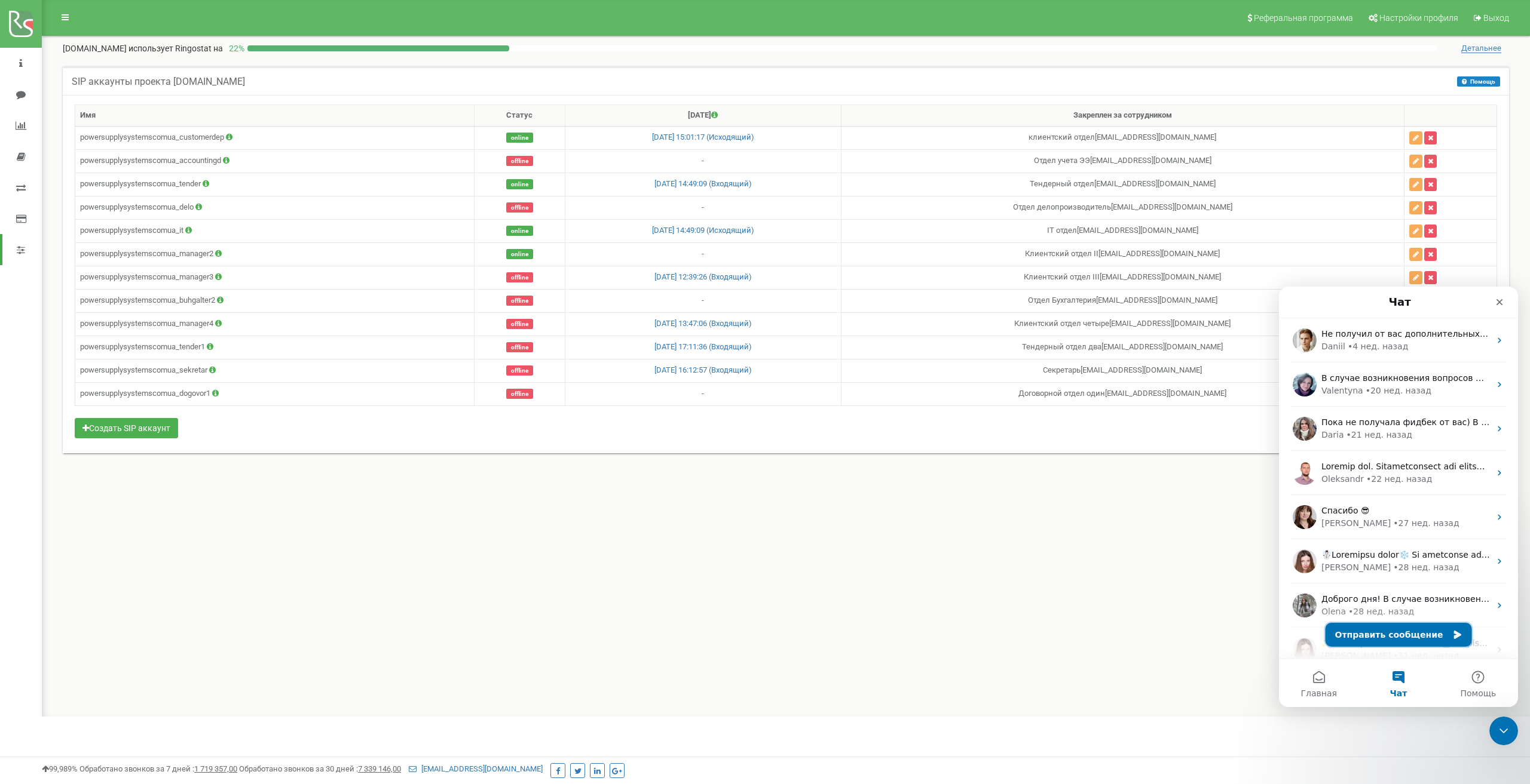
click at [1408, 629] on button "Отправить сообщение" at bounding box center [1398, 635] width 147 height 24
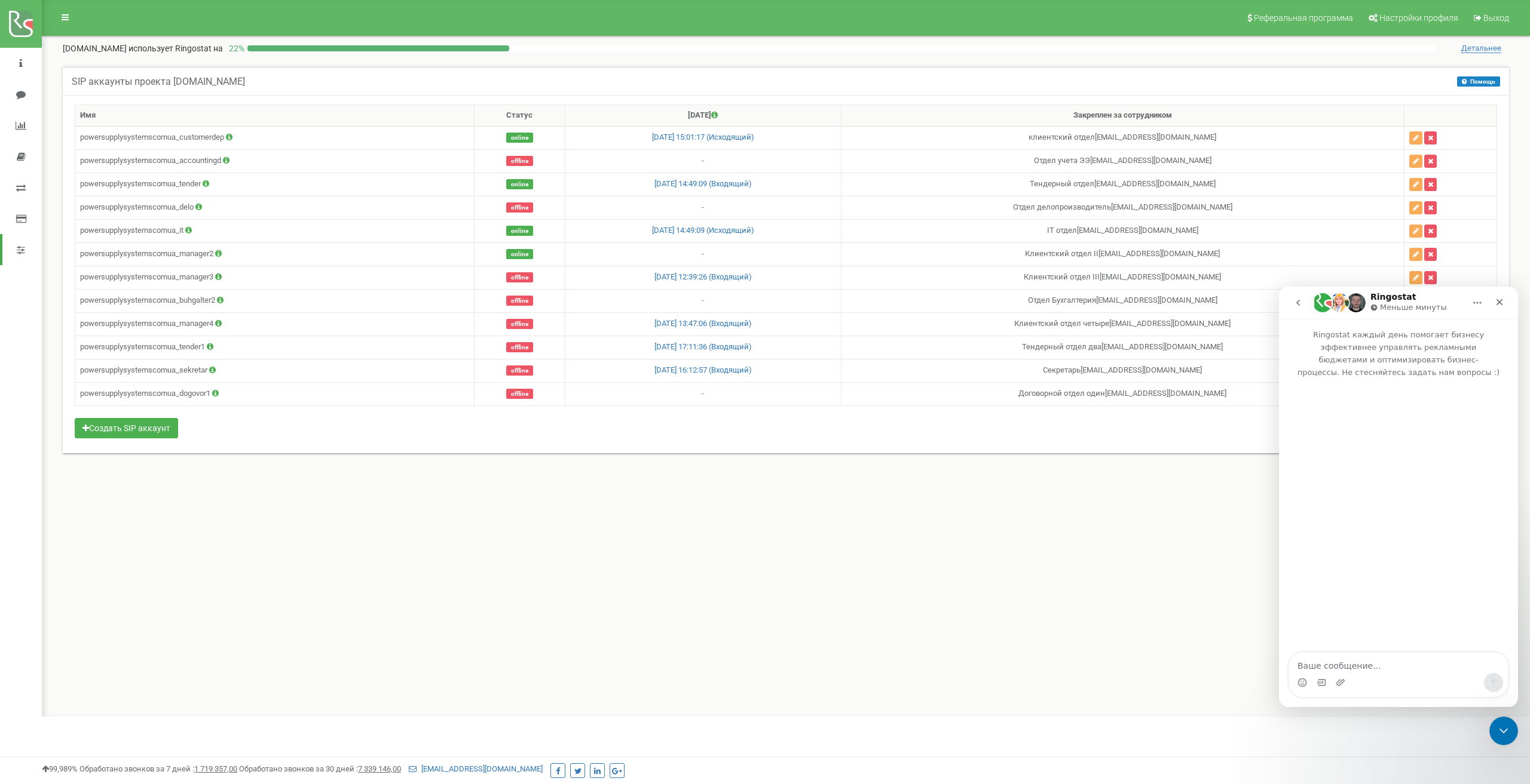
click at [1384, 664] on textarea "Ваше сообщение..." at bounding box center [1398, 663] width 219 height 21
type textarea "Добрый день"
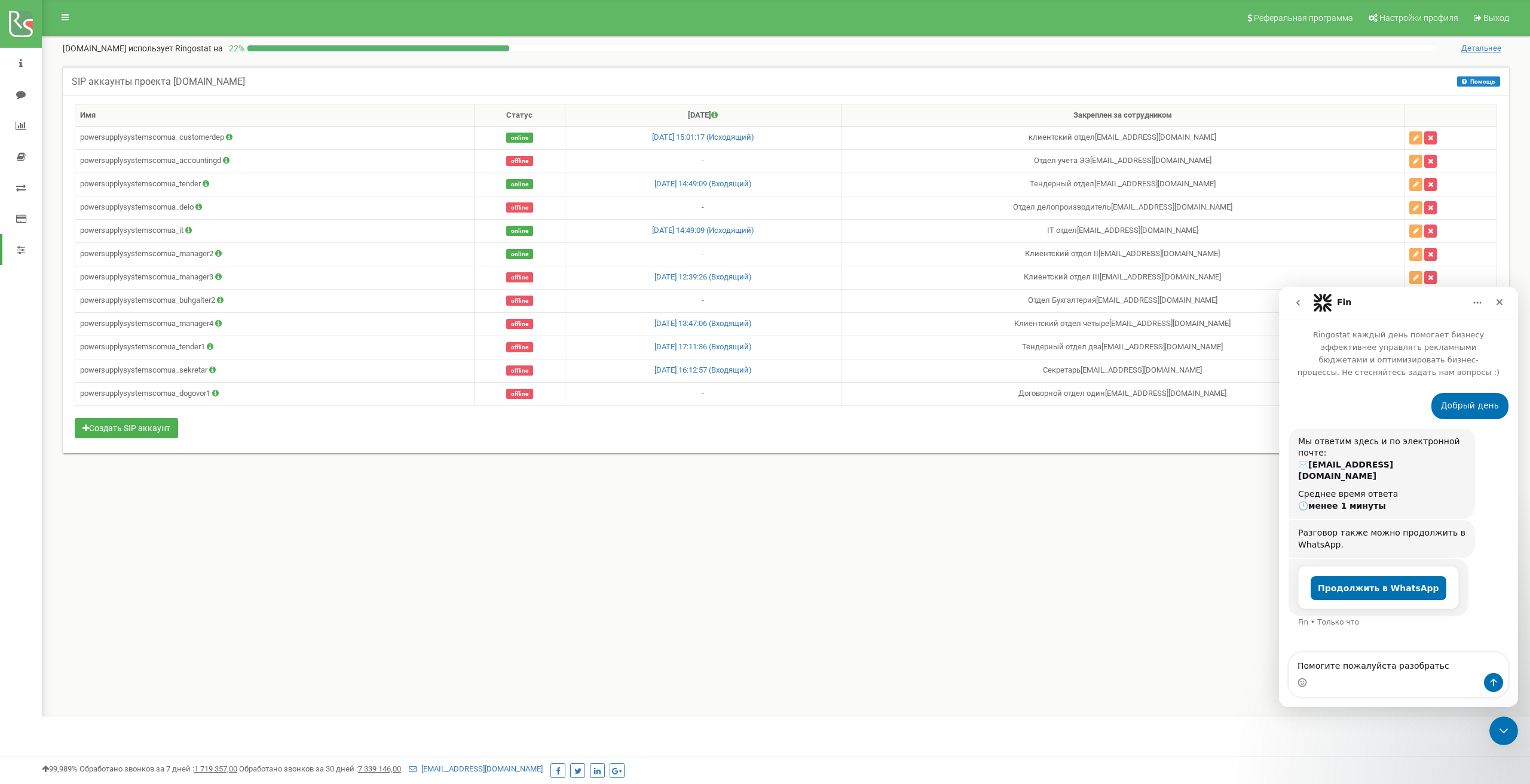
type textarea "Помогите пожалуйста разобраться"
drag, startPoint x: 81, startPoint y: 184, endPoint x: 202, endPoint y: 183, distance: 121.0
click at [202, 183] on td "powersupplysystemscomua_tender" at bounding box center [275, 184] width 399 height 23
copy td "powersupplysystemscomua_tender"
click at [1332, 663] on textarea "Ваше сообщение..." at bounding box center [1398, 663] width 219 height 21
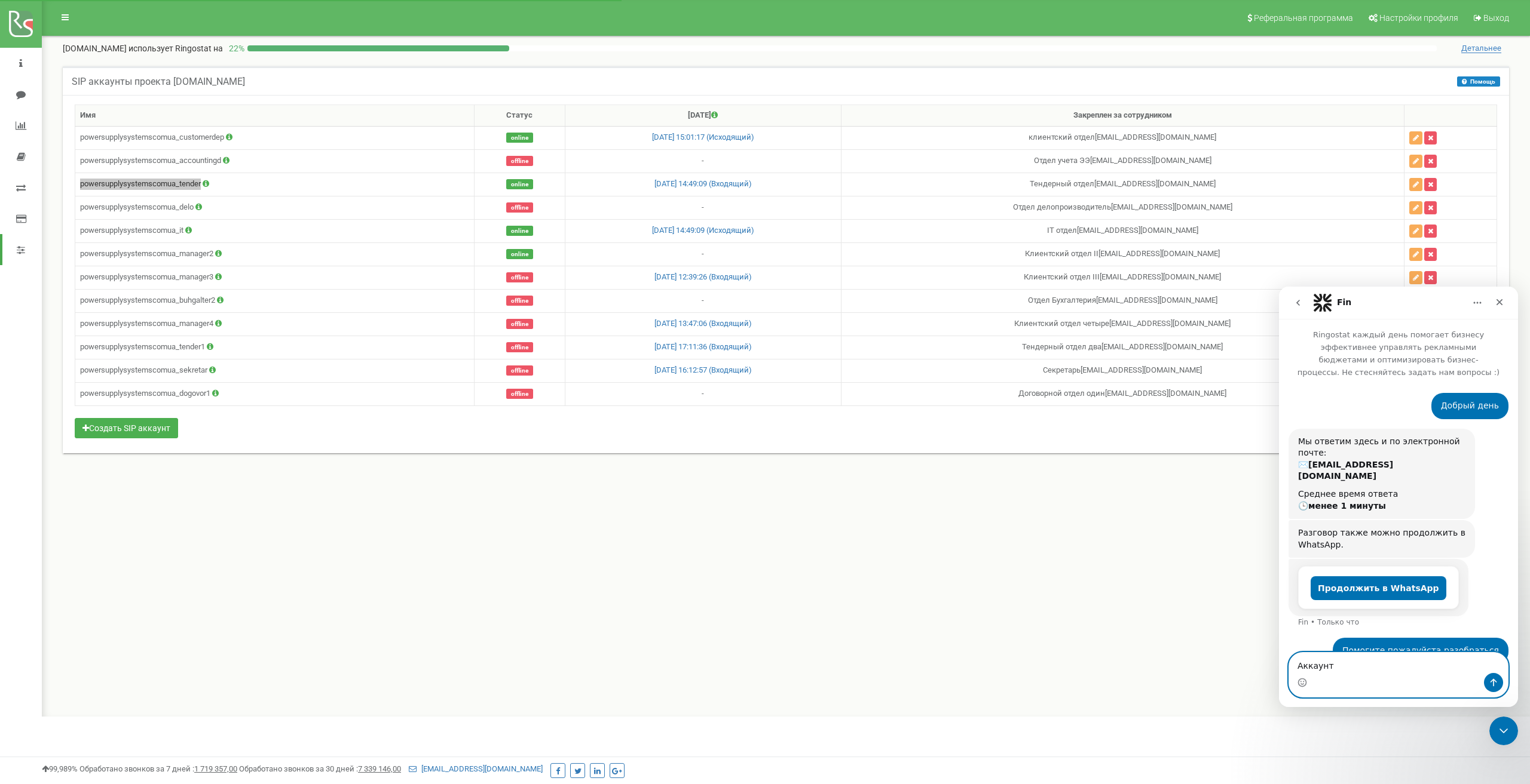
paste textarea "powersupplysystemscomua_tender"
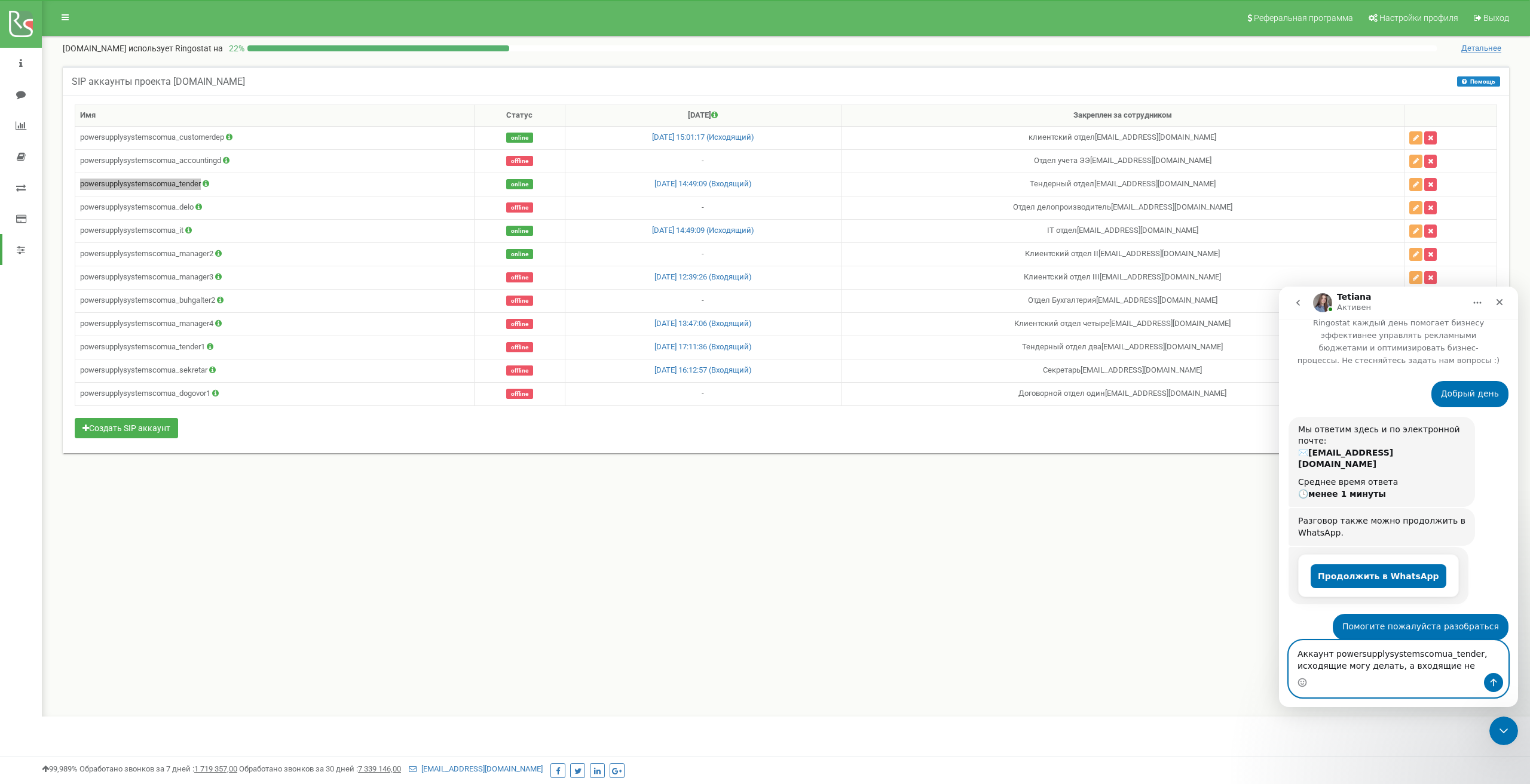
scroll to position [87, 0]
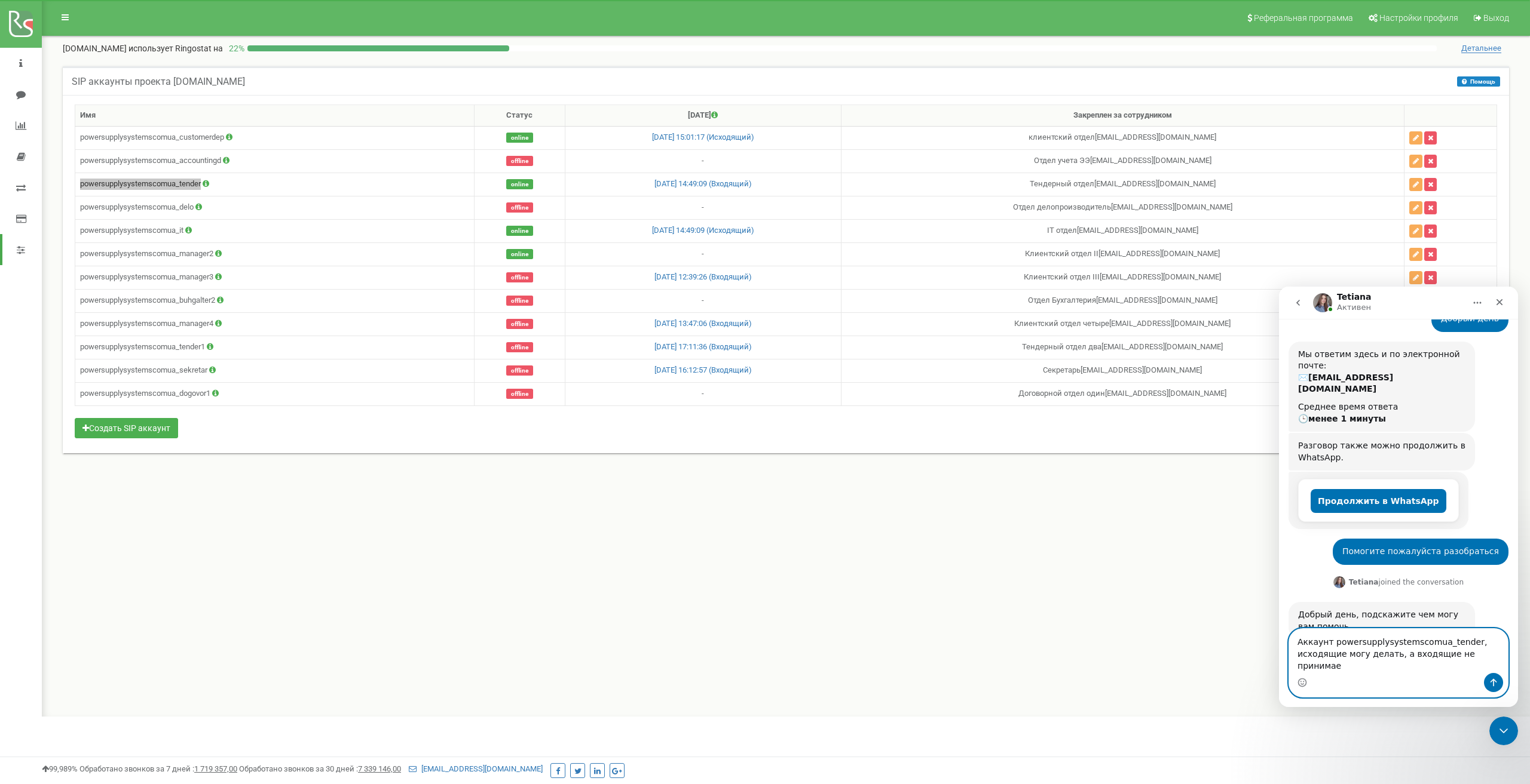
type textarea "Аккаунт powersupplysystemscomua_tender, исходящие могу делать, а входящие не пр…"
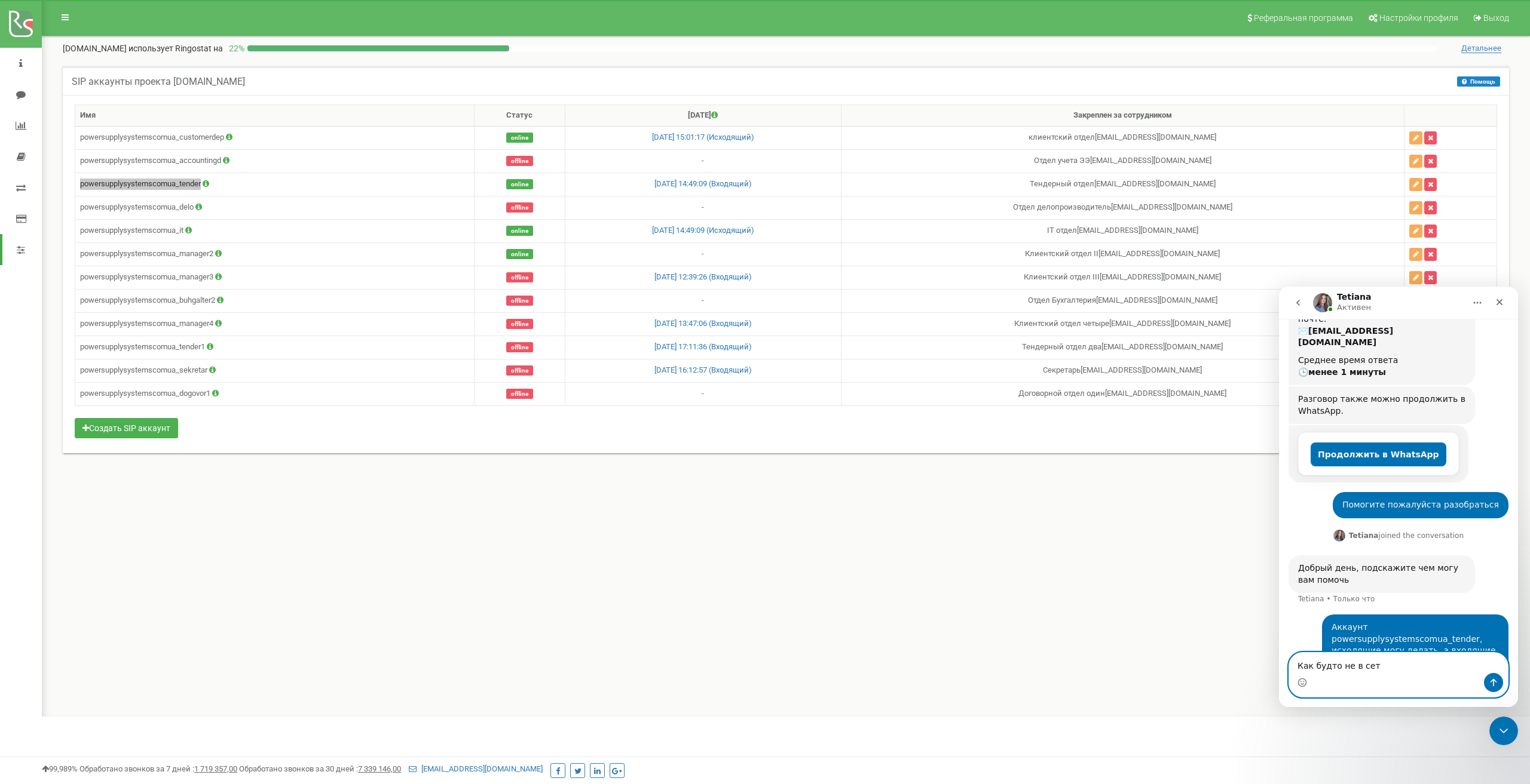
type textarea "Как будто не в сети"
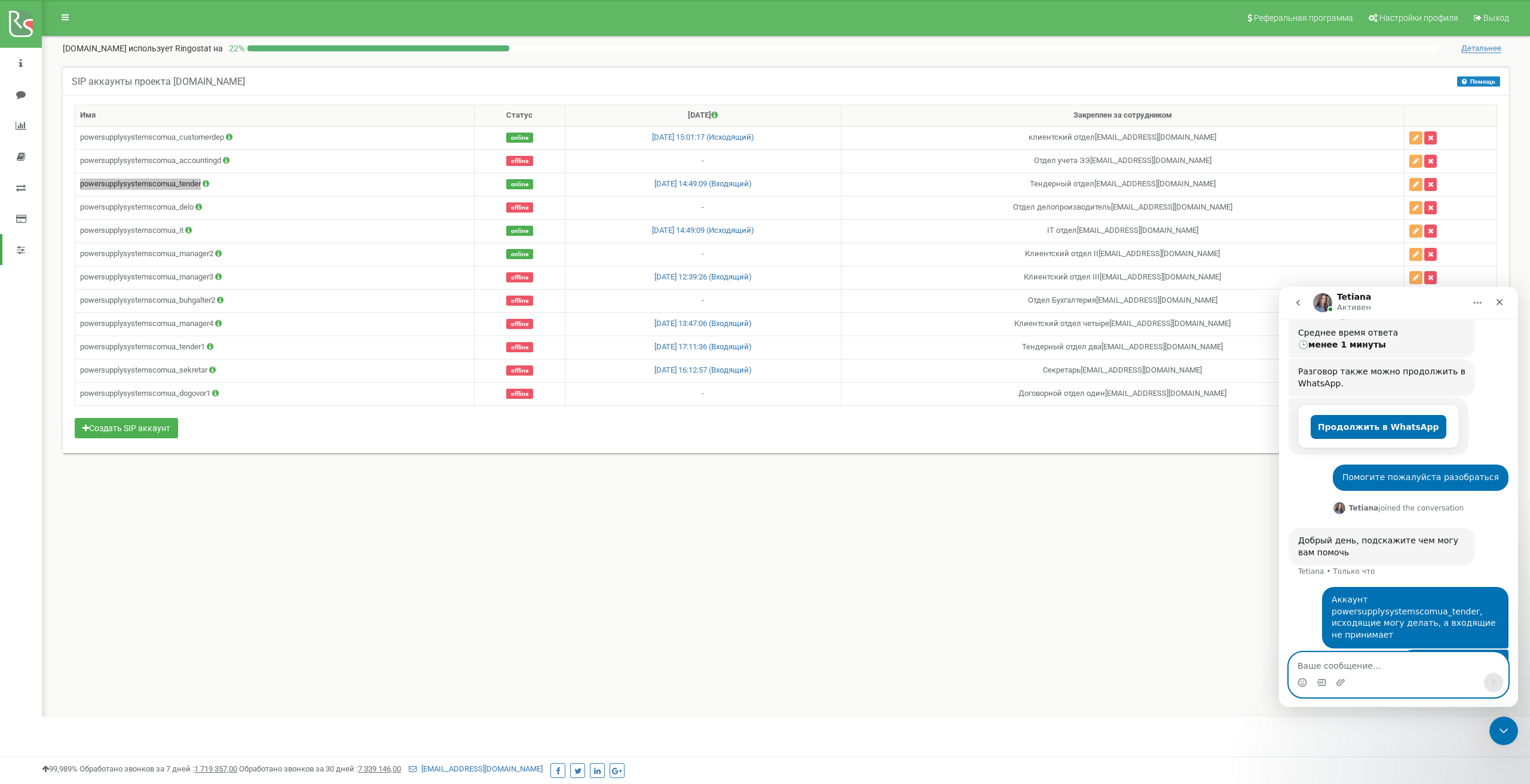
scroll to position [208, 0]
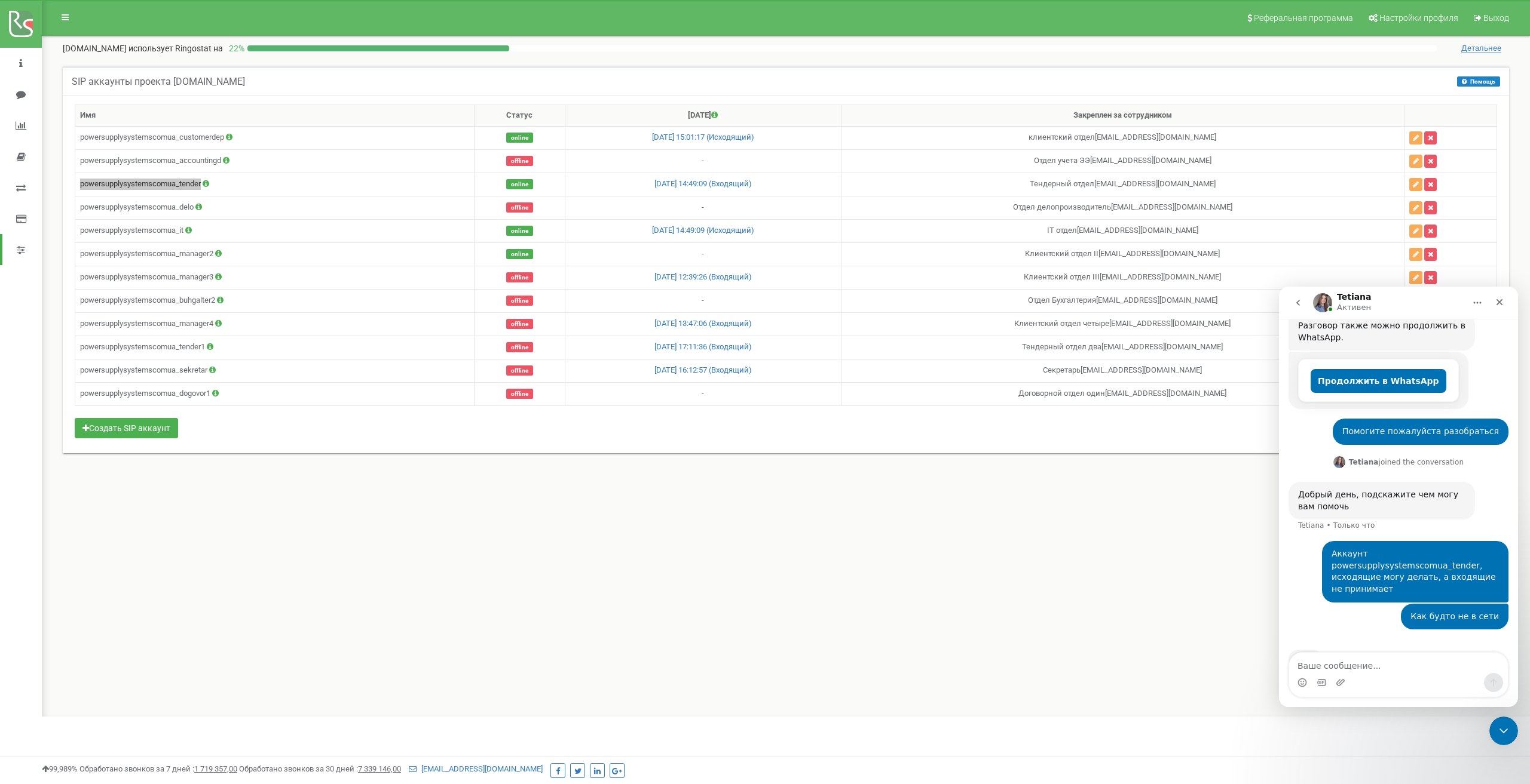
click at [1403, 644] on div "Печатает..." at bounding box center [1398, 666] width 219 height 46
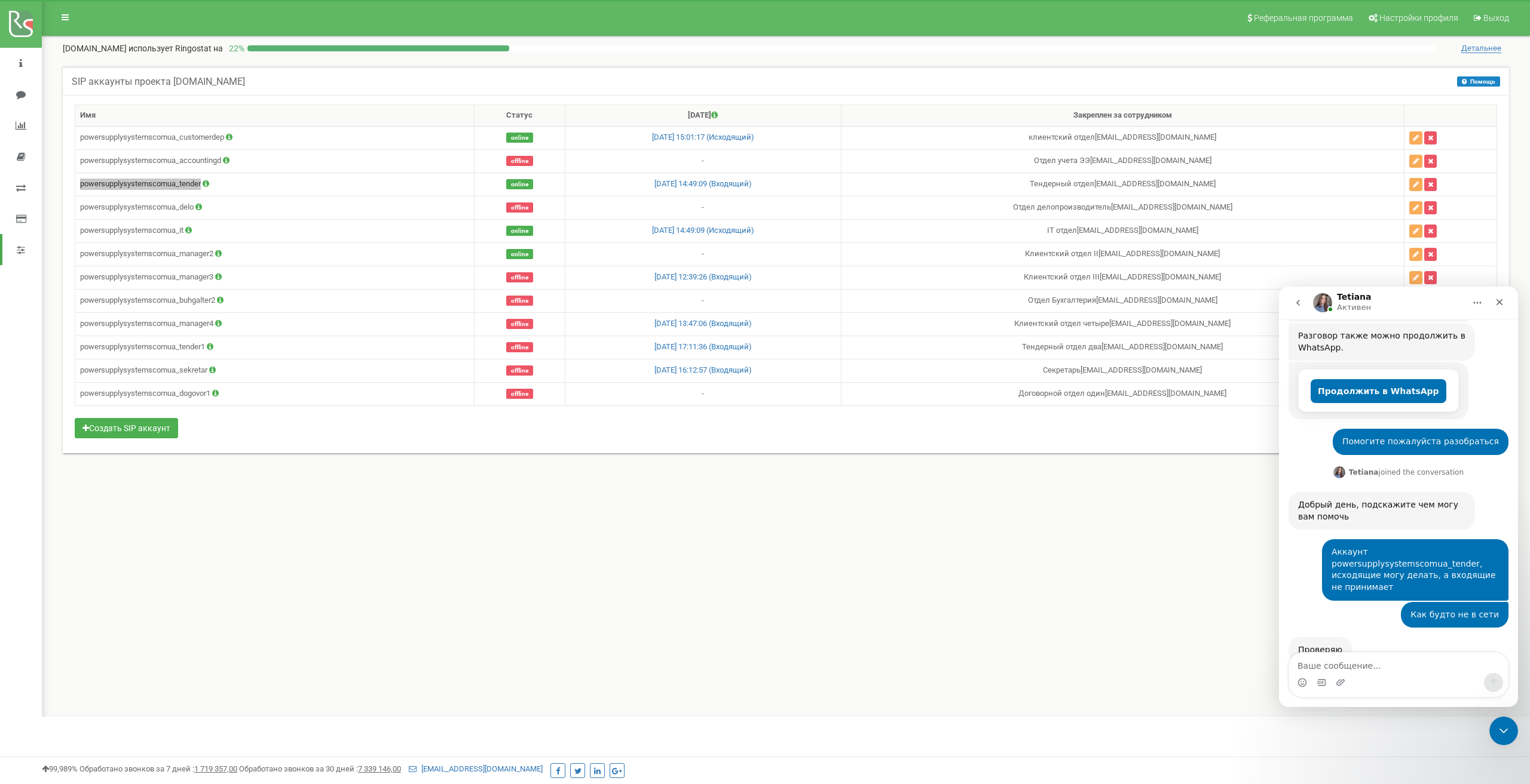
scroll to position [243, 0]
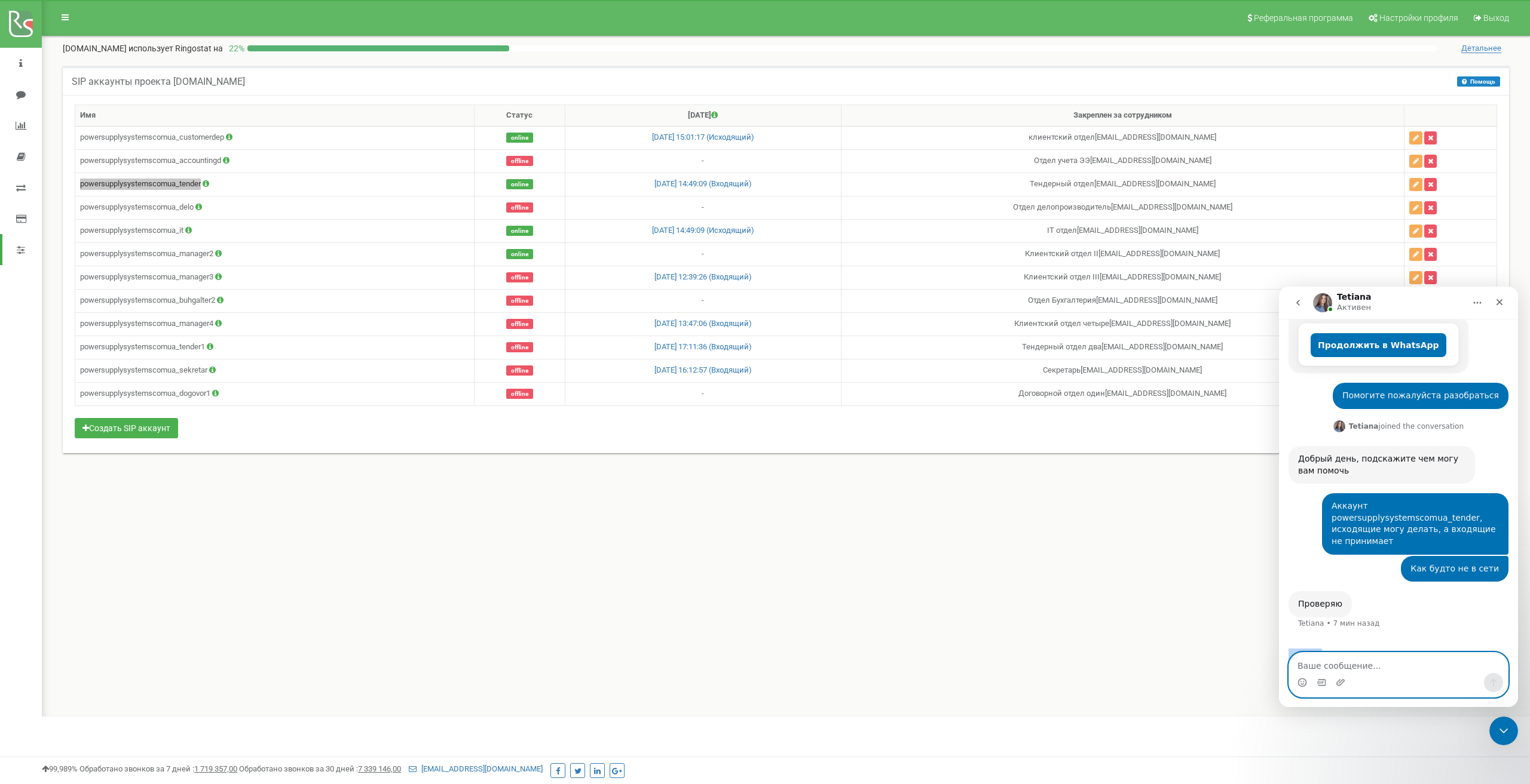
click at [1372, 668] on textarea "Ваше сообщение..." at bounding box center [1398, 663] width 219 height 21
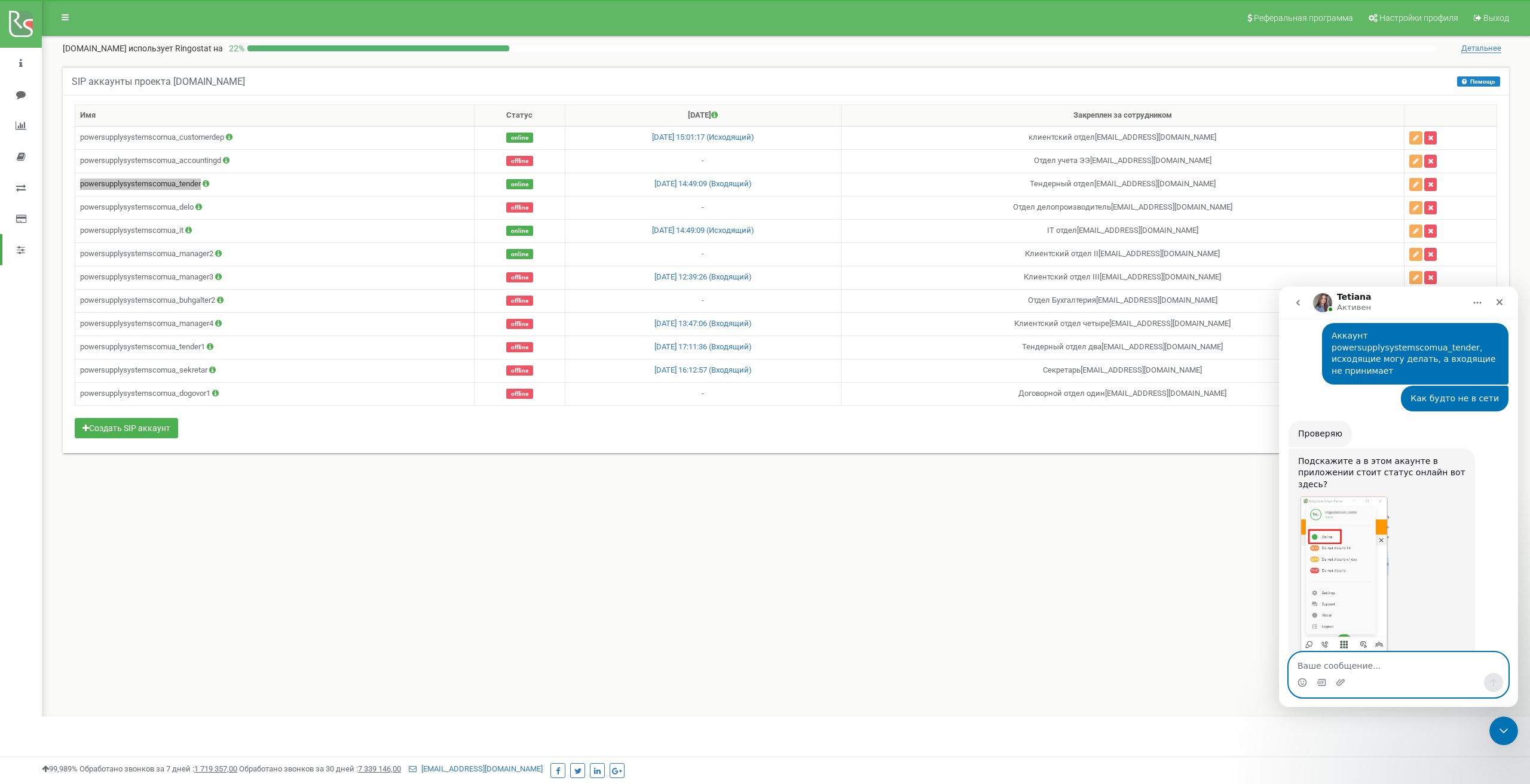
click at [1357, 664] on textarea "Ваше сообщение..." at bounding box center [1398, 663] width 219 height 21
type textarea "Да, онлайн"
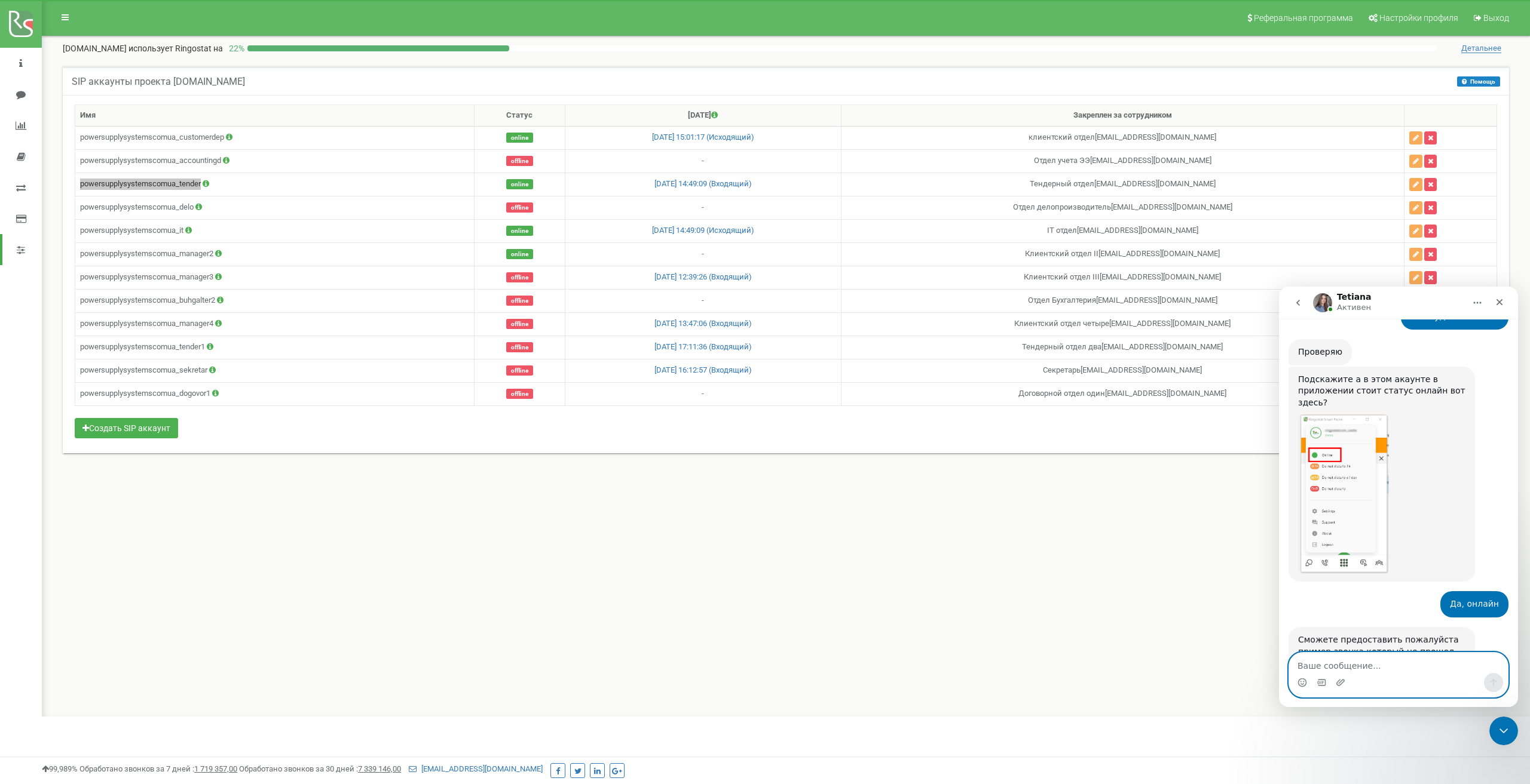
scroll to position [520, 0]
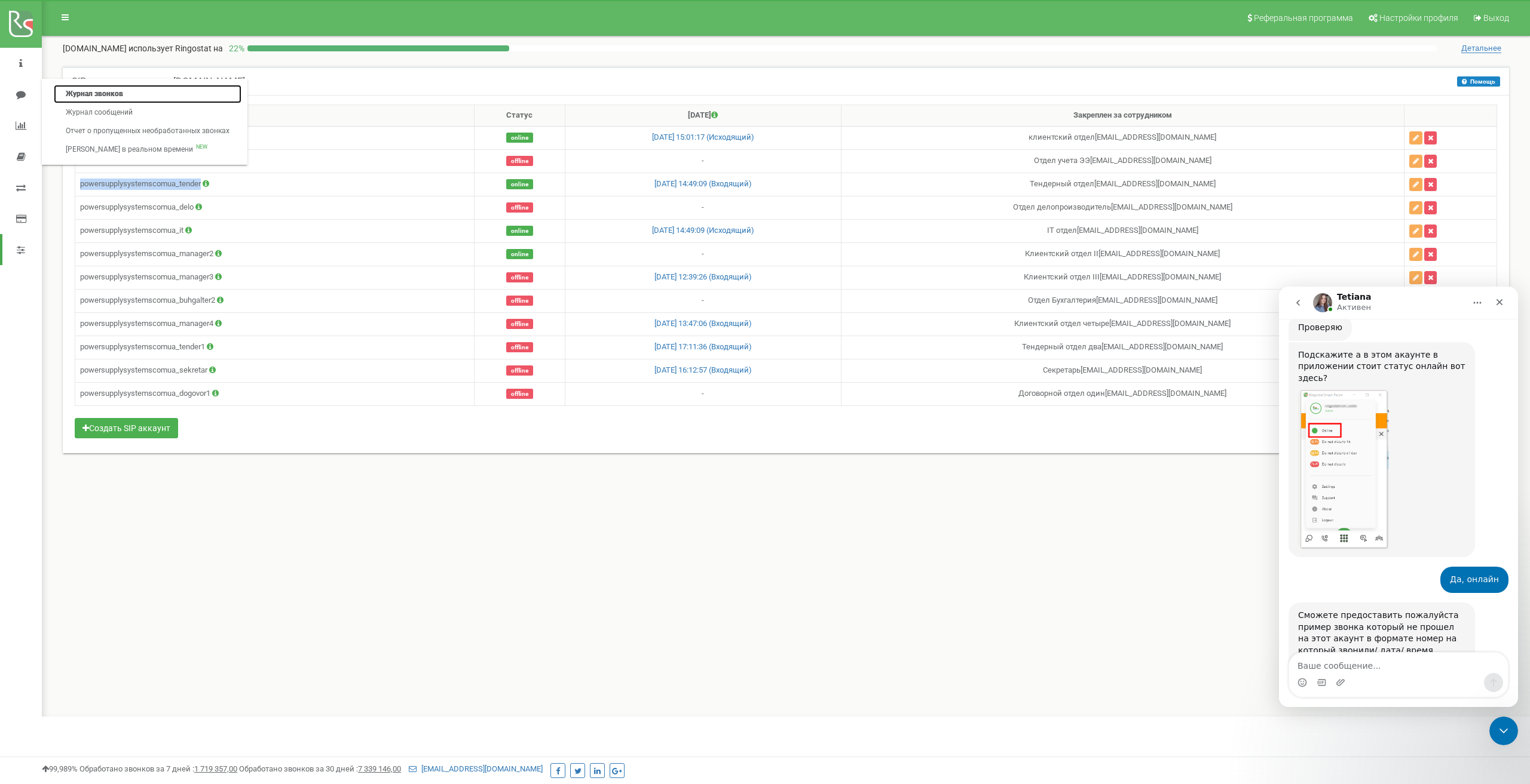
click at [119, 91] on link "Журнал звонков" at bounding box center [148, 94] width 188 height 19
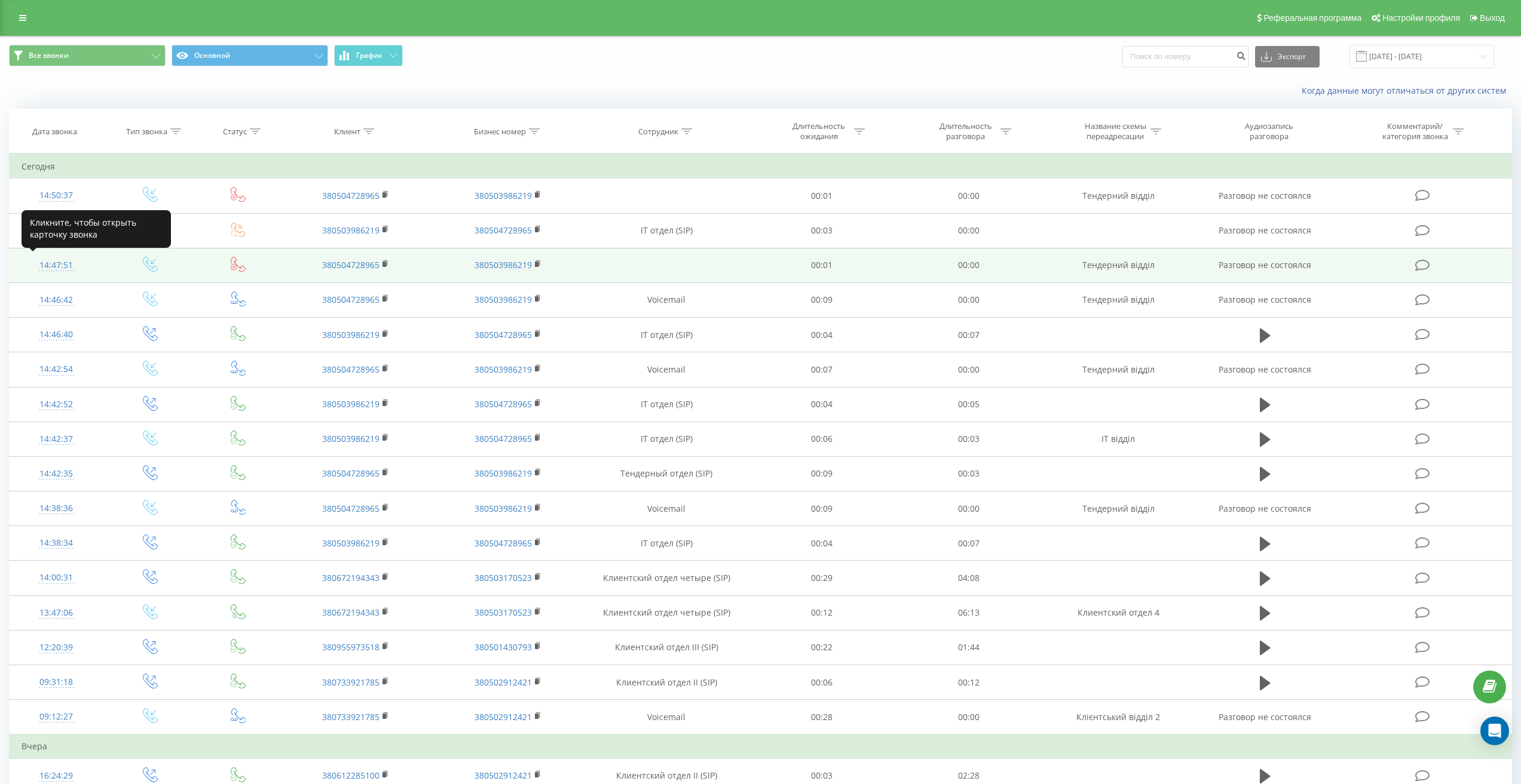
click at [62, 265] on div "14:47:51" at bounding box center [57, 265] width 70 height 23
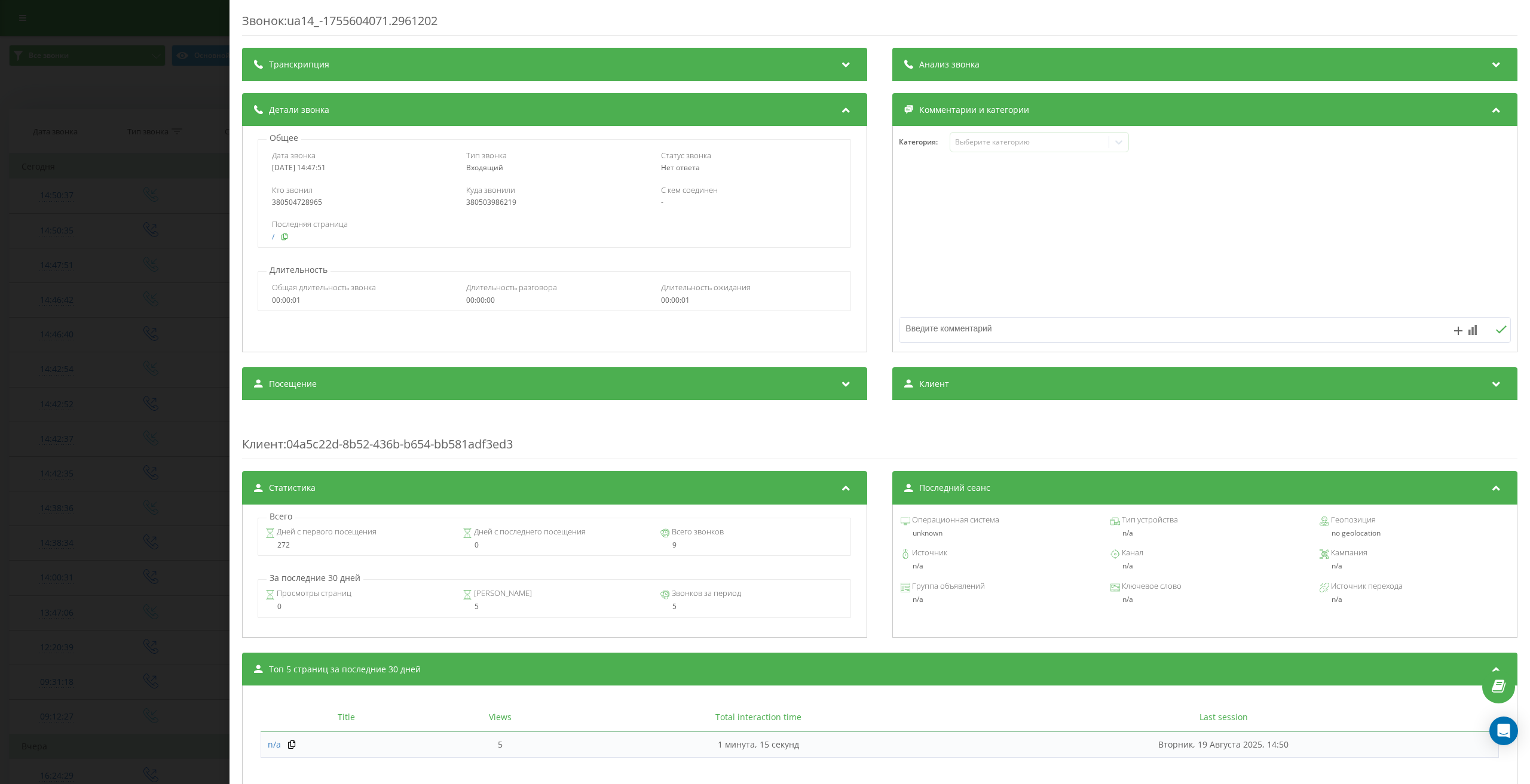
click at [285, 237] on icon at bounding box center [284, 236] width 8 height 7
click at [1511, 735] on icon "Open Intercom Messenger" at bounding box center [1503, 730] width 15 height 15
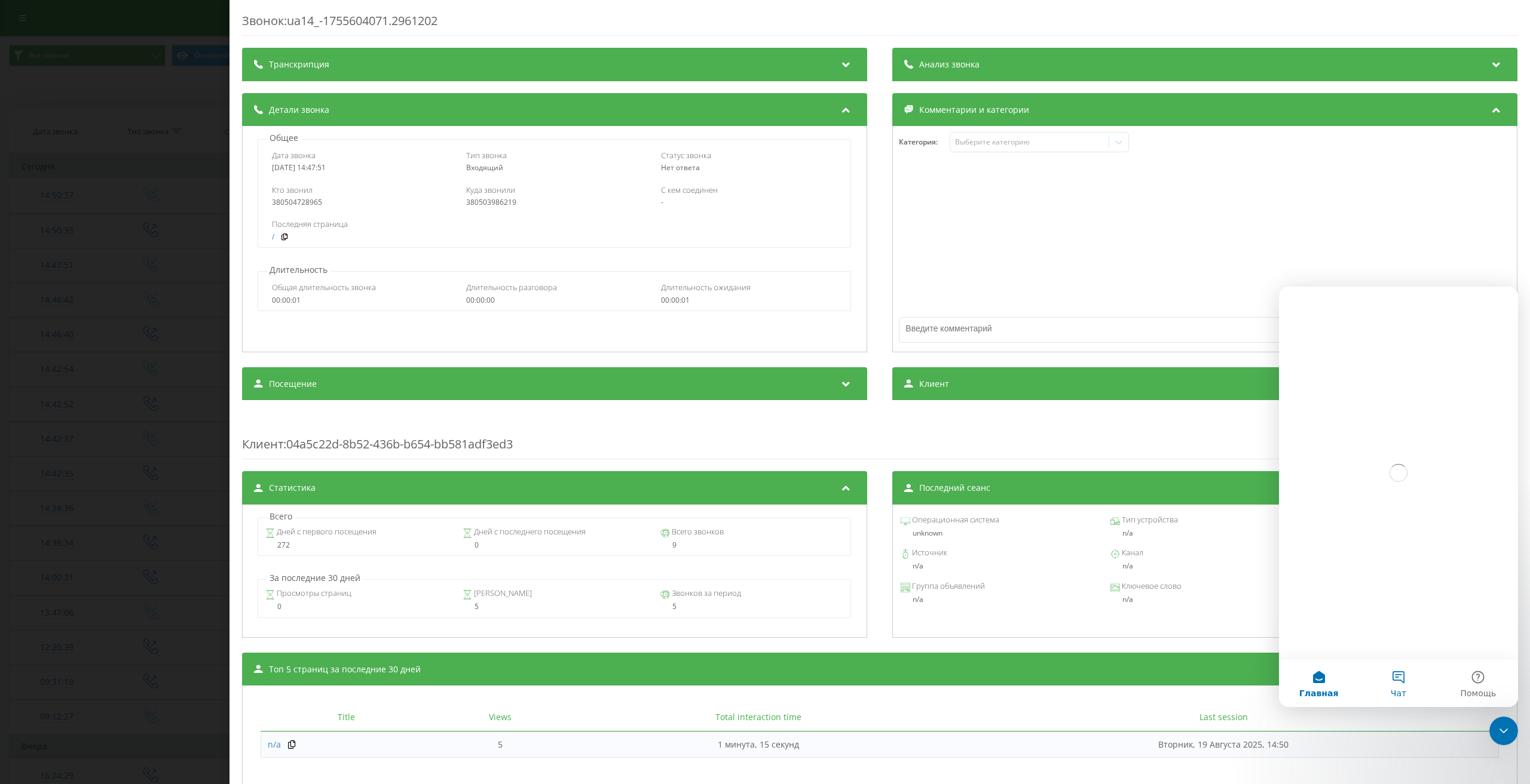
click at [1400, 673] on button "Чат" at bounding box center [1398, 682] width 79 height 48
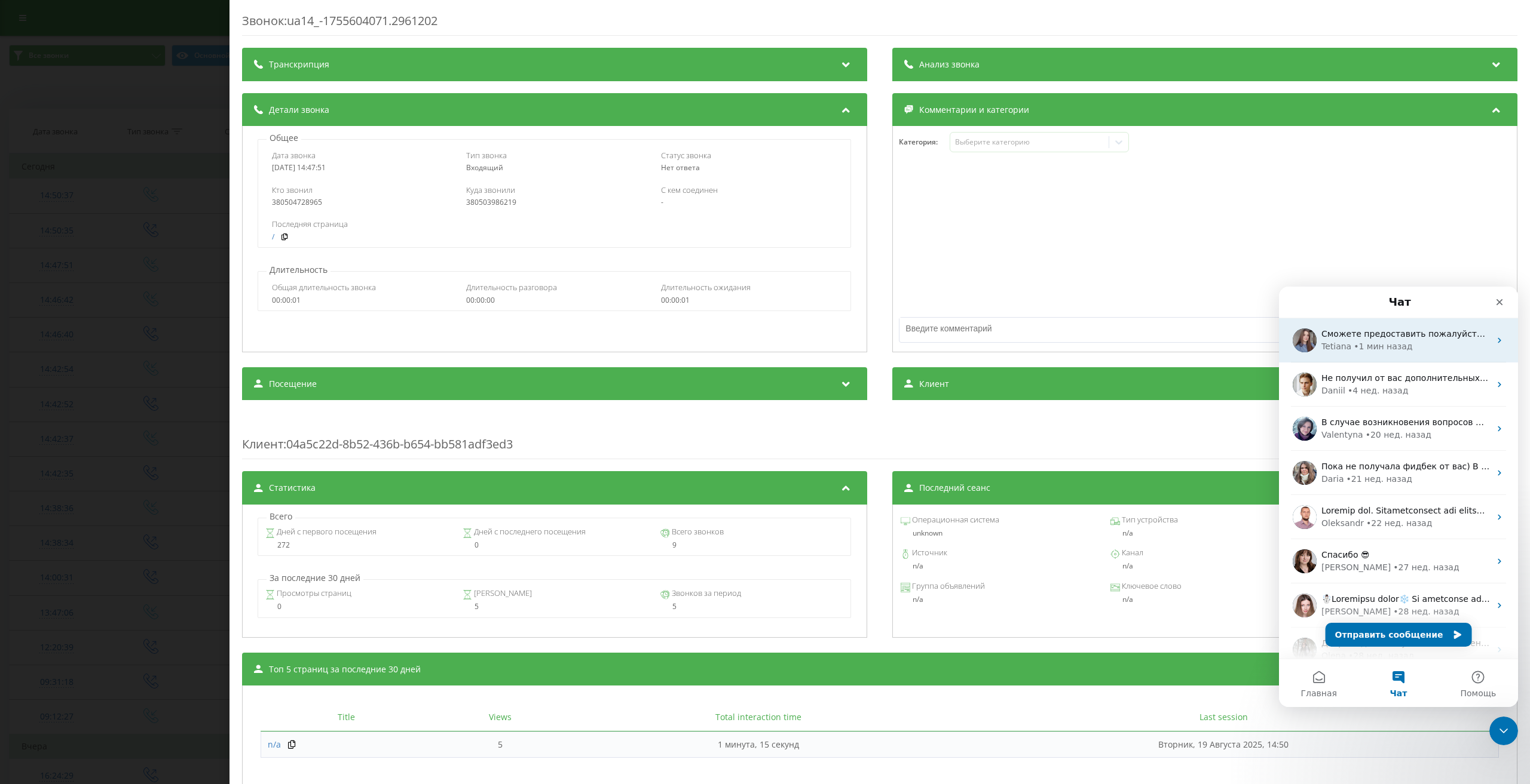
click at [1345, 343] on div "Tetiana" at bounding box center [1336, 347] width 30 height 13
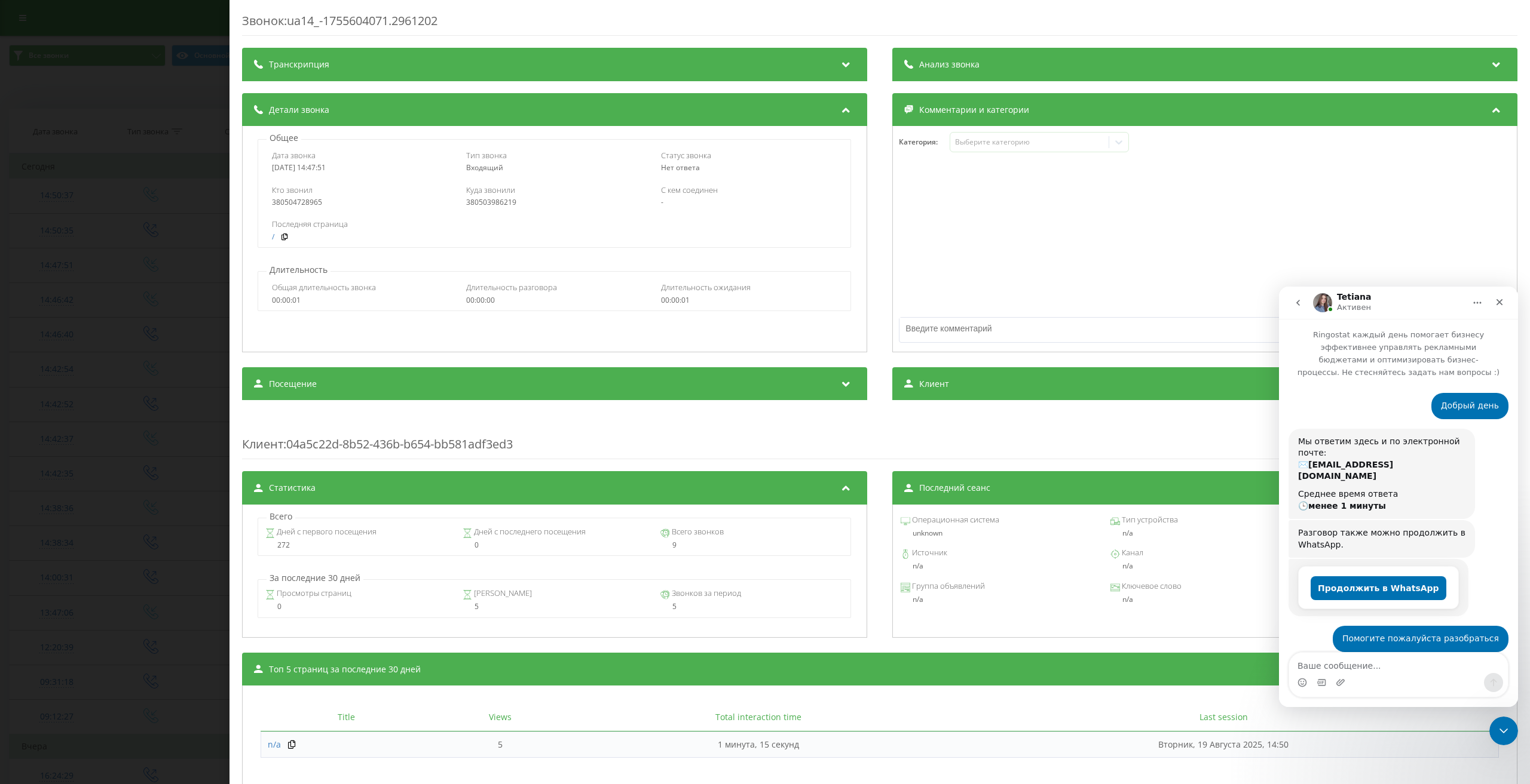
scroll to position [520, 0]
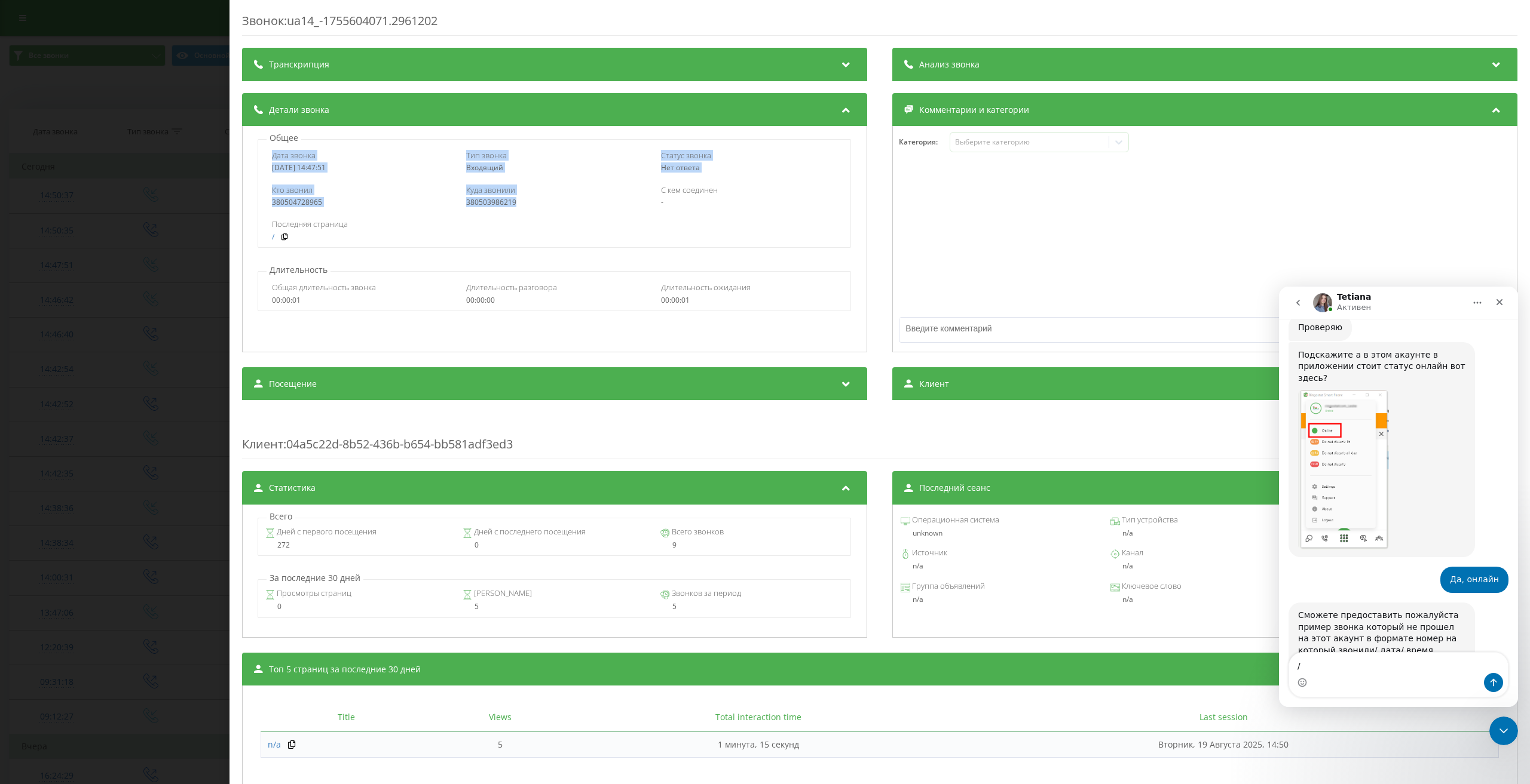
drag, startPoint x: 273, startPoint y: 157, endPoint x: 533, endPoint y: 207, distance: 264.8
click at [533, 206] on div "Дата звонка [DATE] 14:47:51 Тип звонка Входящий Статус звонка [PERSON_NAME] отв…" at bounding box center [554, 193] width 594 height 109
copy div "Дата звонка [DATE] 14:47:51 Тип звонка Входящий Статус звонка [PERSON_NAME] отв…"
click at [1334, 664] on textarea "/" at bounding box center [1398, 663] width 219 height 21
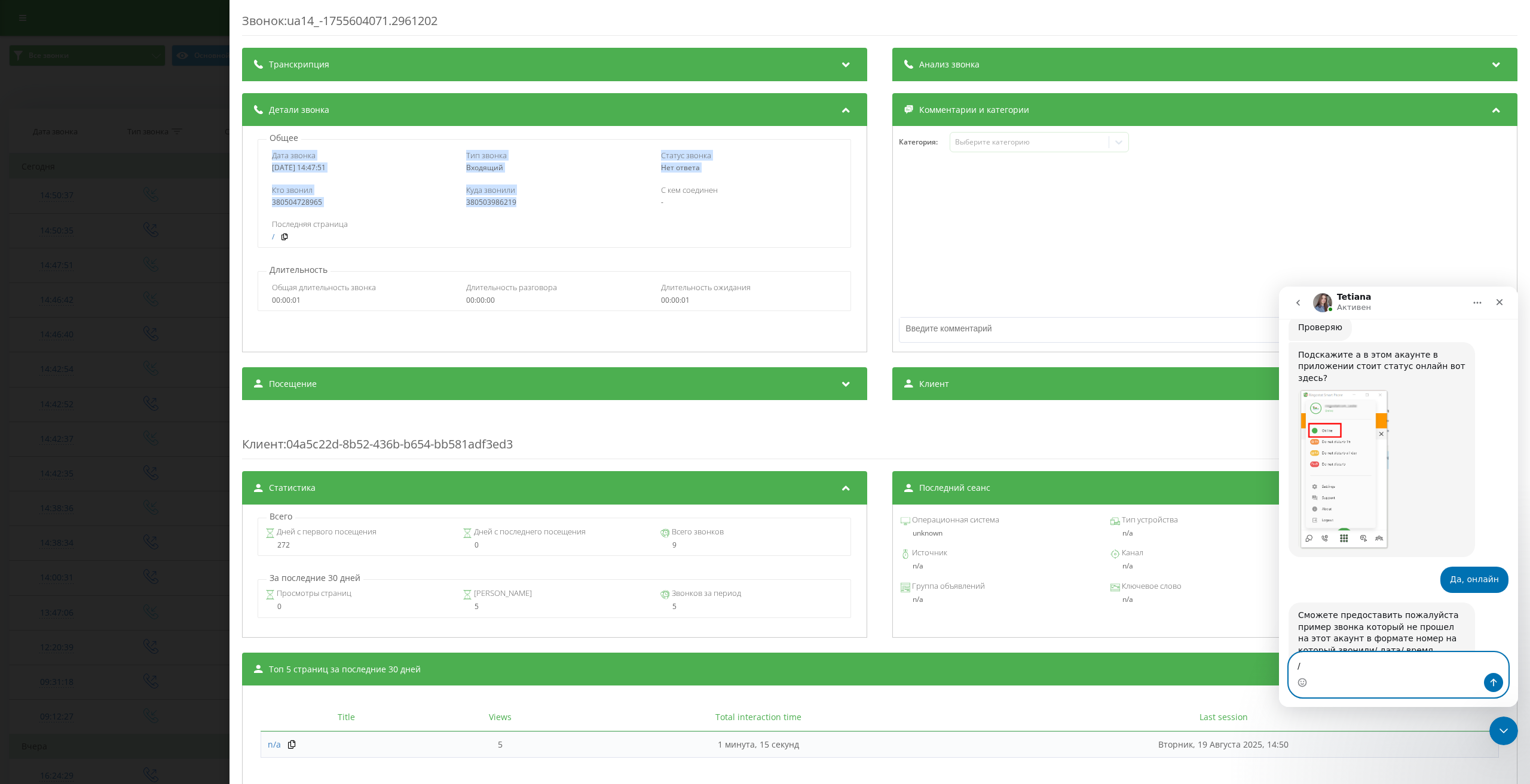
paste textarea "Дата звонка [DATE] 14:47:51 Тип звонка Входящий Статус звонка [PERSON_NAME] отв…"
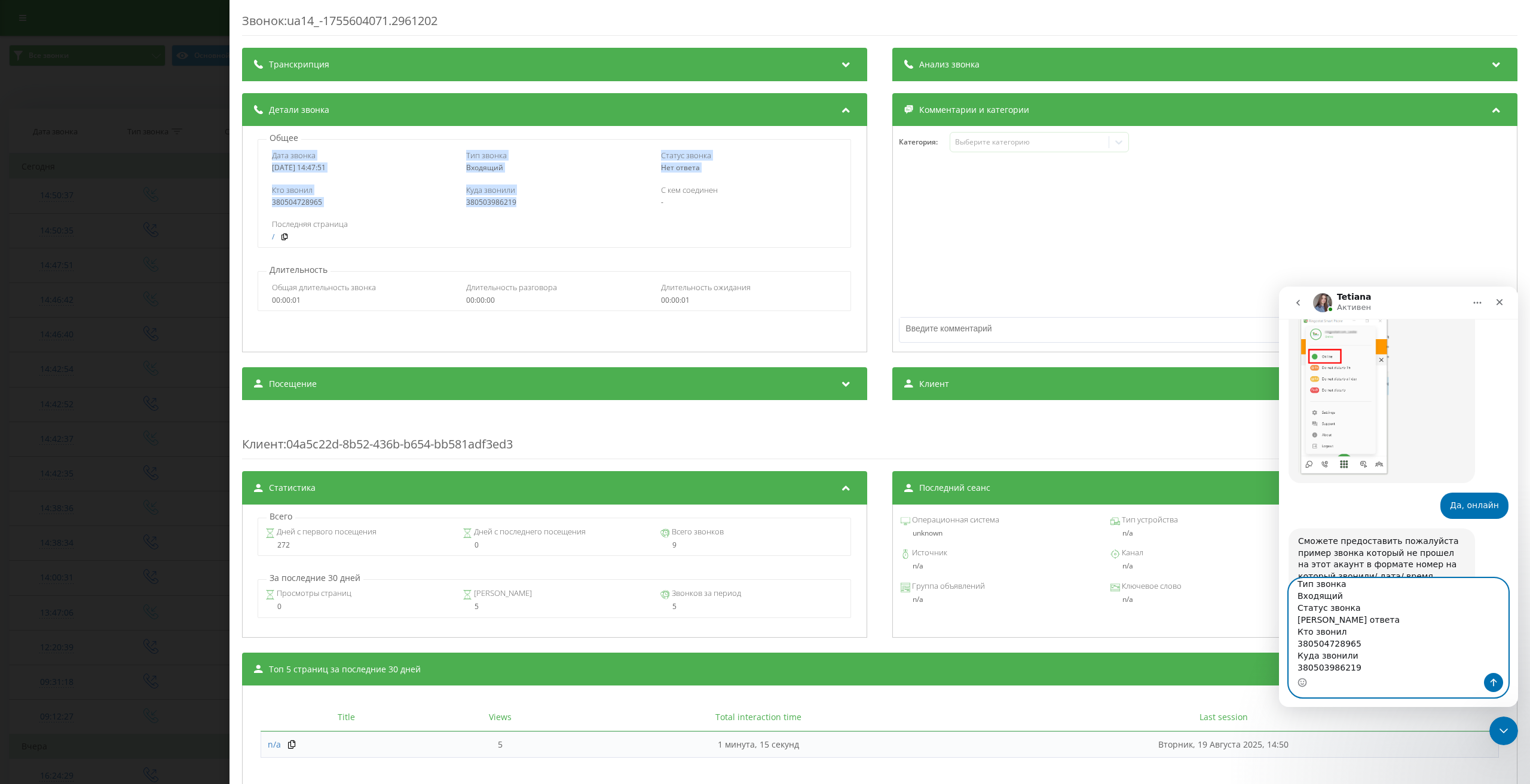
type textarea "Дата звонка [DATE] 14:47:51 Тип звонка Входящий Статус звонка [PERSON_NAME] отв…"
click at [1490, 682] on icon "Отправить сообщение…" at bounding box center [1493, 682] width 10 height 10
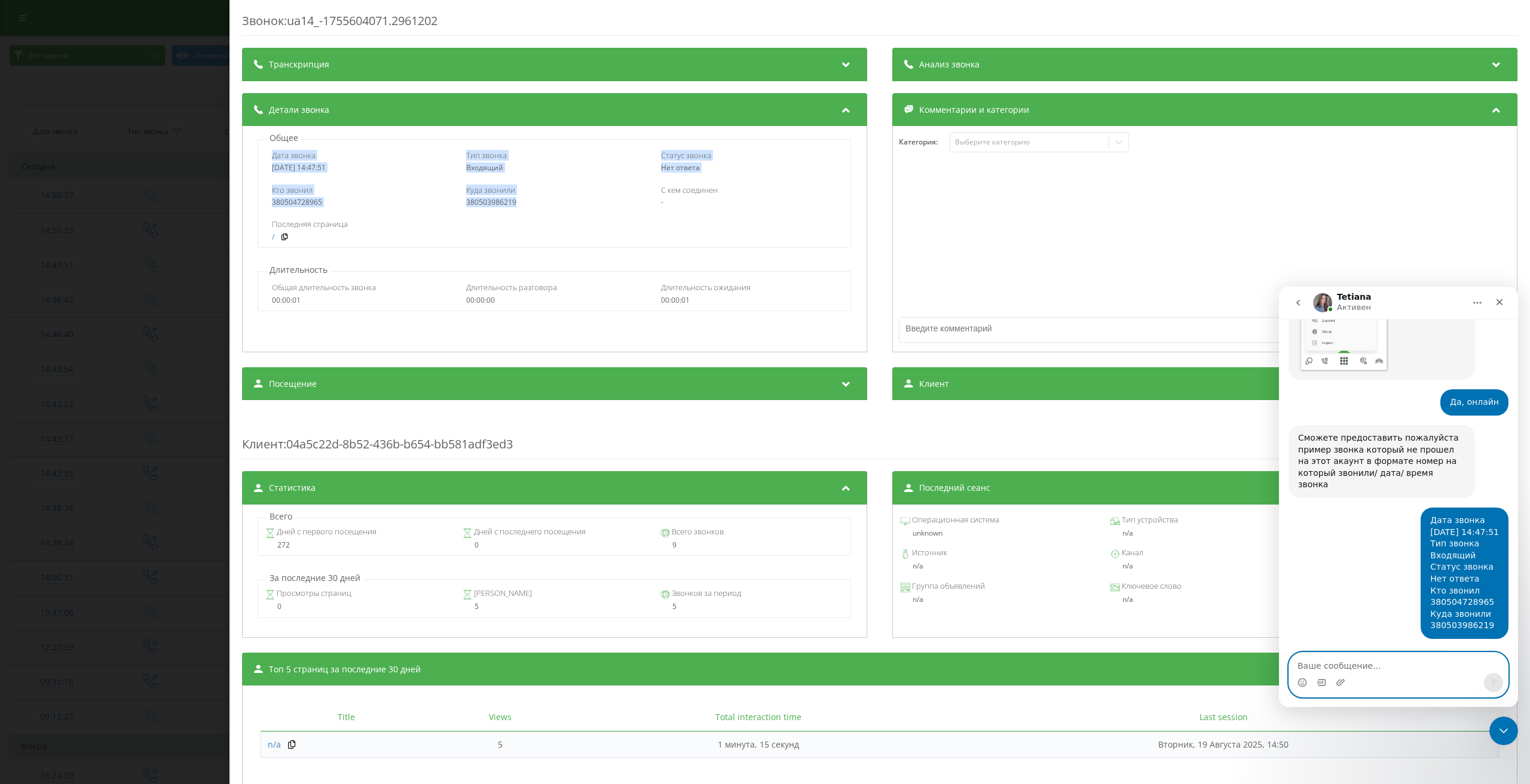
scroll to position [697, 0]
click at [1407, 665] on textarea "Ваше сообщение..." at bounding box center [1398, 663] width 219 height 21
click at [1390, 663] on textarea "Ваше сообщение..." at bounding box center [1398, 663] width 219 height 21
type textarea "Еще не понятно?"
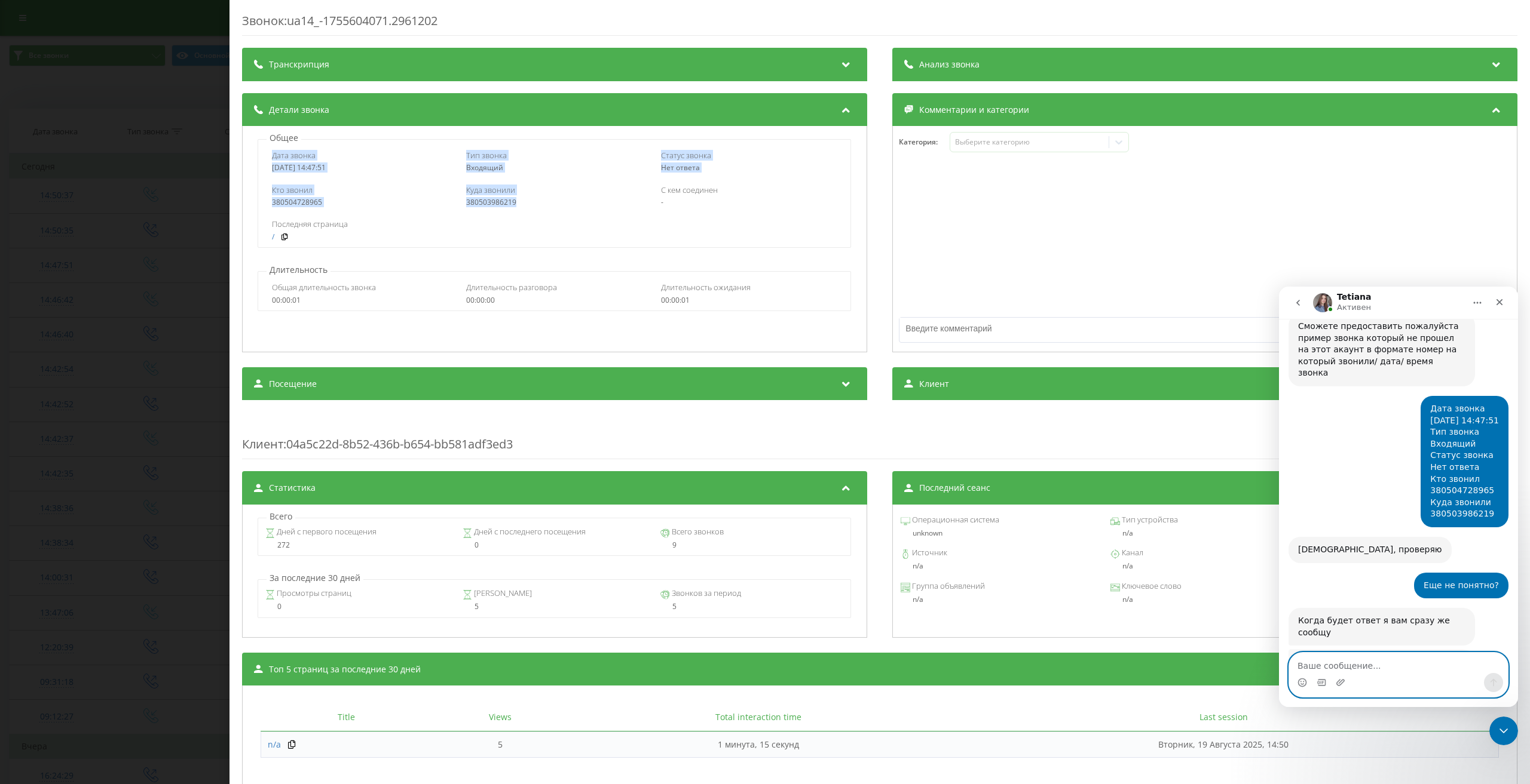
scroll to position [806, 0]
type textarea "айфон"
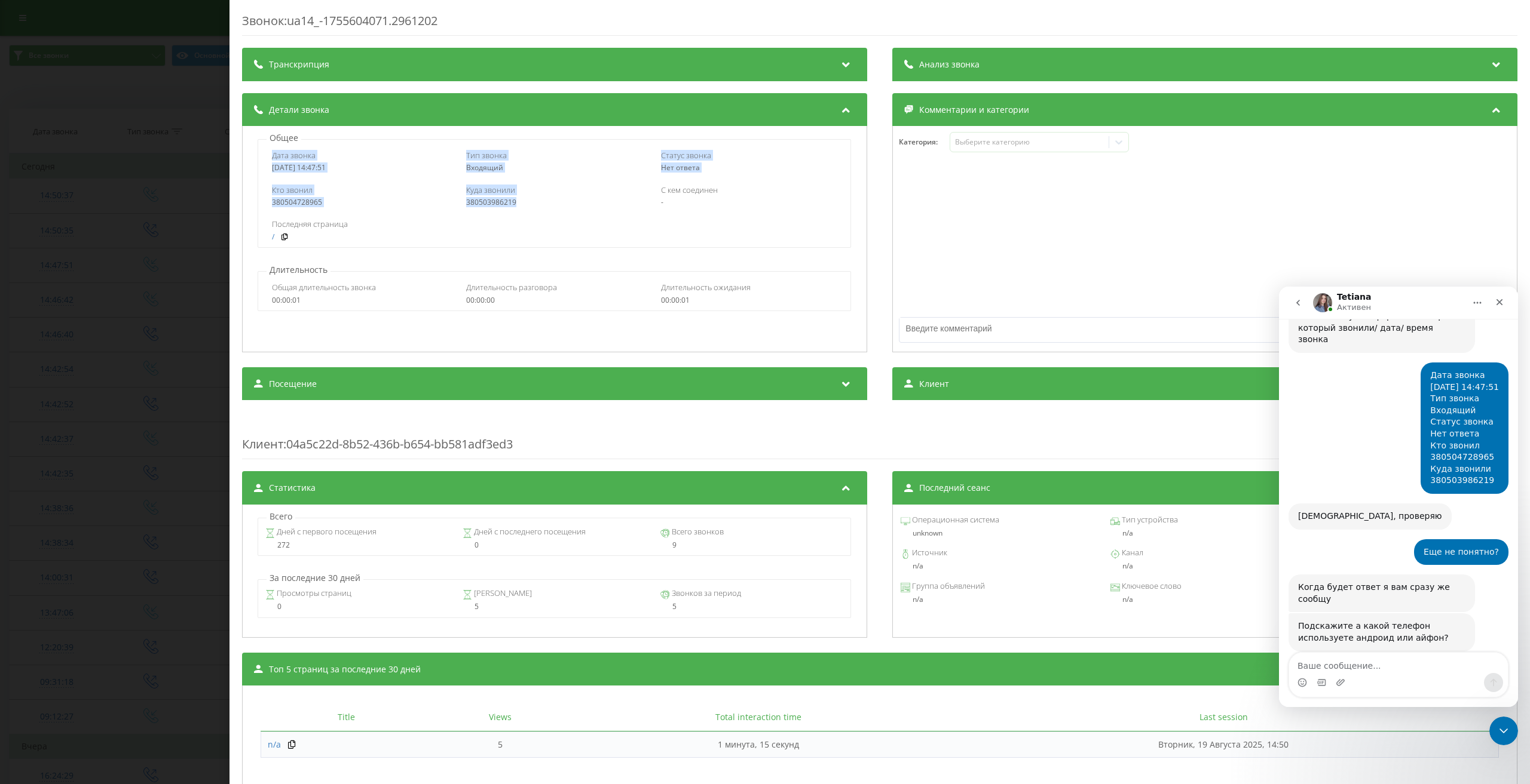
scroll to position [888, 0]
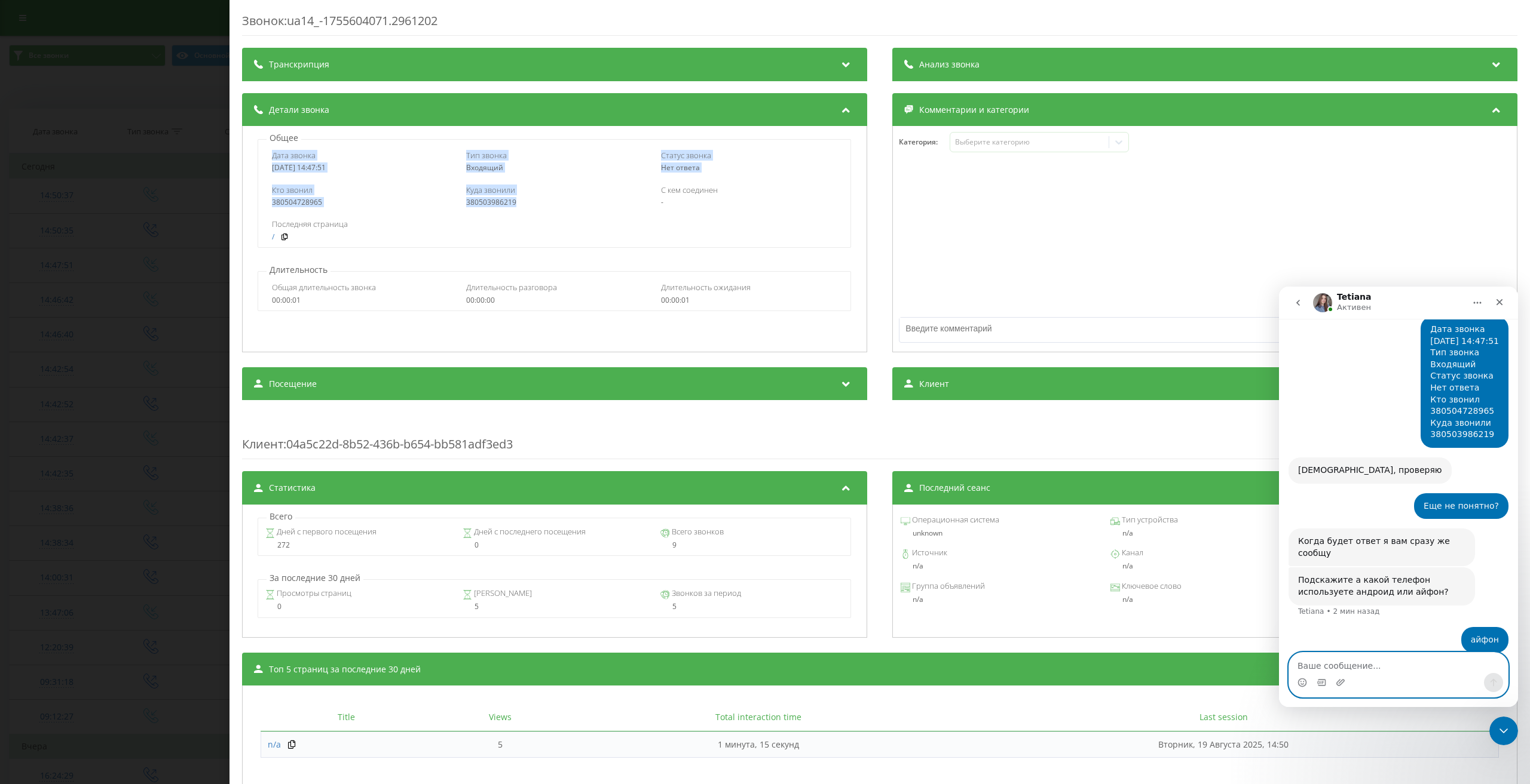
click at [1318, 664] on textarea "Ваше сообщение..." at bounding box center [1398, 663] width 219 height 21
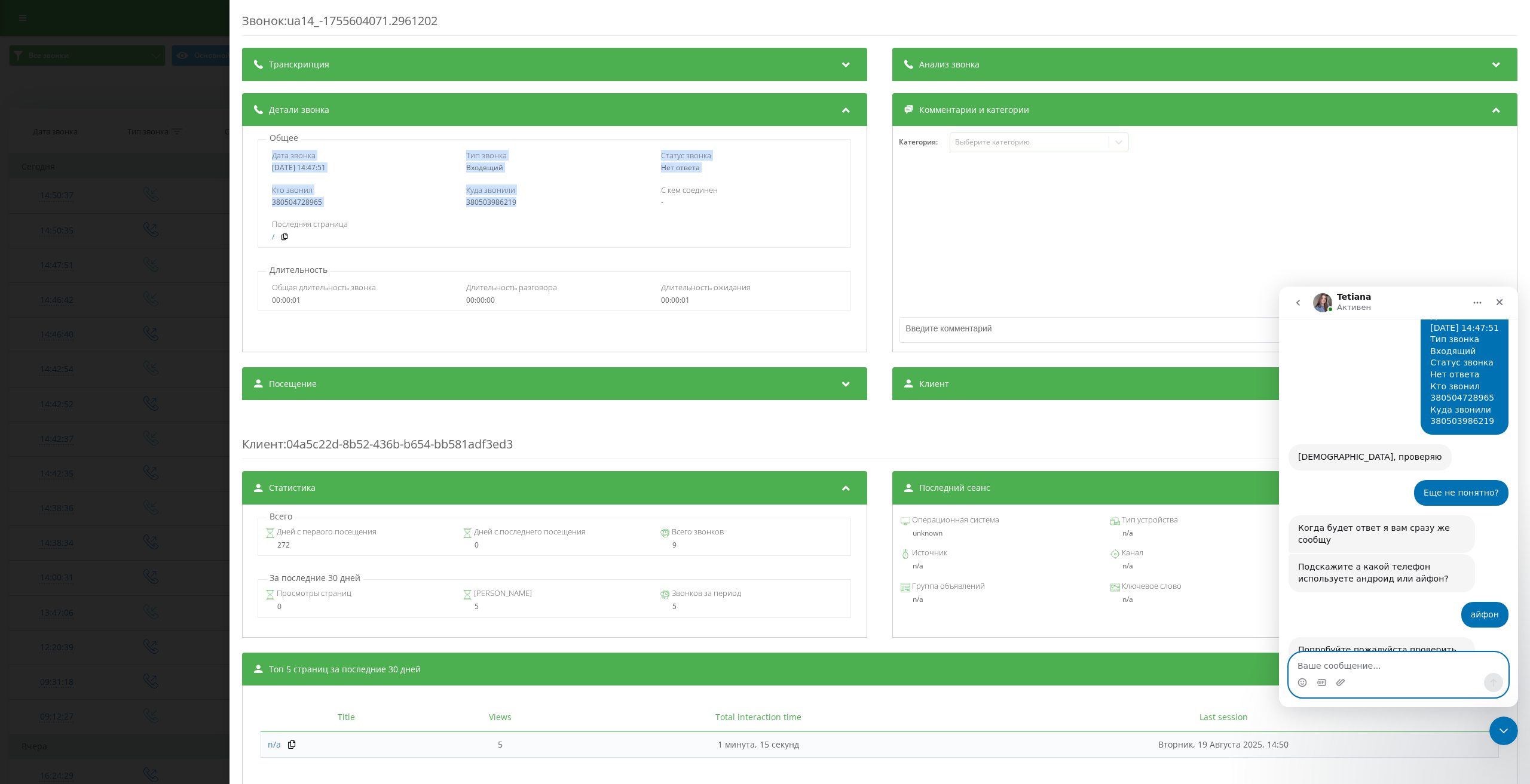
click at [1343, 665] on textarea "Ваше сообщение..." at bounding box center [1398, 663] width 219 height 21
type textarea "Так и не в фоне оно тоже не отрабатывает"
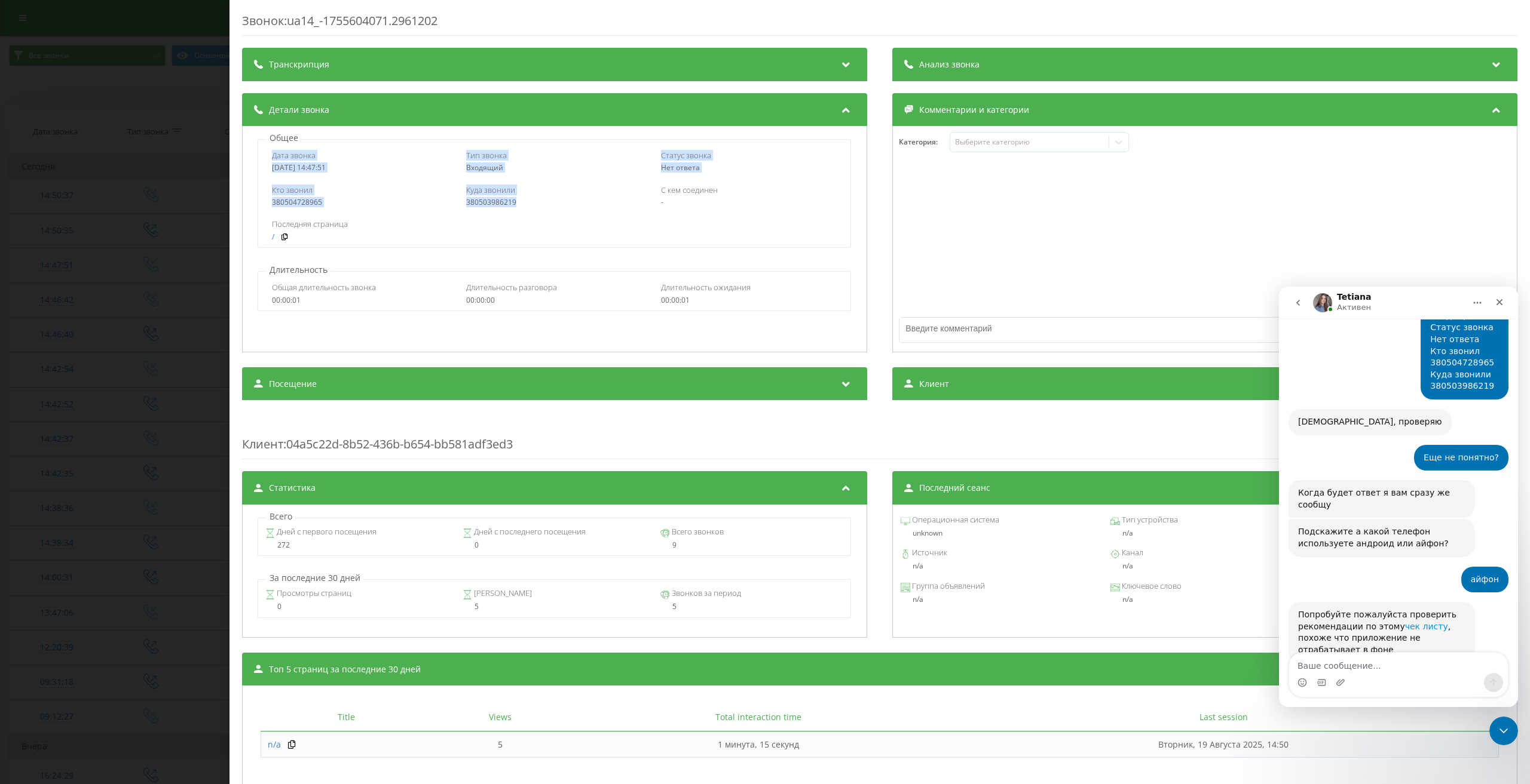
click at [1409, 622] on link "чек листу" at bounding box center [1427, 627] width 43 height 10
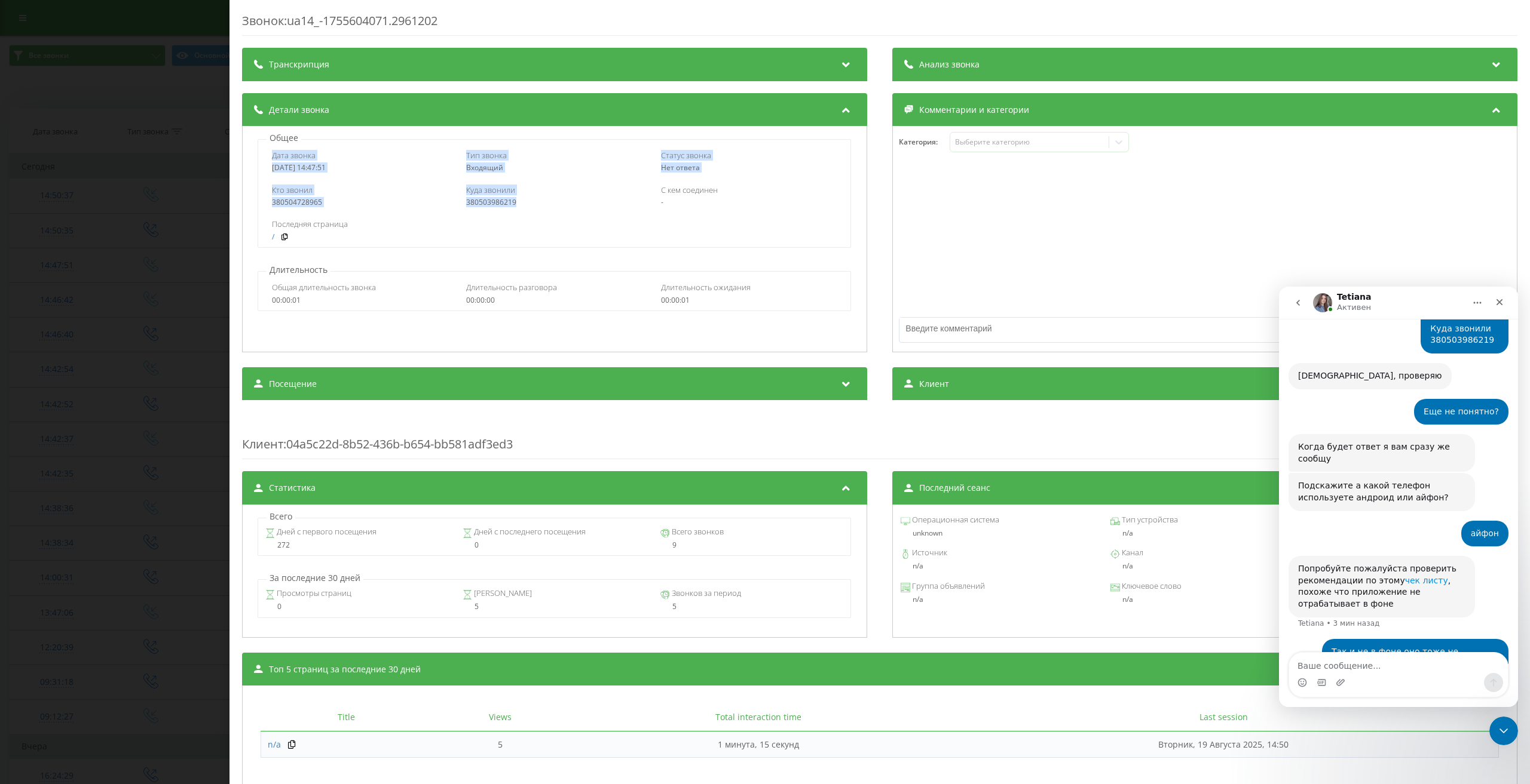
scroll to position [995, 0]
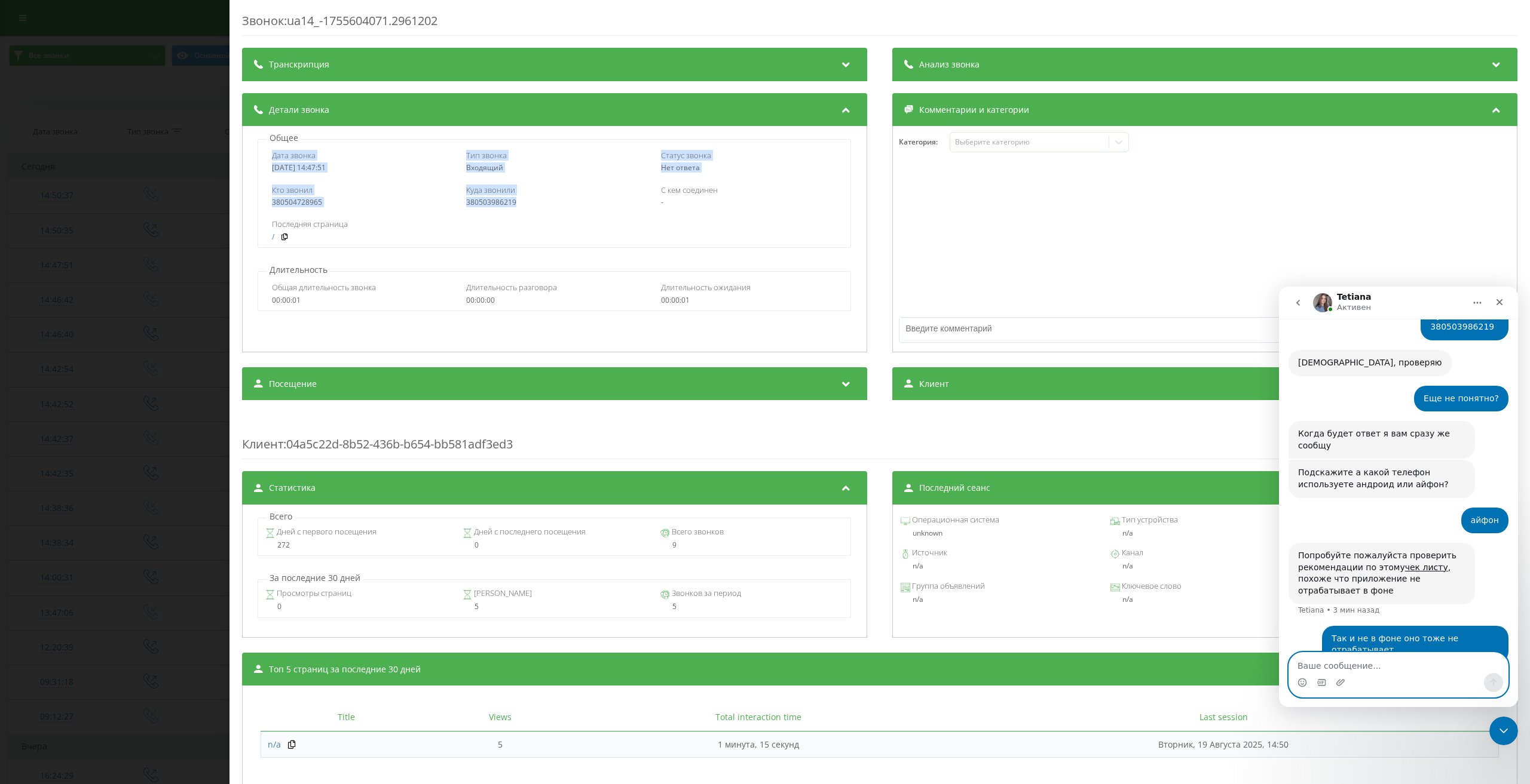
click at [1370, 666] on textarea "Ваше сообщение..." at bounding box center [1398, 663] width 219 height 21
type textarea "Именно"
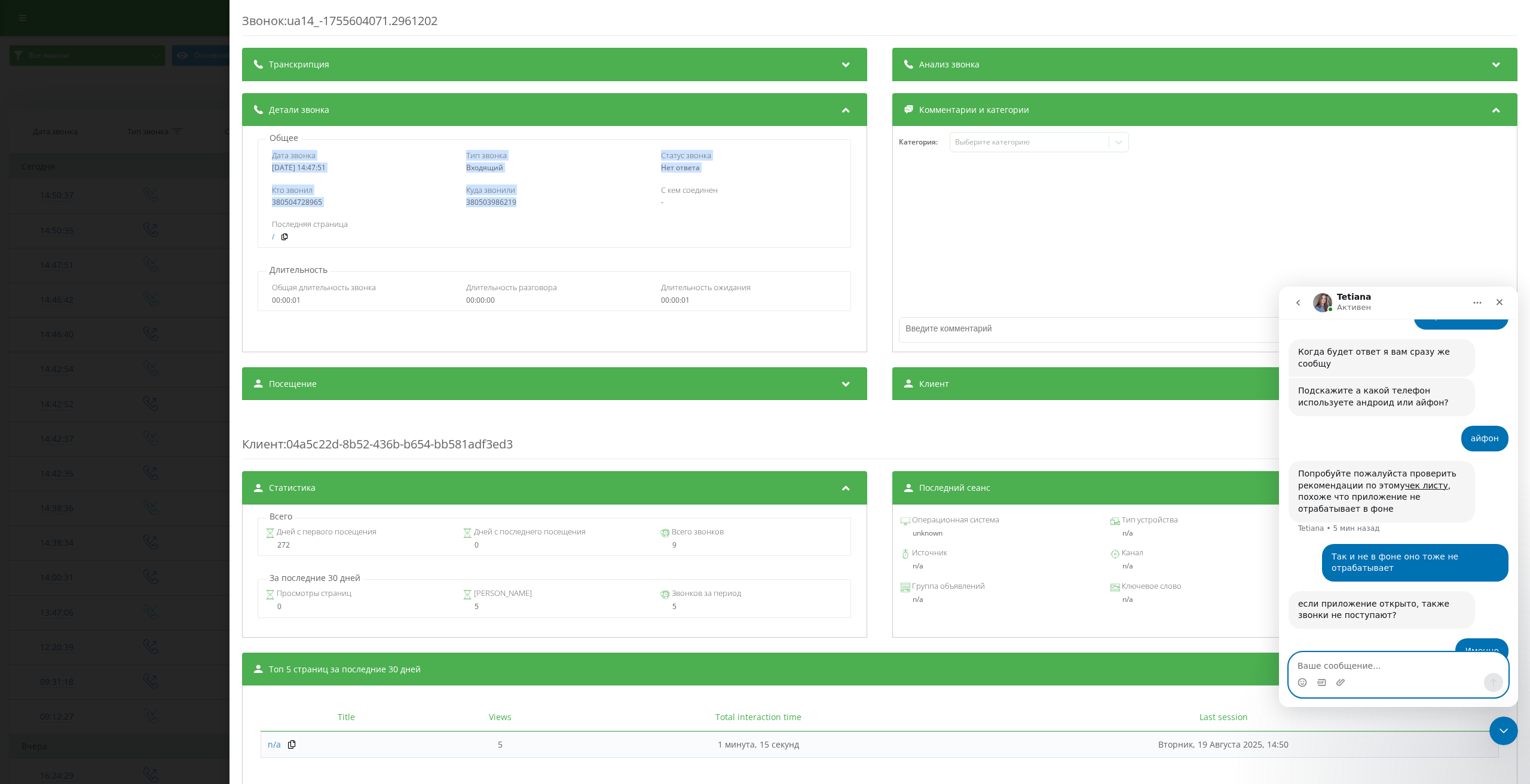
scroll to position [1091, 0]
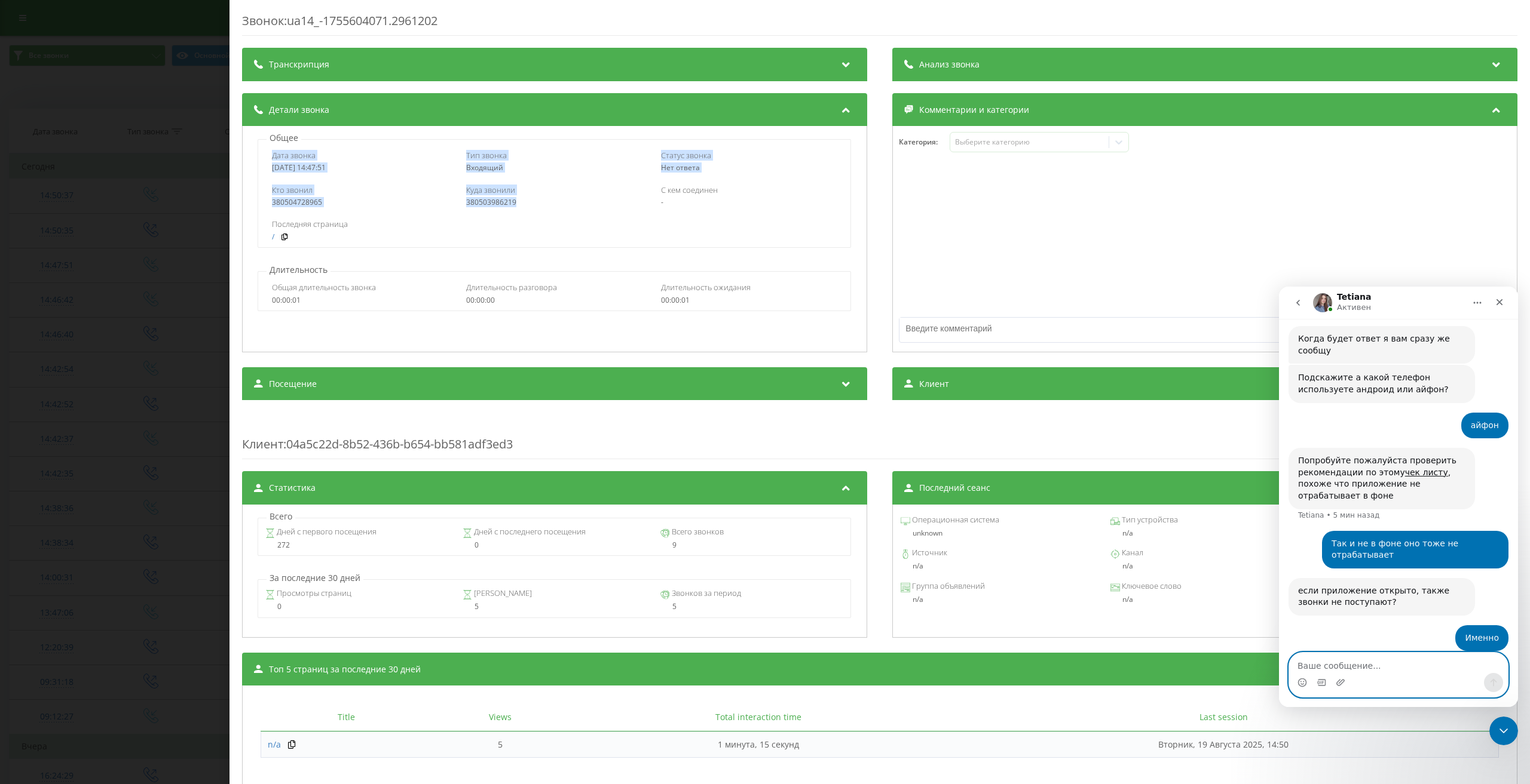
click at [1320, 663] on textarea "Ваше сообщение..." at bounding box center [1398, 663] width 219 height 21
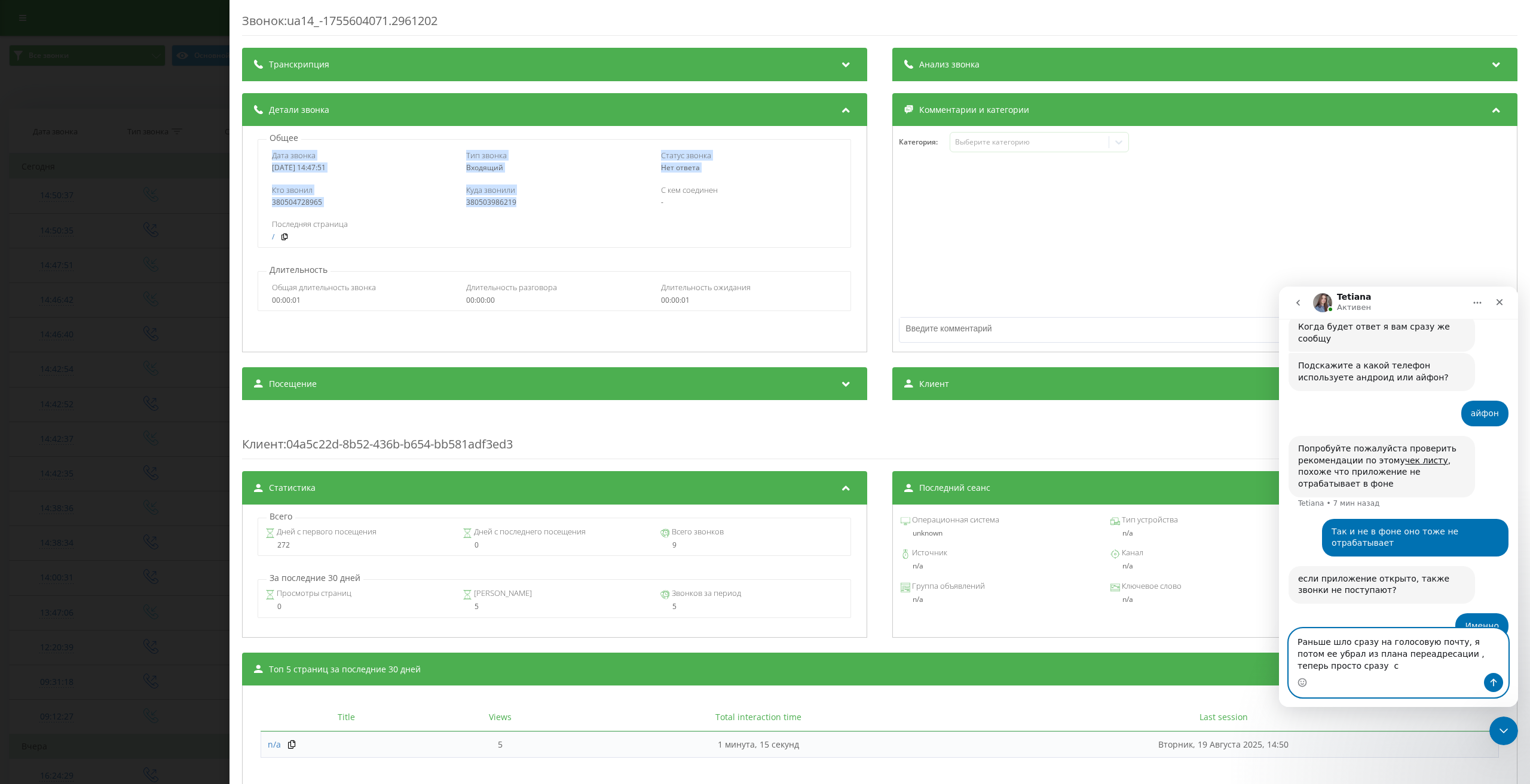
scroll to position [1115, 0]
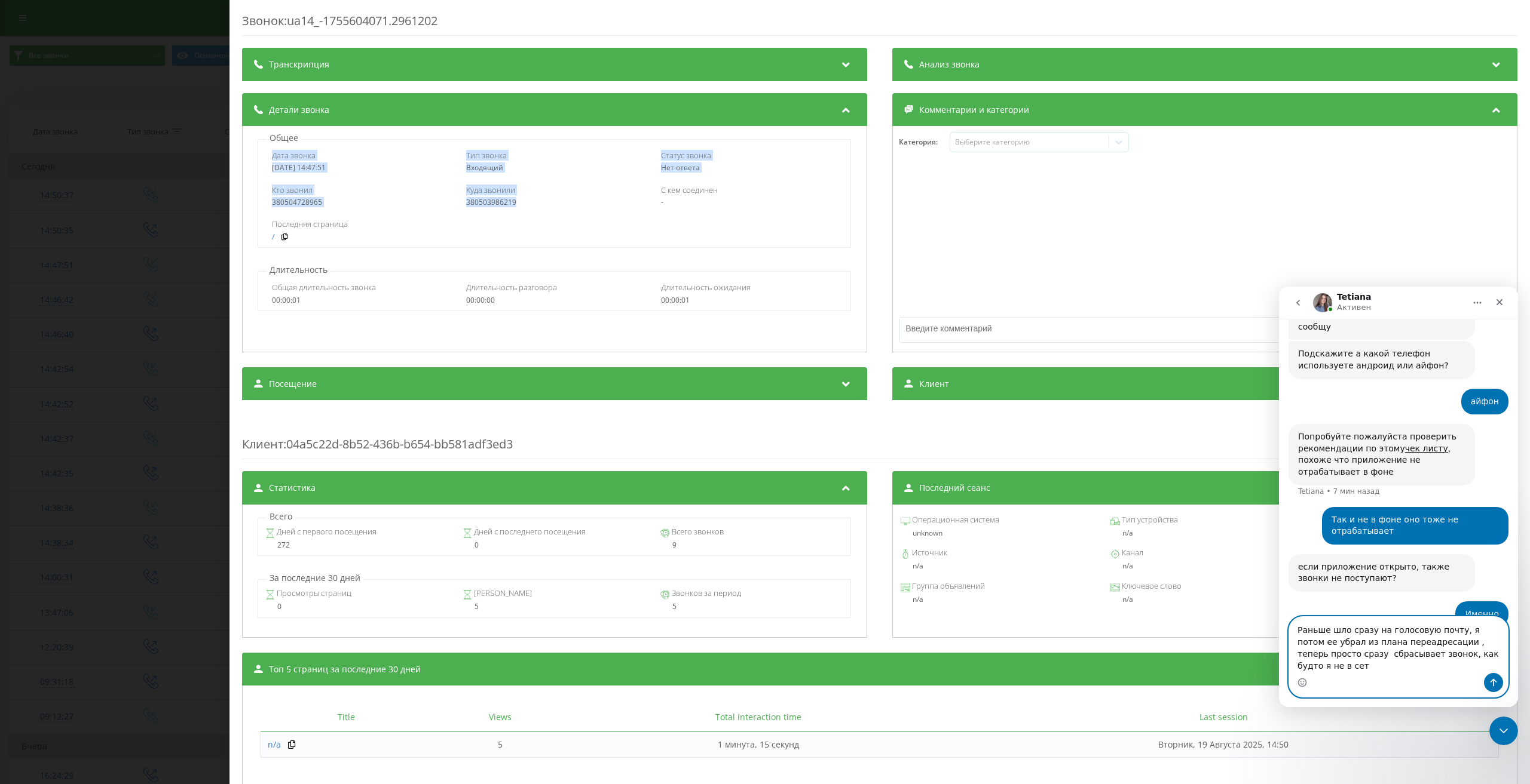
type textarea "Раньше шло сразу на голосовую почту, я потом ее убрал из плана переадресации , …"
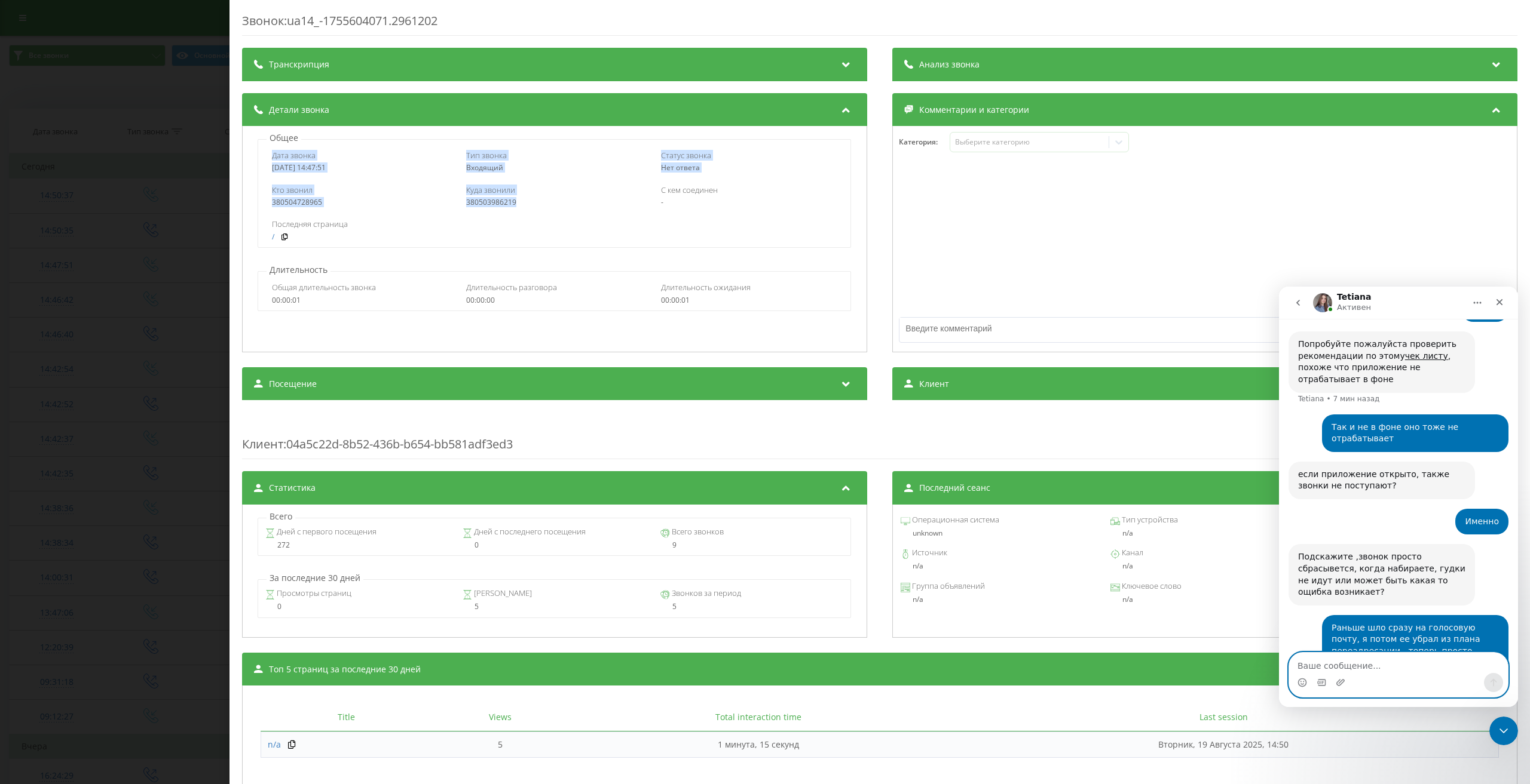
scroll to position [1208, 0]
click at [1325, 663] on textarea "Ваше сообщение..." at bounding box center [1398, 663] width 219 height 21
type textarea "Перезапустил телефон, заработало"
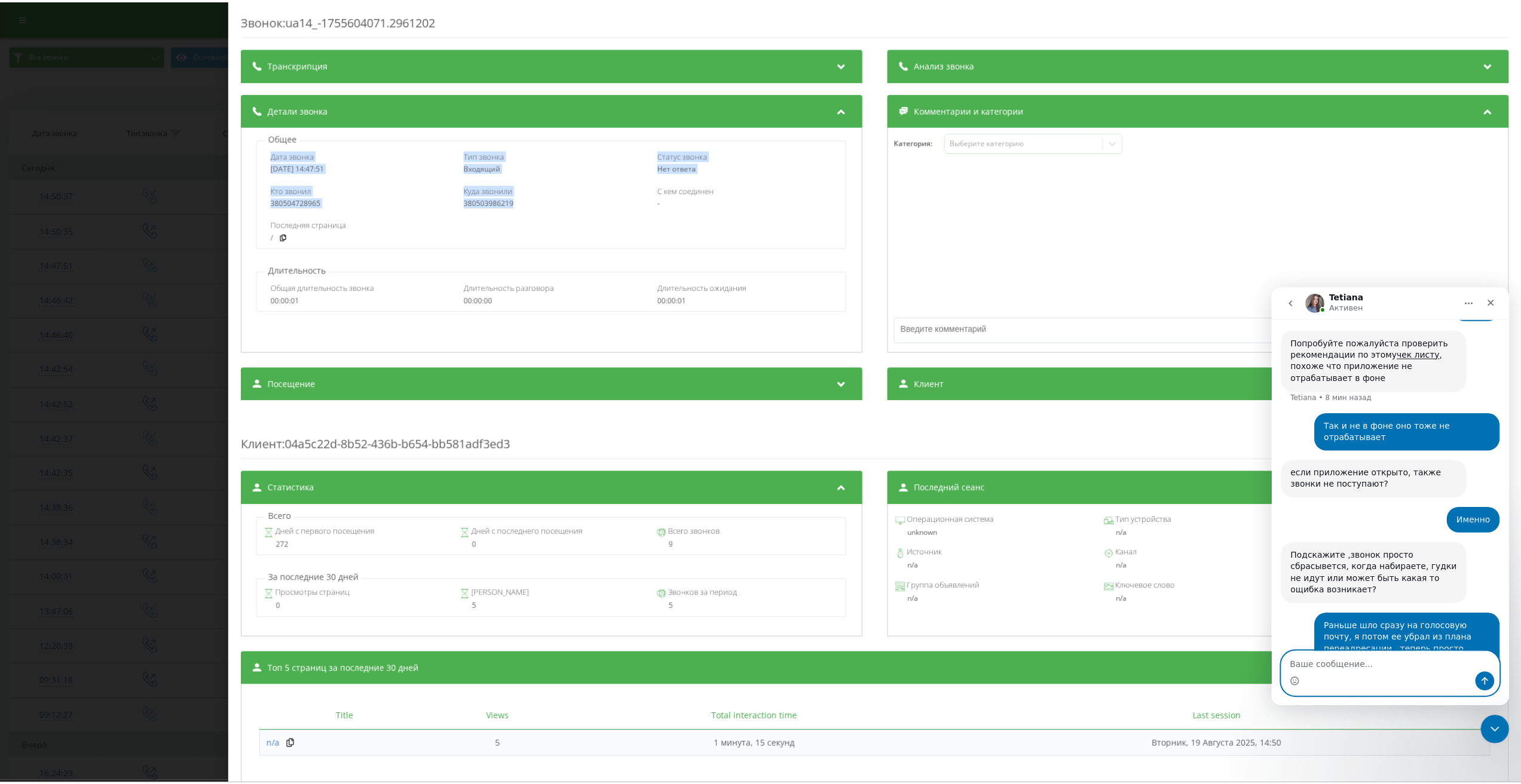
scroll to position [1244, 0]
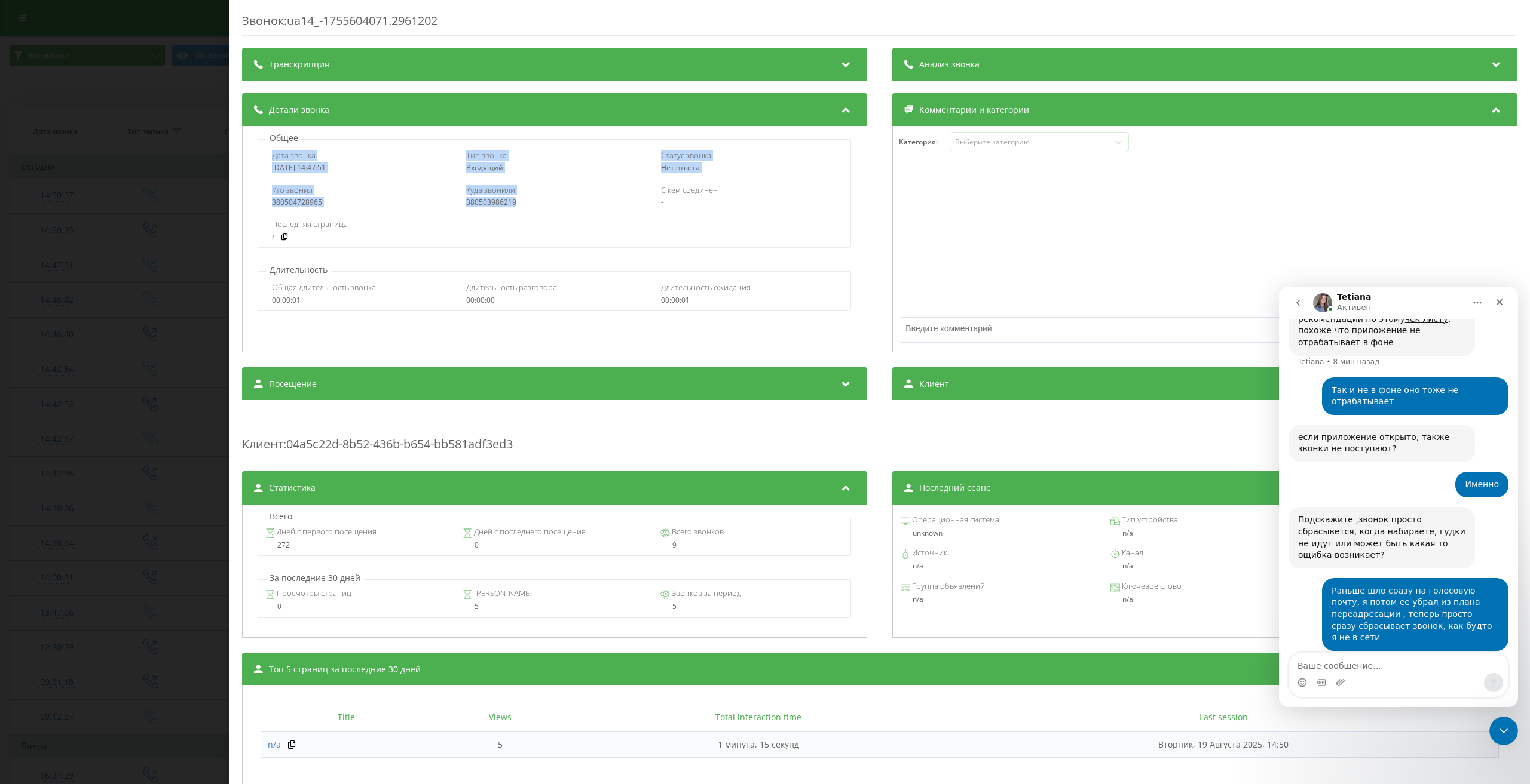
click at [181, 297] on div "Звонок : ua14_-1755604071.2961202 Транскрипция Для анализа AI будущих звонков н…" at bounding box center [765, 392] width 1530 height 784
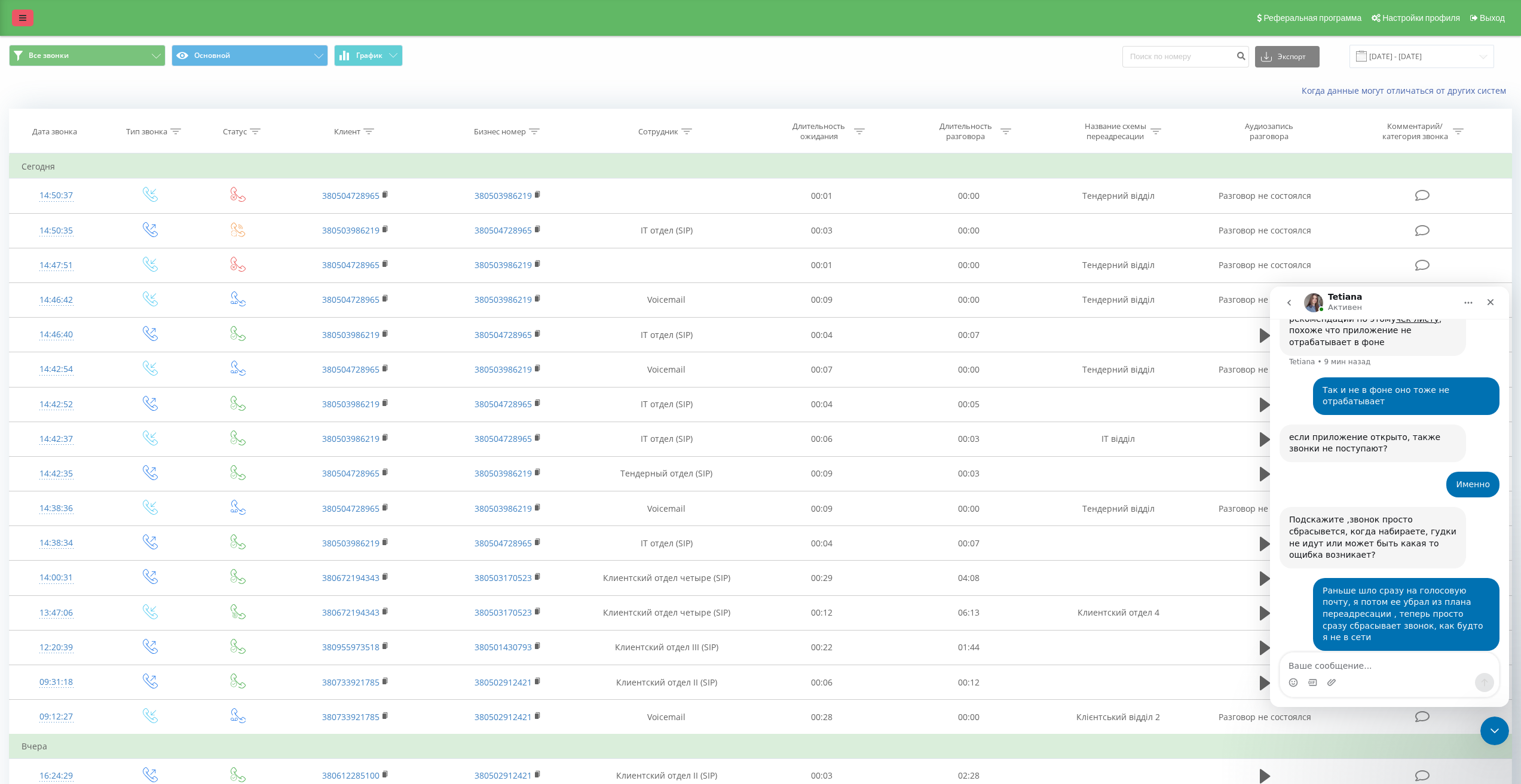
click at [26, 19] on icon at bounding box center [22, 17] width 7 height 8
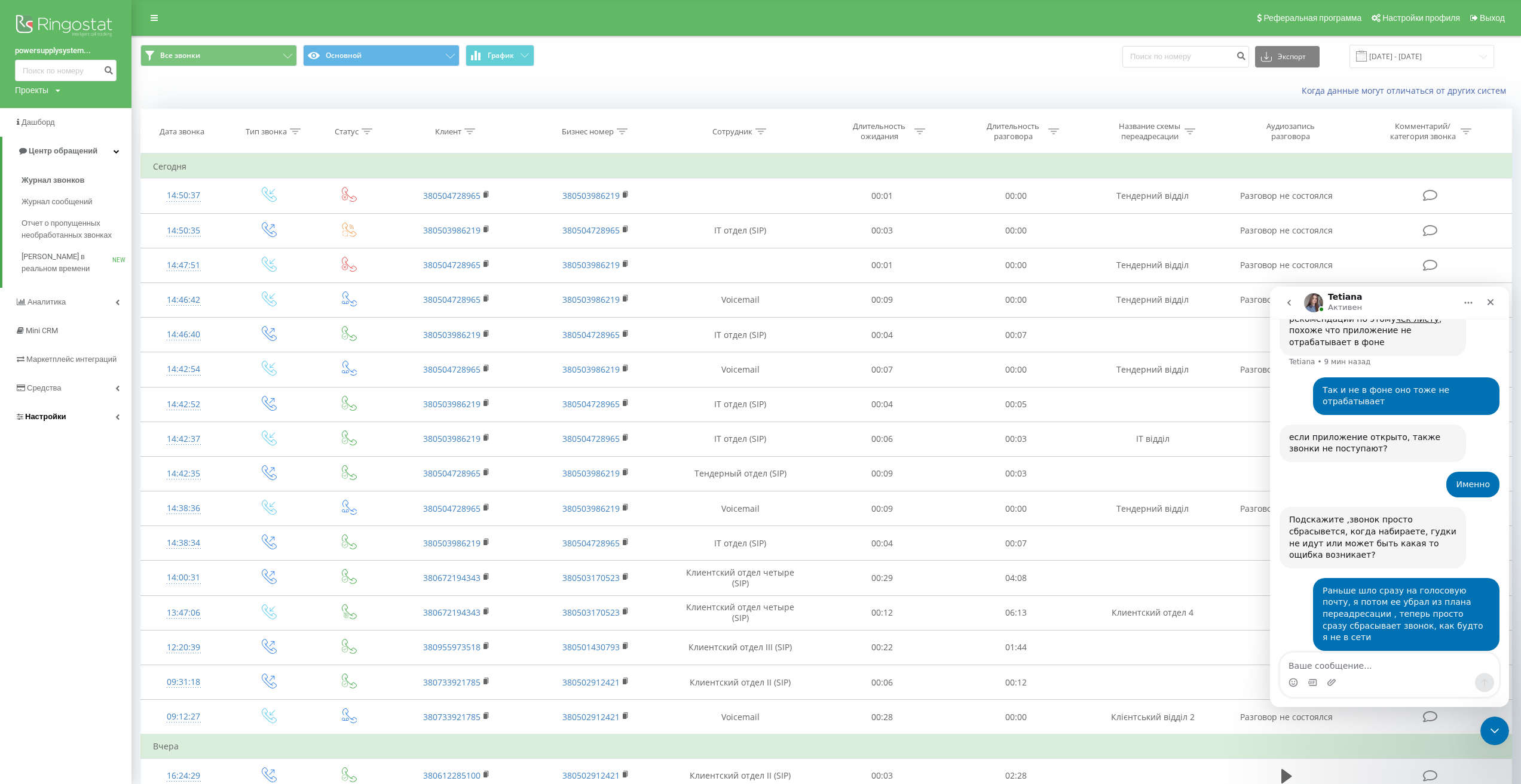
click at [113, 414] on link "Настройки" at bounding box center [66, 417] width 131 height 29
click at [101, 357] on link "Виртуальная АТС" at bounding box center [76, 351] width 110 height 25
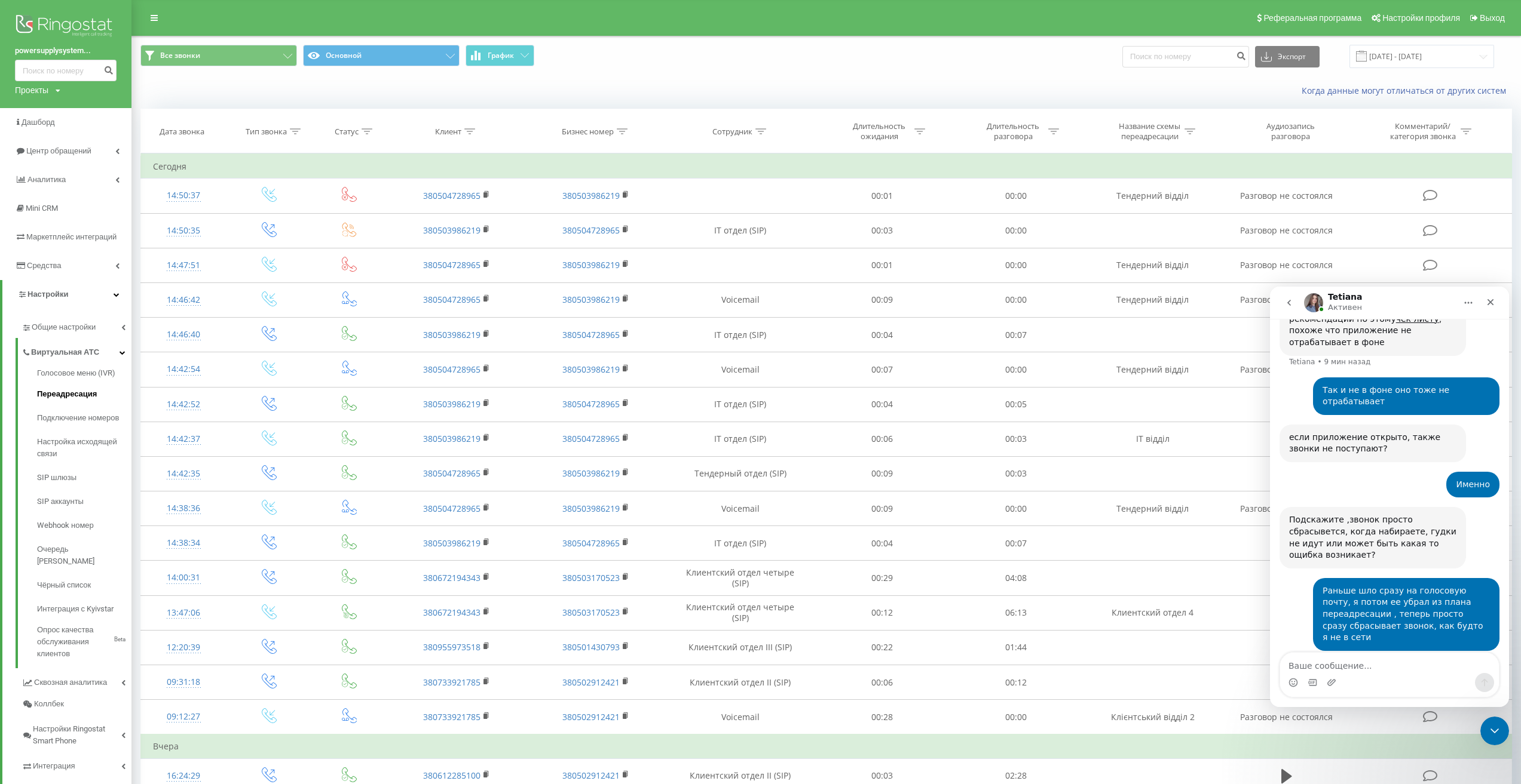
click at [88, 393] on span "Переадресация" at bounding box center [67, 394] width 59 height 12
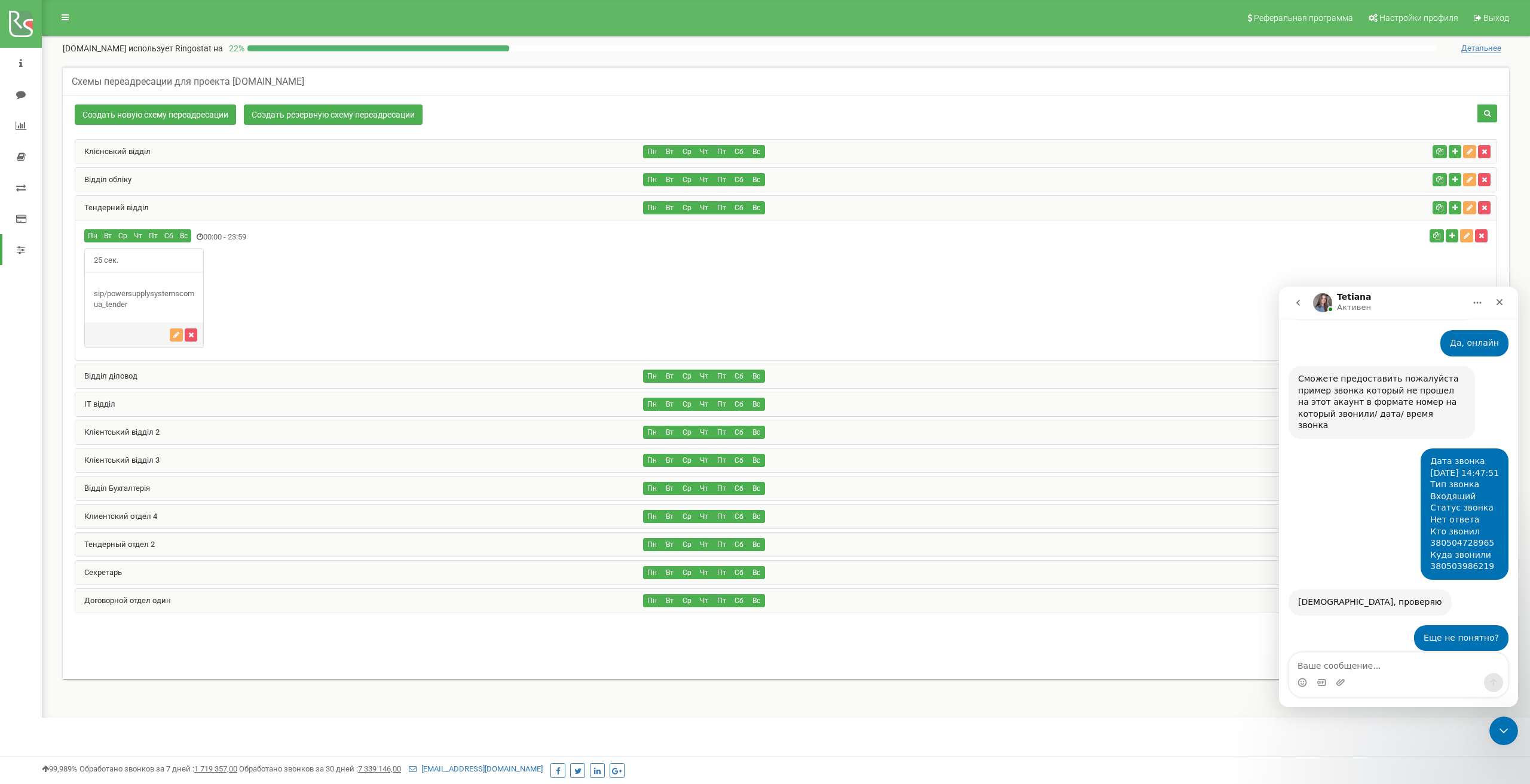
scroll to position [1232, 0]
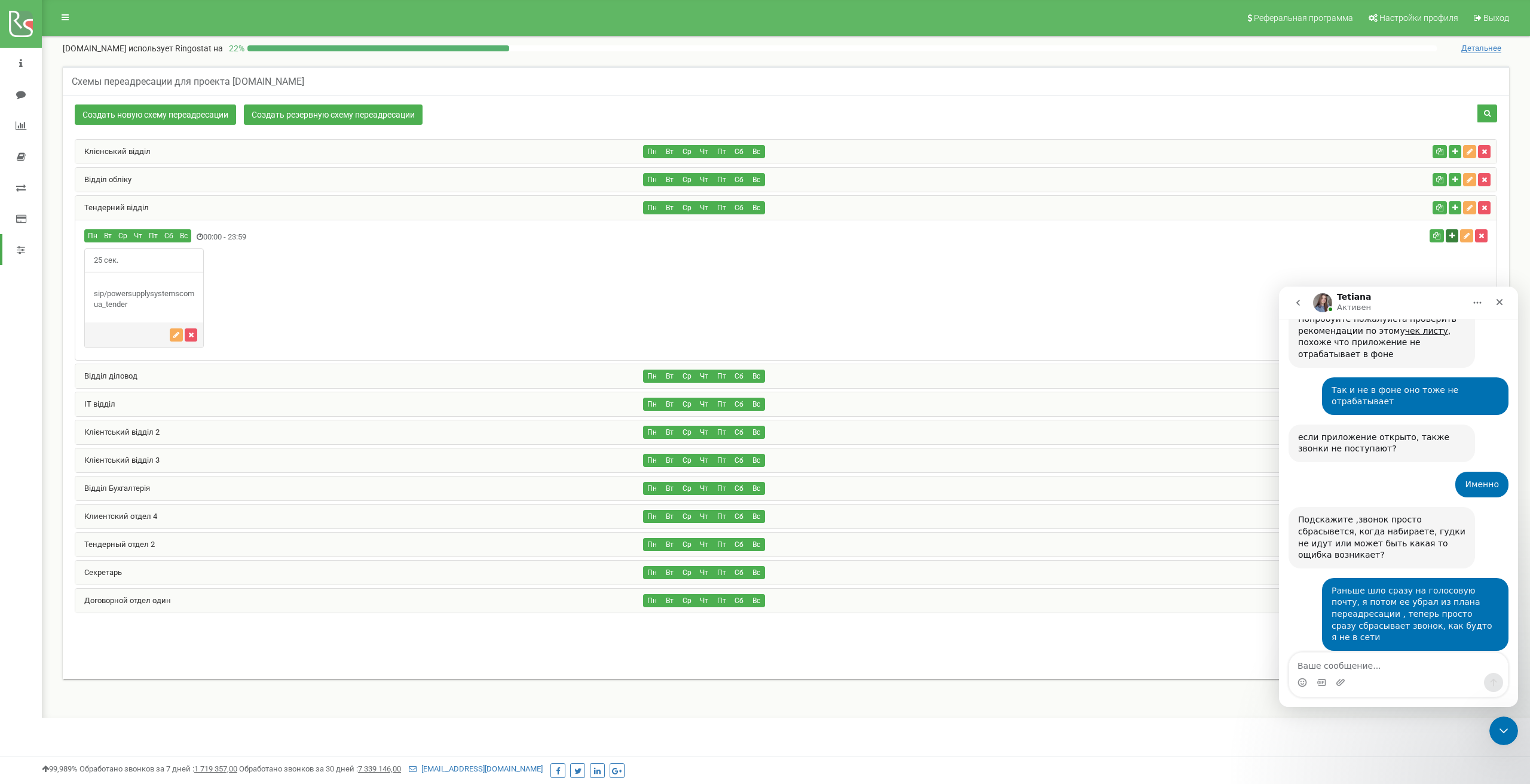
click at [1449, 239] on button "button" at bounding box center [1452, 236] width 13 height 13
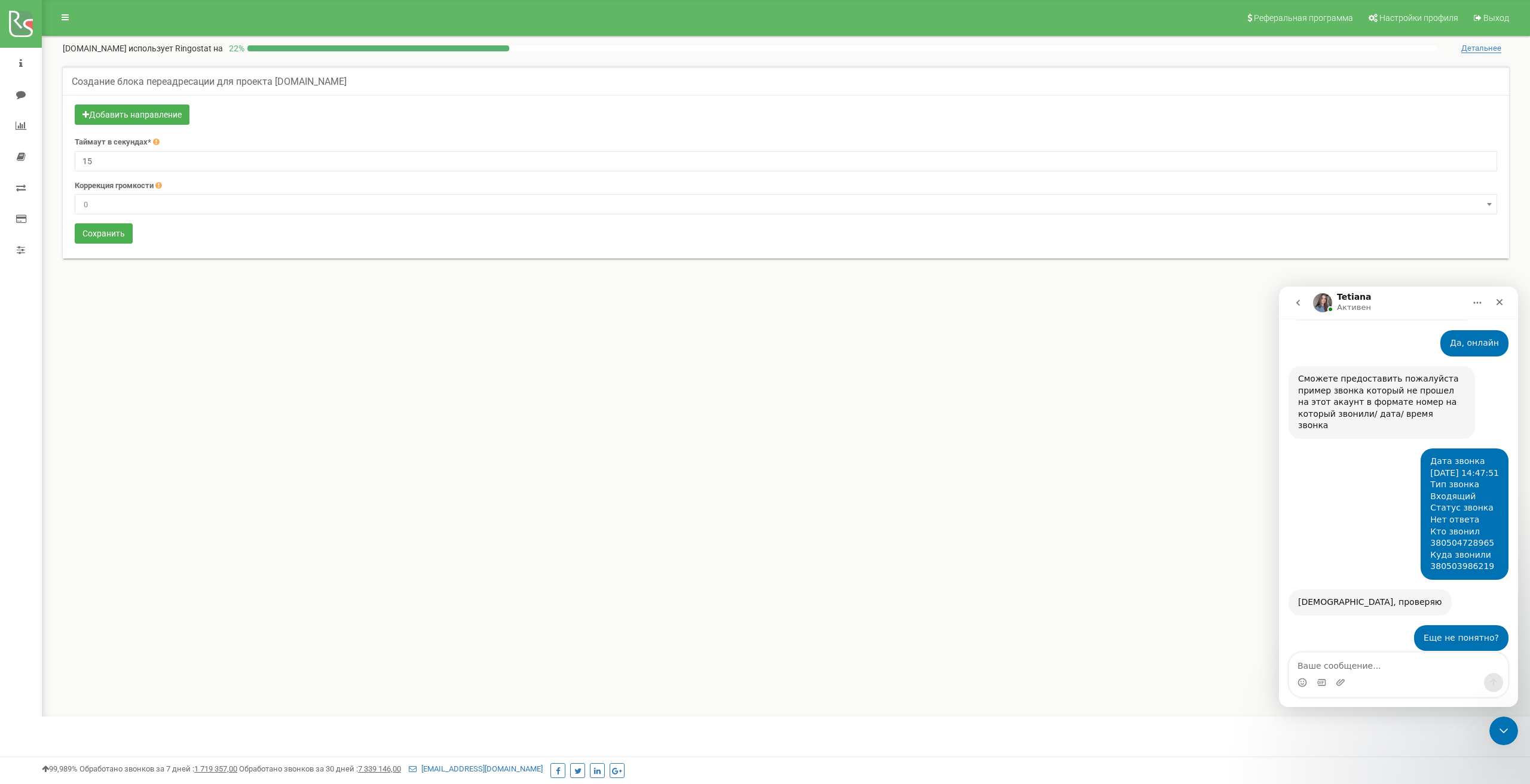
scroll to position [1232, 0]
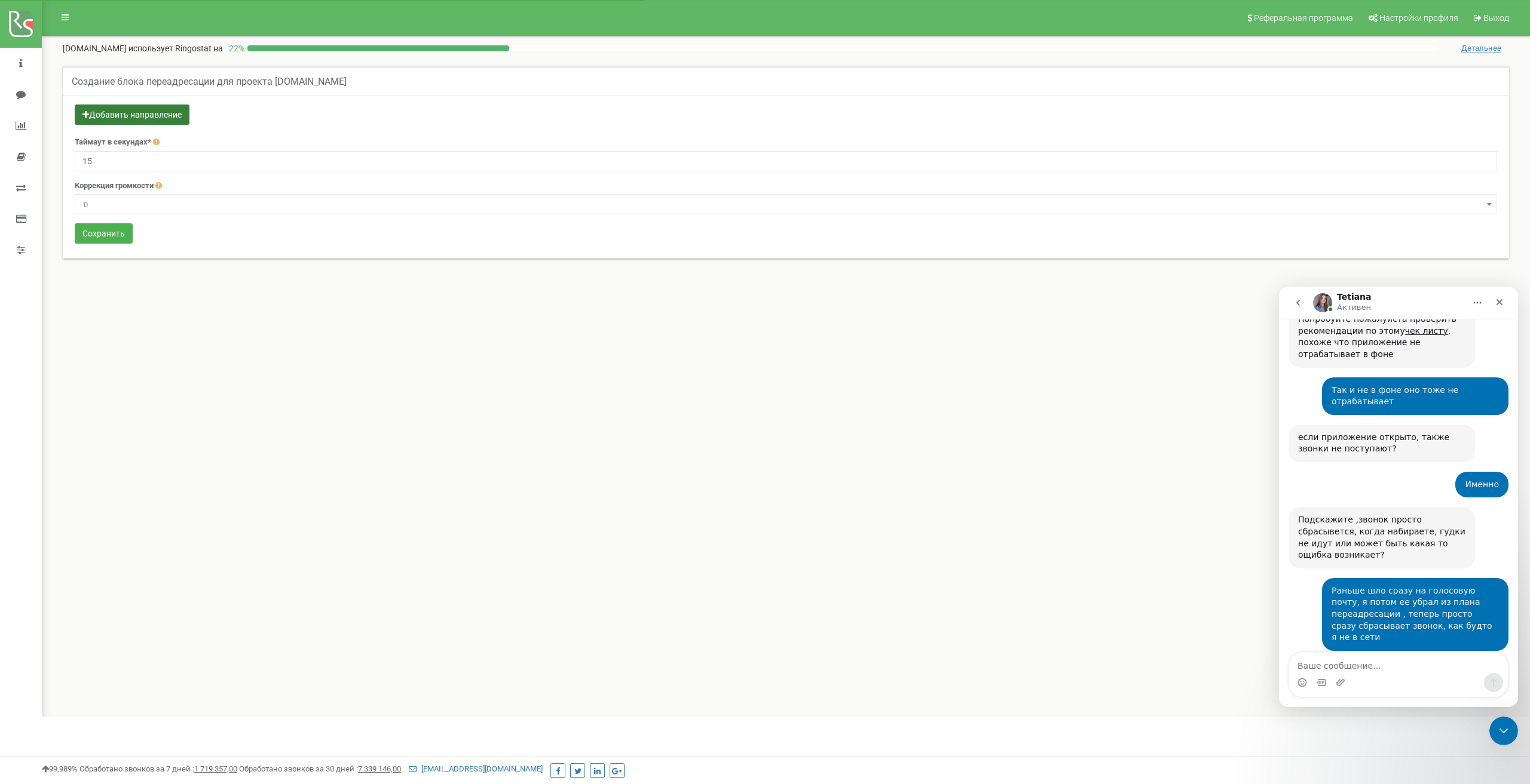
click at [149, 118] on button "Добавить направление" at bounding box center [132, 114] width 115 height 21
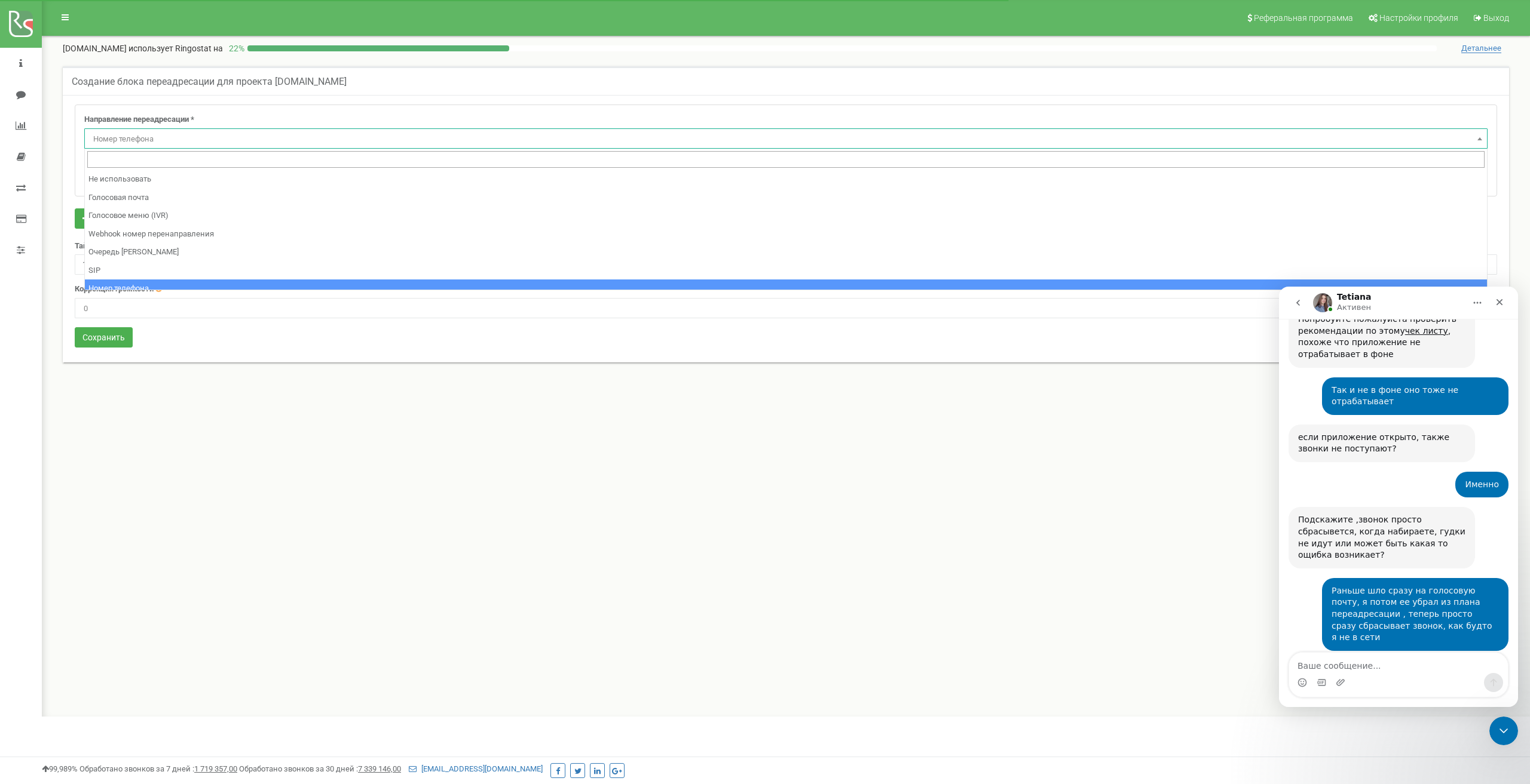
click at [159, 137] on span "Номер телефона" at bounding box center [785, 138] width 1394 height 17
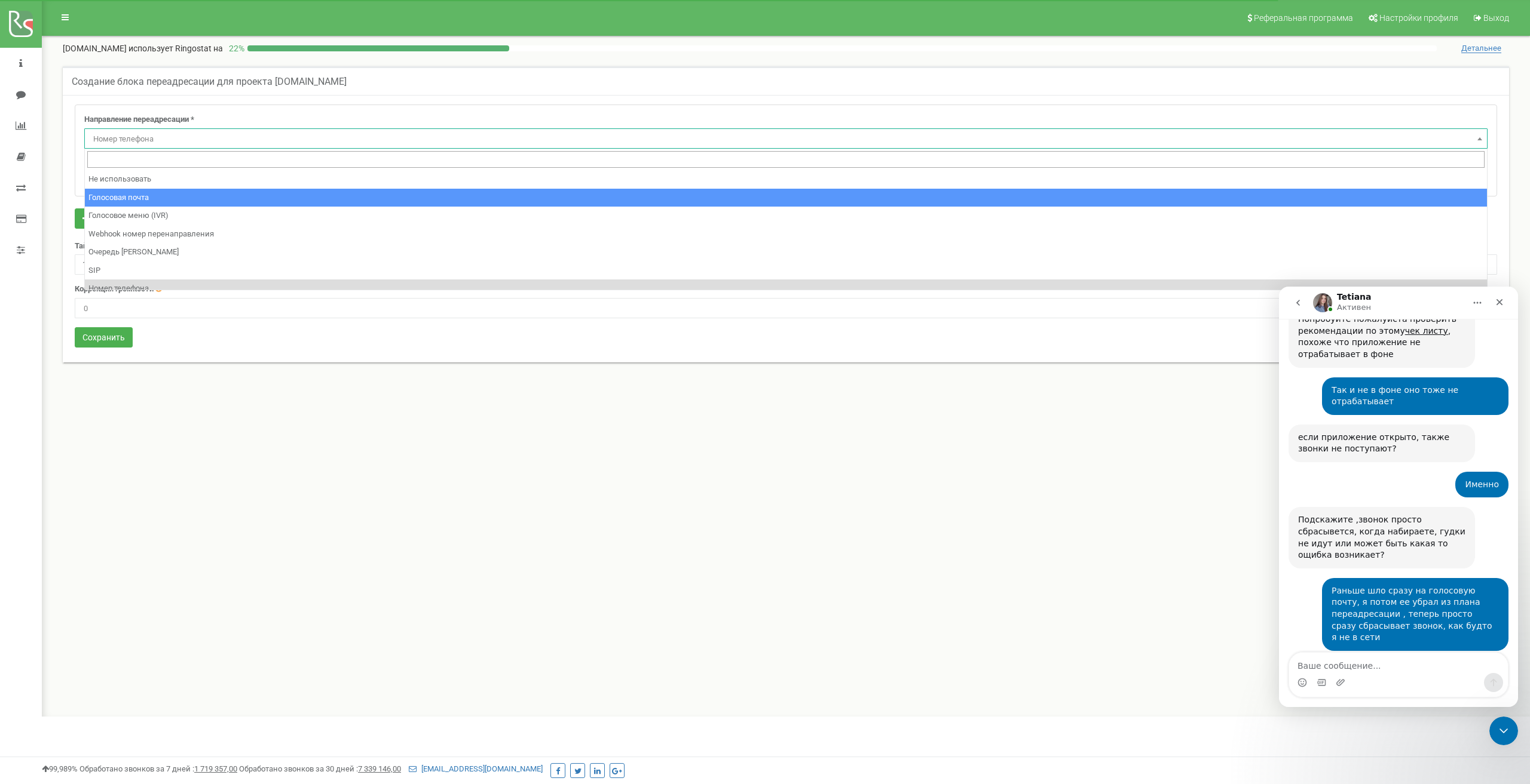
select select "Voicemail"
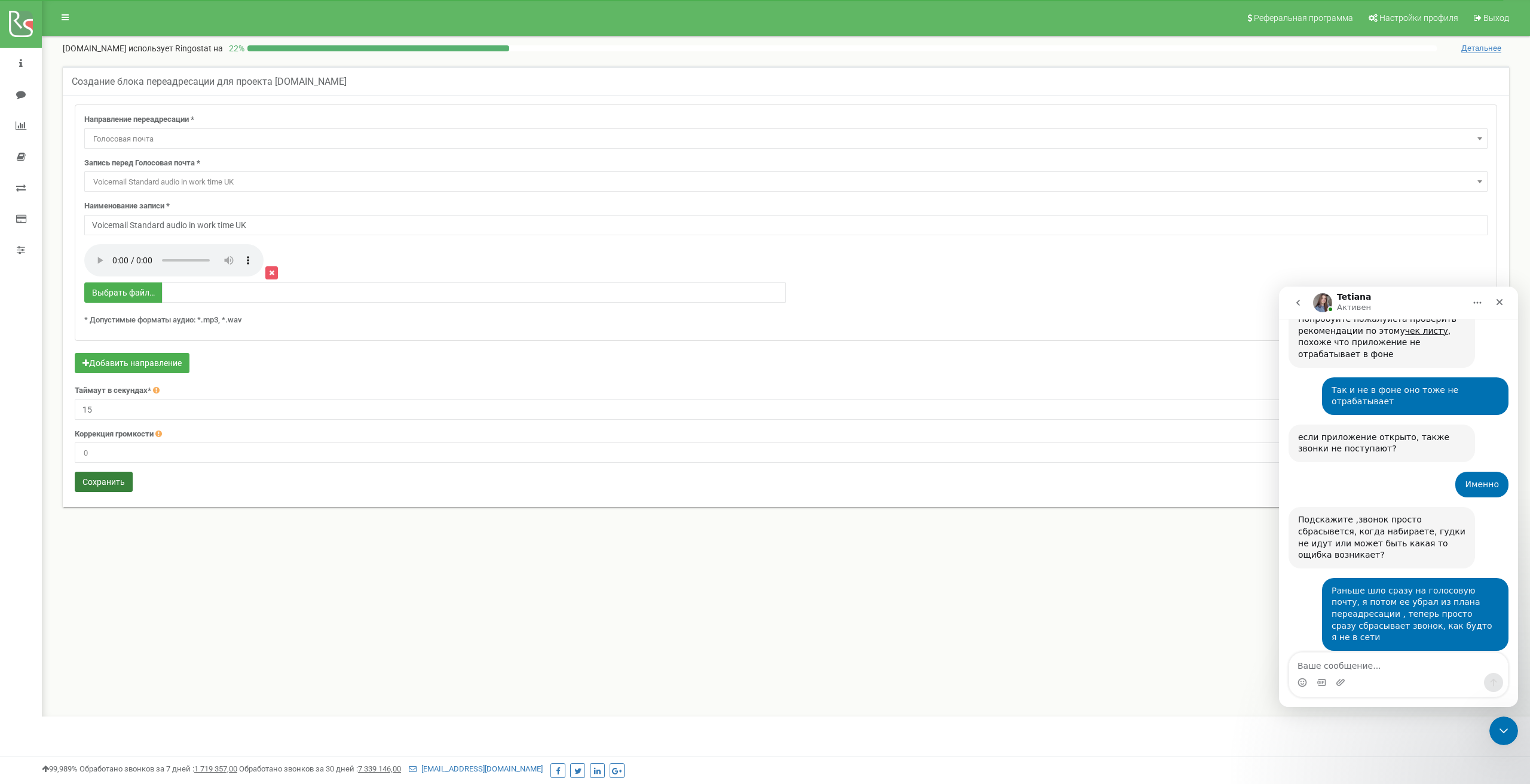
click at [121, 479] on button "Сохранить" at bounding box center [103, 482] width 58 height 21
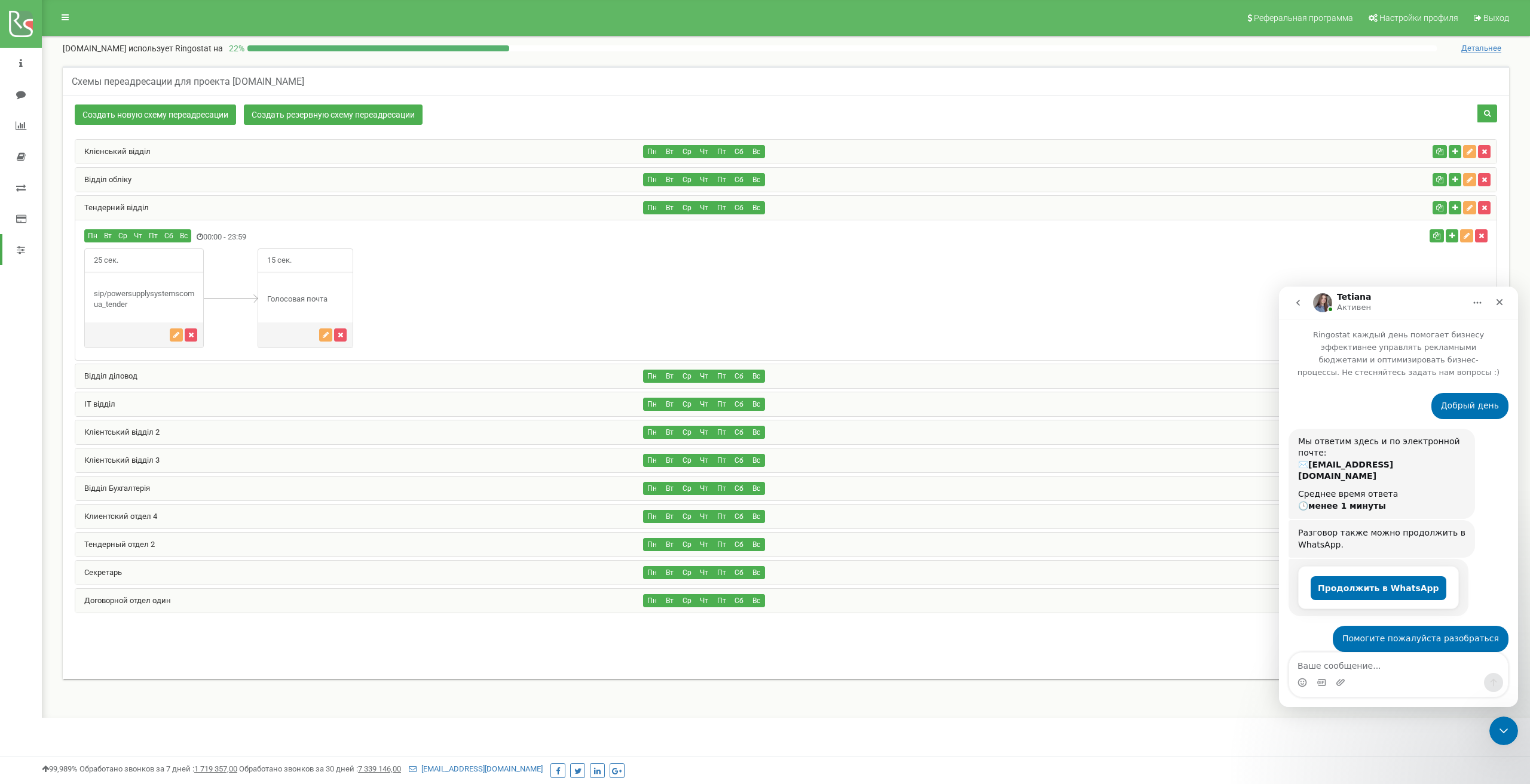
scroll to position [1232, 0]
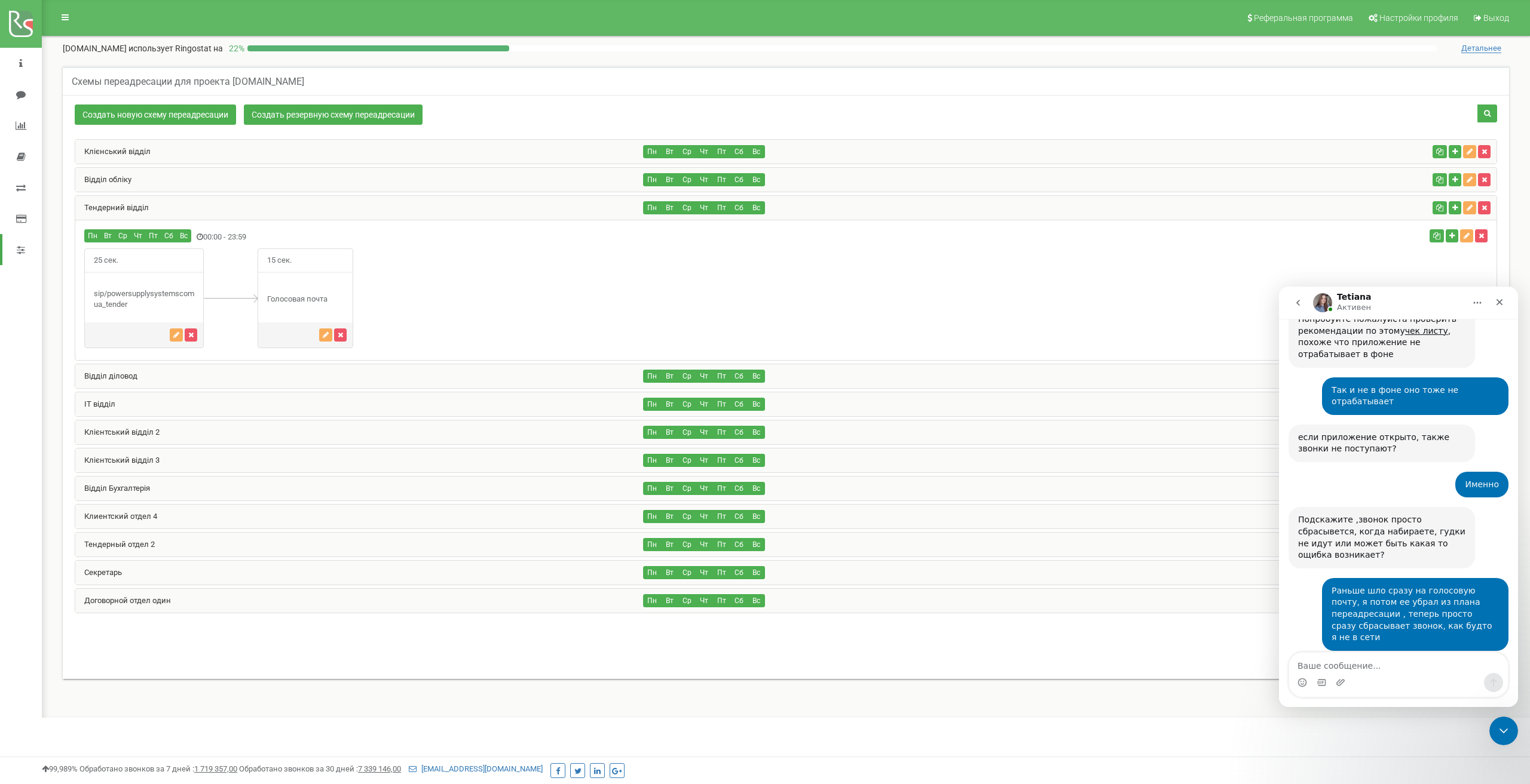
click at [237, 182] on div "Відділ обліку" at bounding box center [360, 180] width 568 height 24
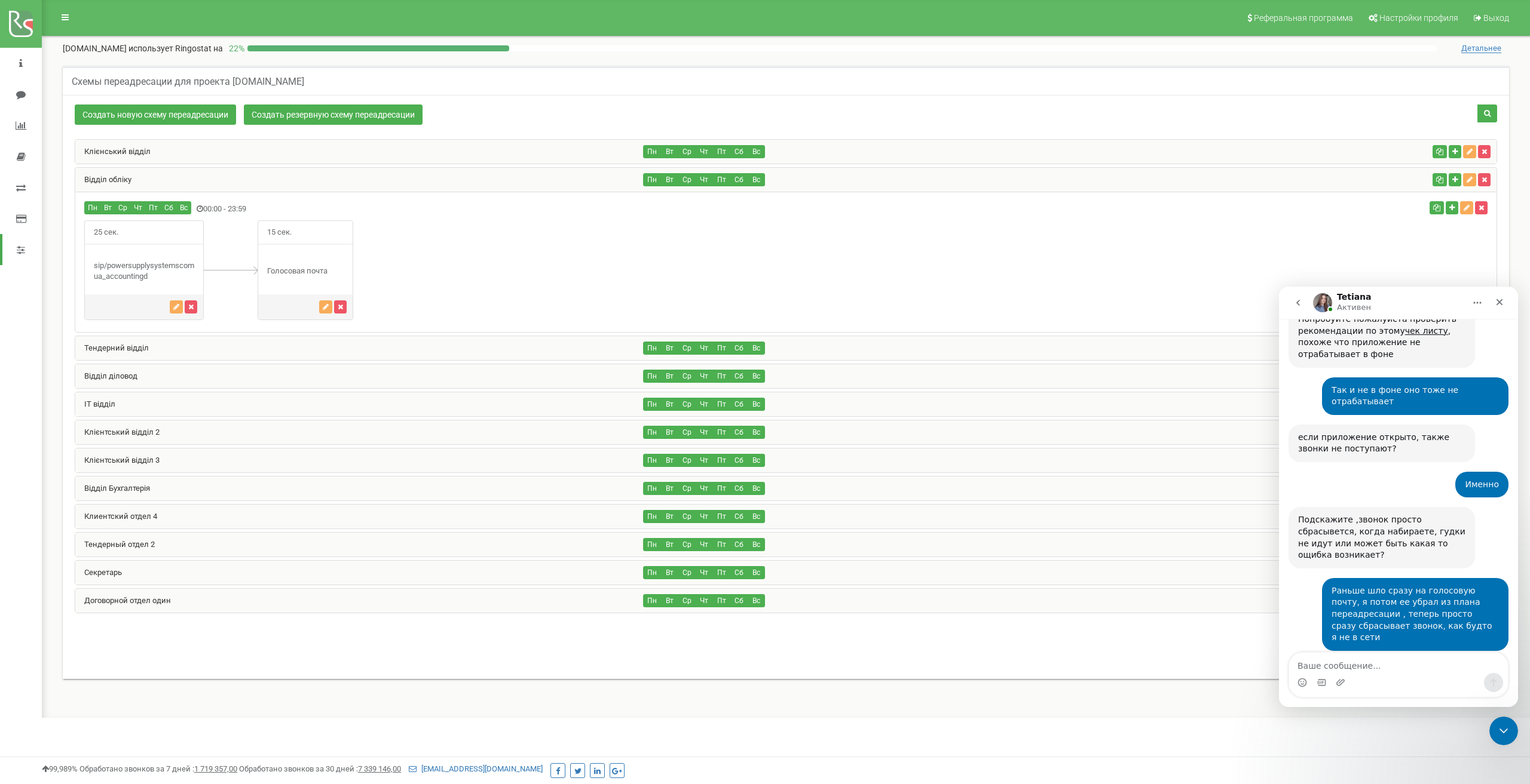
click at [248, 346] on div "Тендерний відділ" at bounding box center [360, 348] width 568 height 24
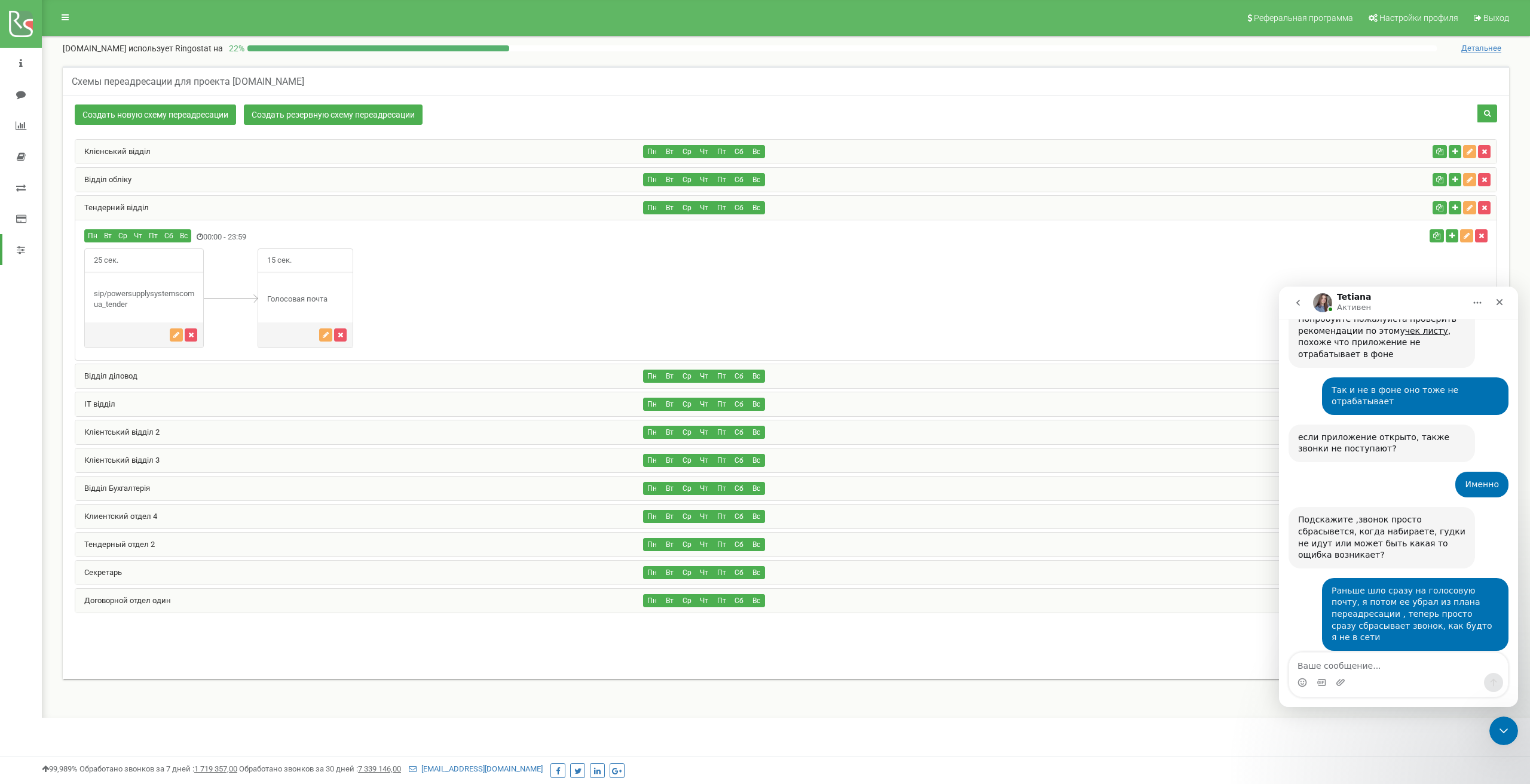
click at [250, 373] on div "Відділ діловод" at bounding box center [360, 376] width 568 height 24
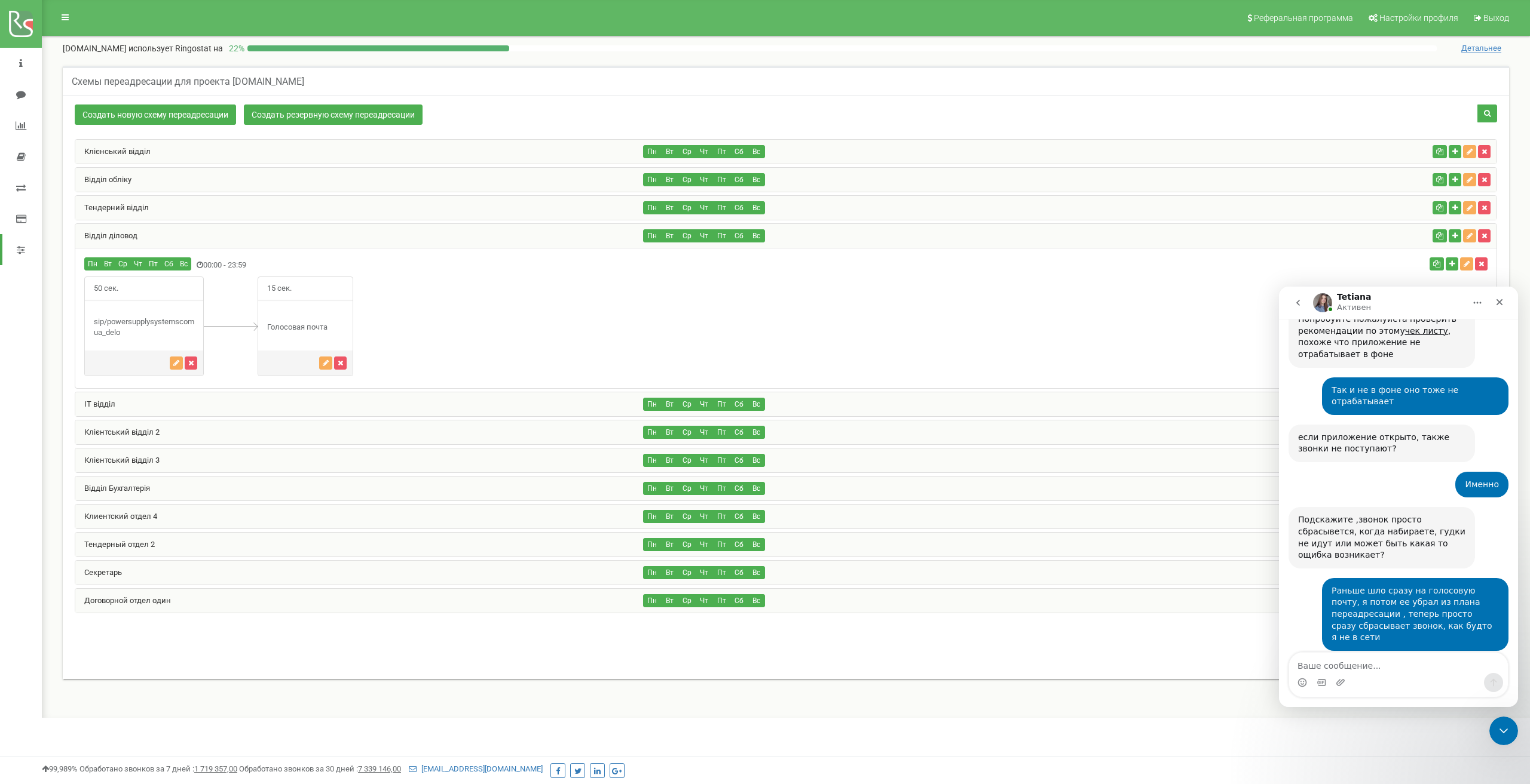
click at [244, 236] on div "Відділ діловод" at bounding box center [360, 236] width 568 height 24
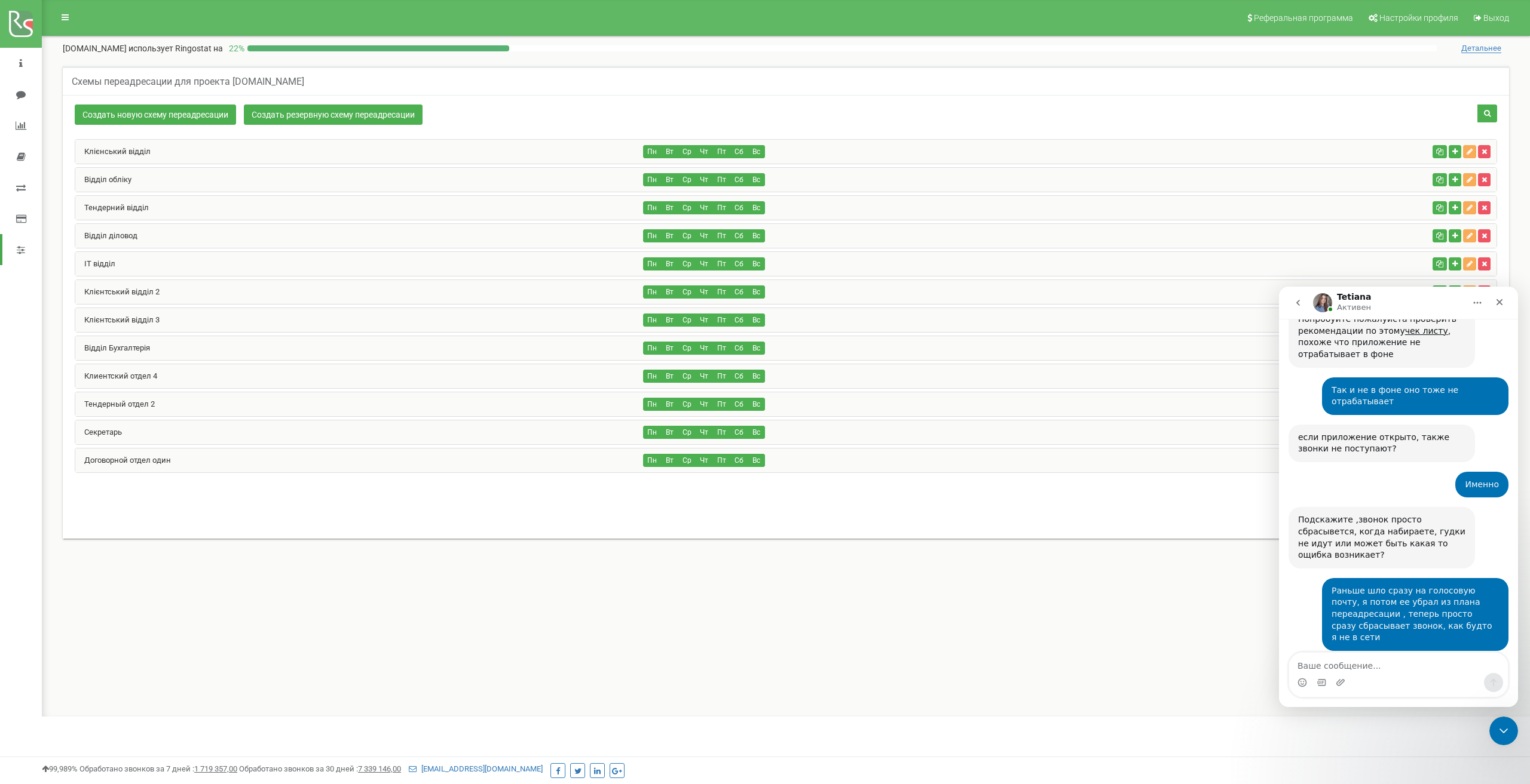
click at [244, 236] on div "Відділ діловод" at bounding box center [360, 236] width 568 height 24
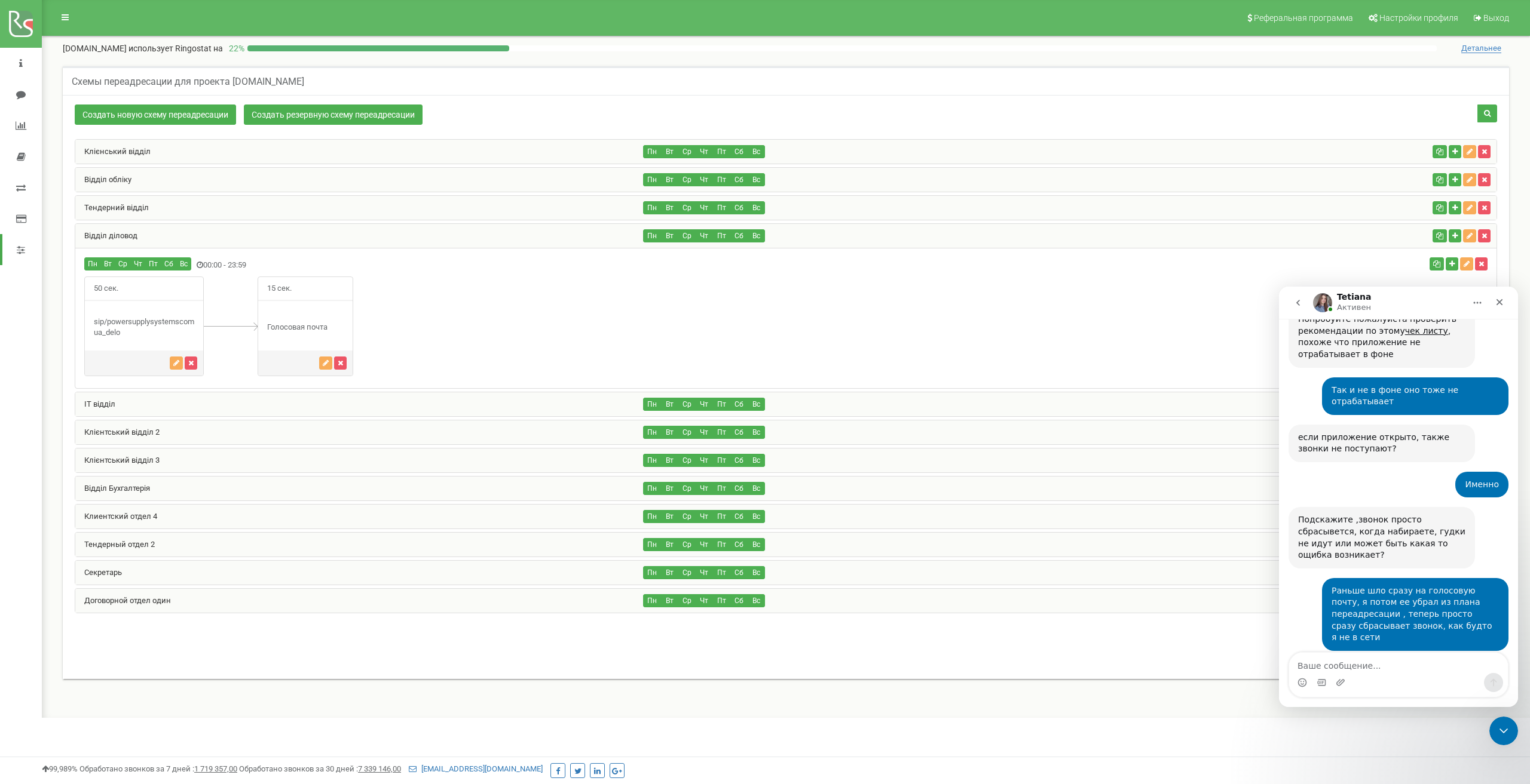
click at [246, 215] on div "Тендерний відділ" at bounding box center [360, 208] width 568 height 24
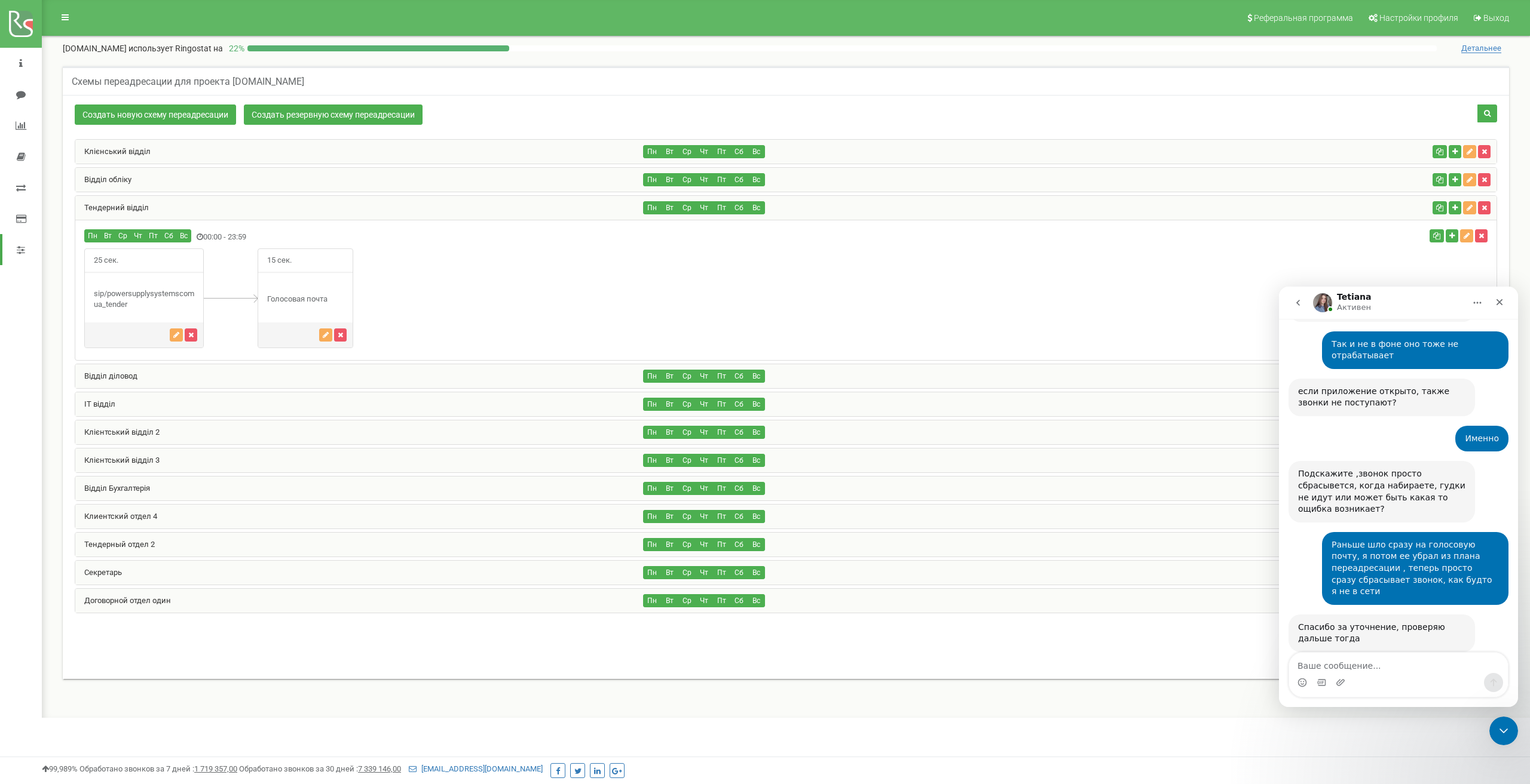
scroll to position [1279, 0]
click at [1379, 682] on div "Мессенджер Intercom" at bounding box center [1398, 682] width 219 height 19
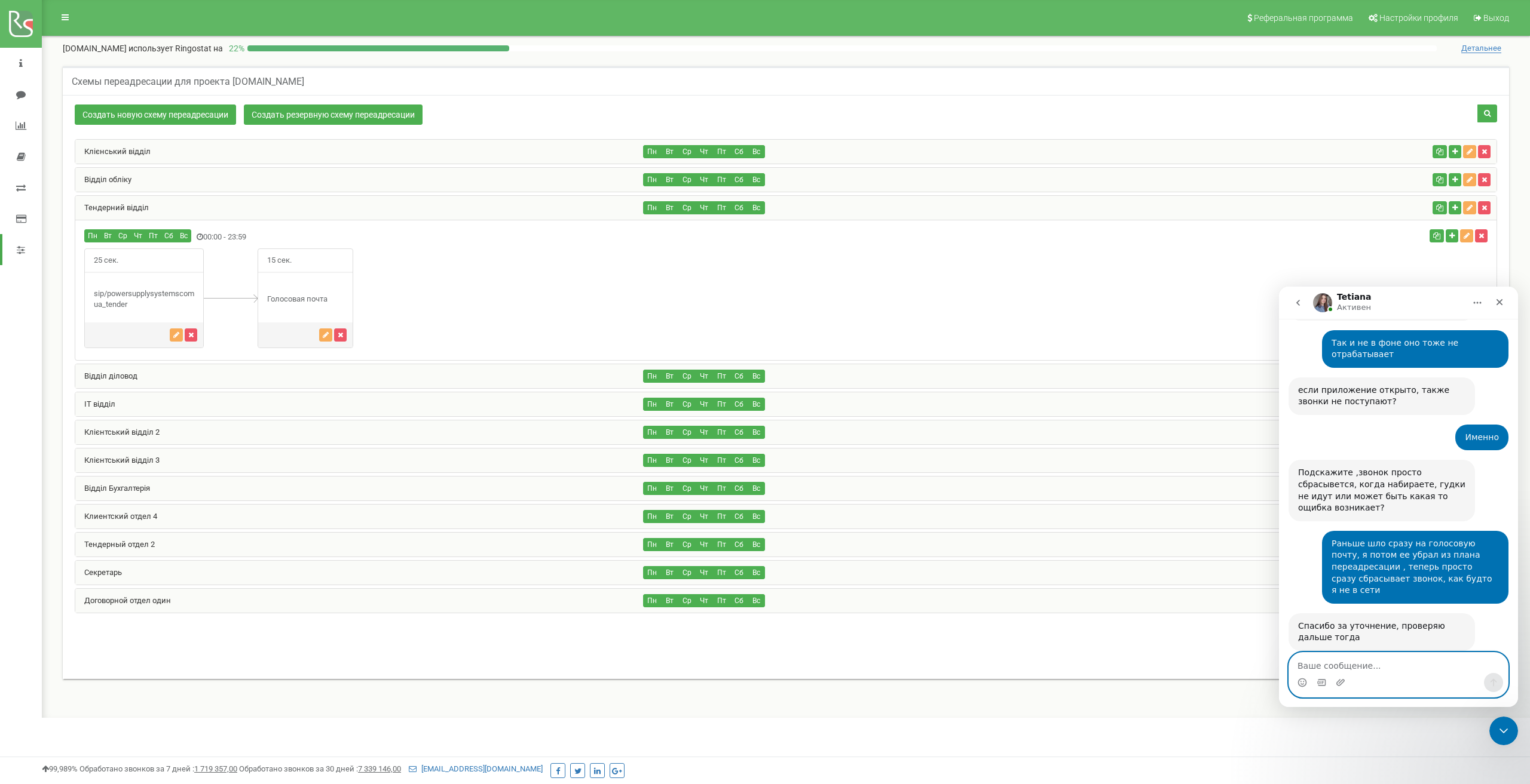
click at [1371, 666] on textarea "Ваше сообщение..." at bounding box center [1398, 663] width 219 height 21
type textarea "Пока нет, спасибо"
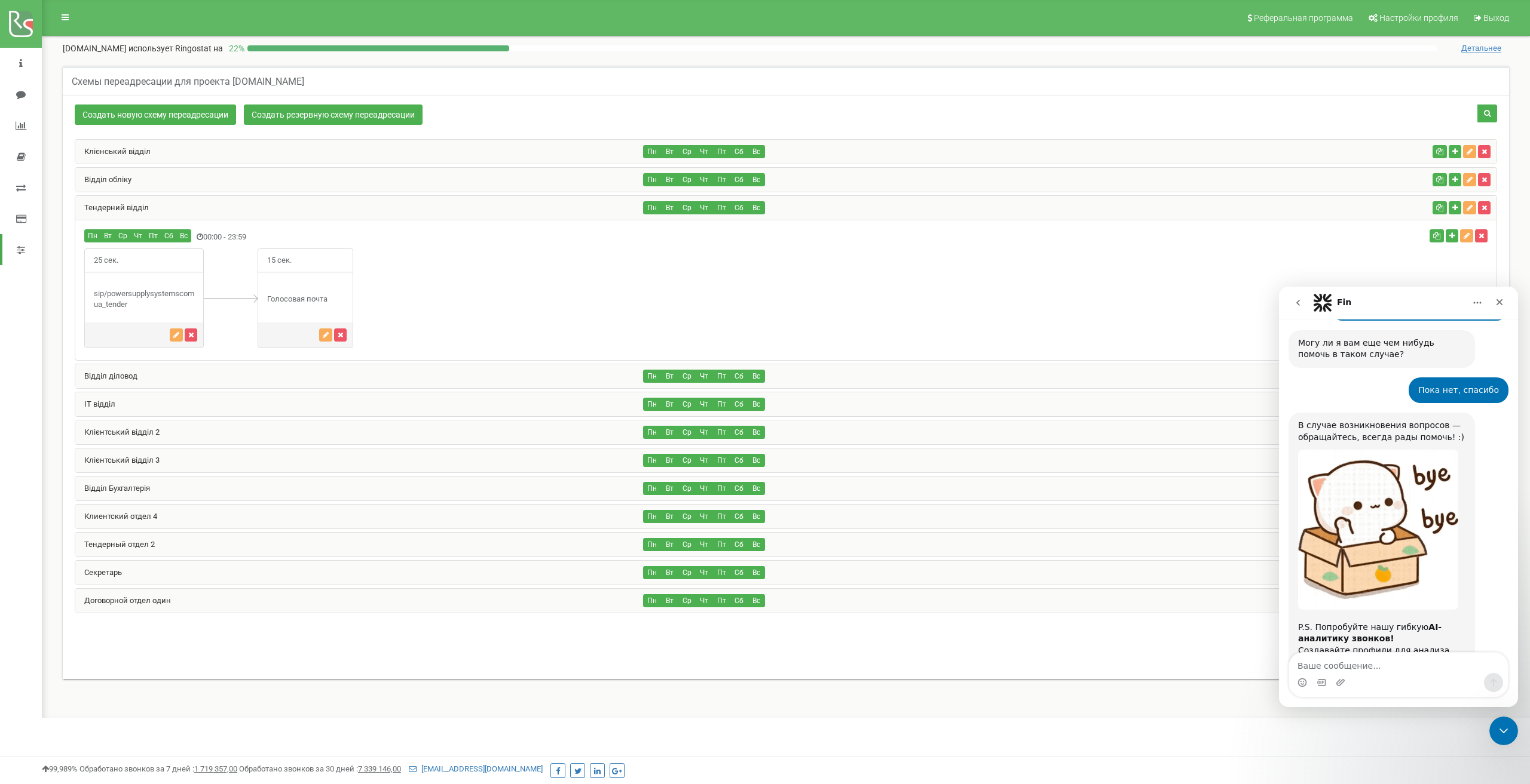
scroll to position [1741, 0]
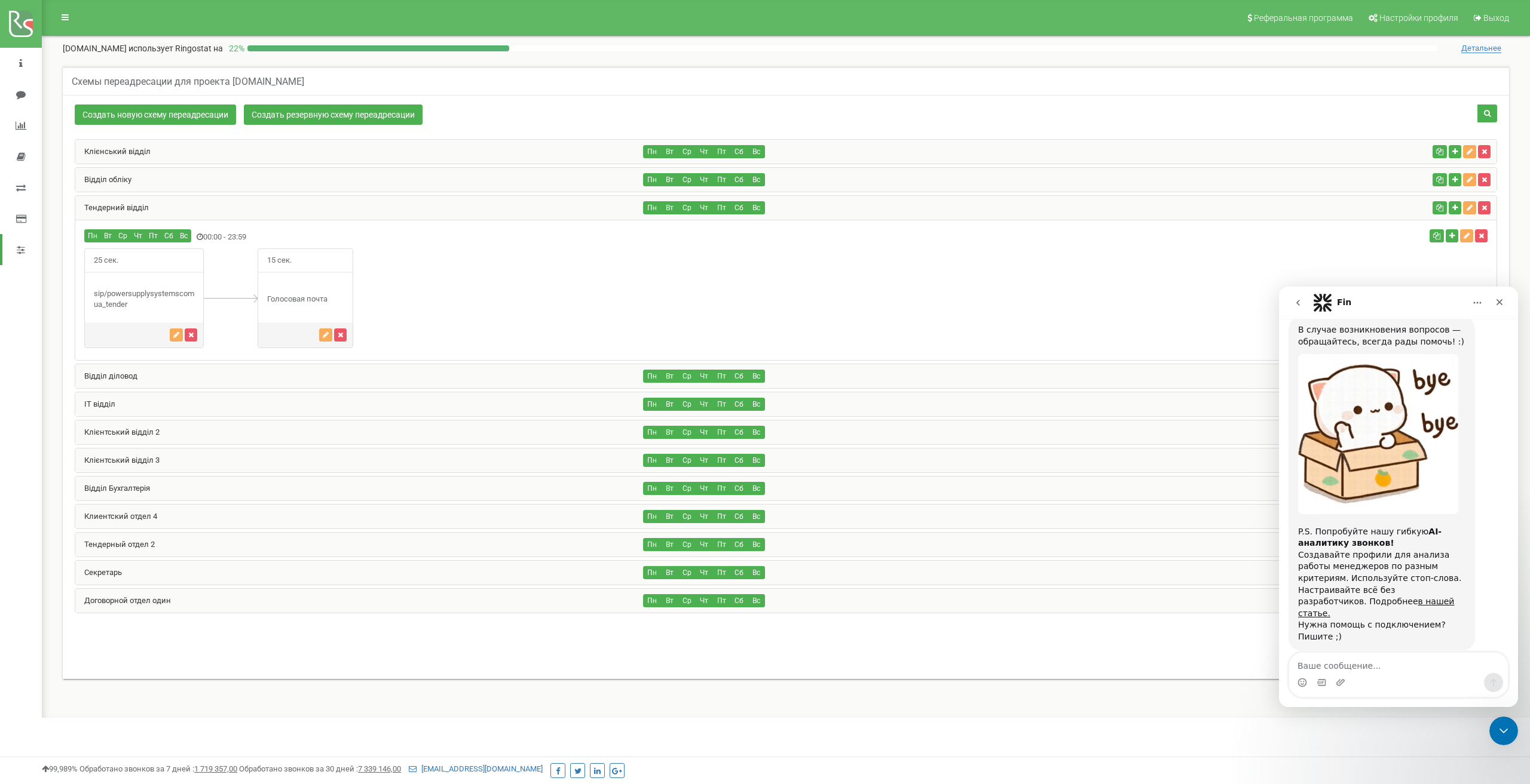
click at [1425, 732] on span "Великолепно" at bounding box center [1428, 743] width 22 height 22
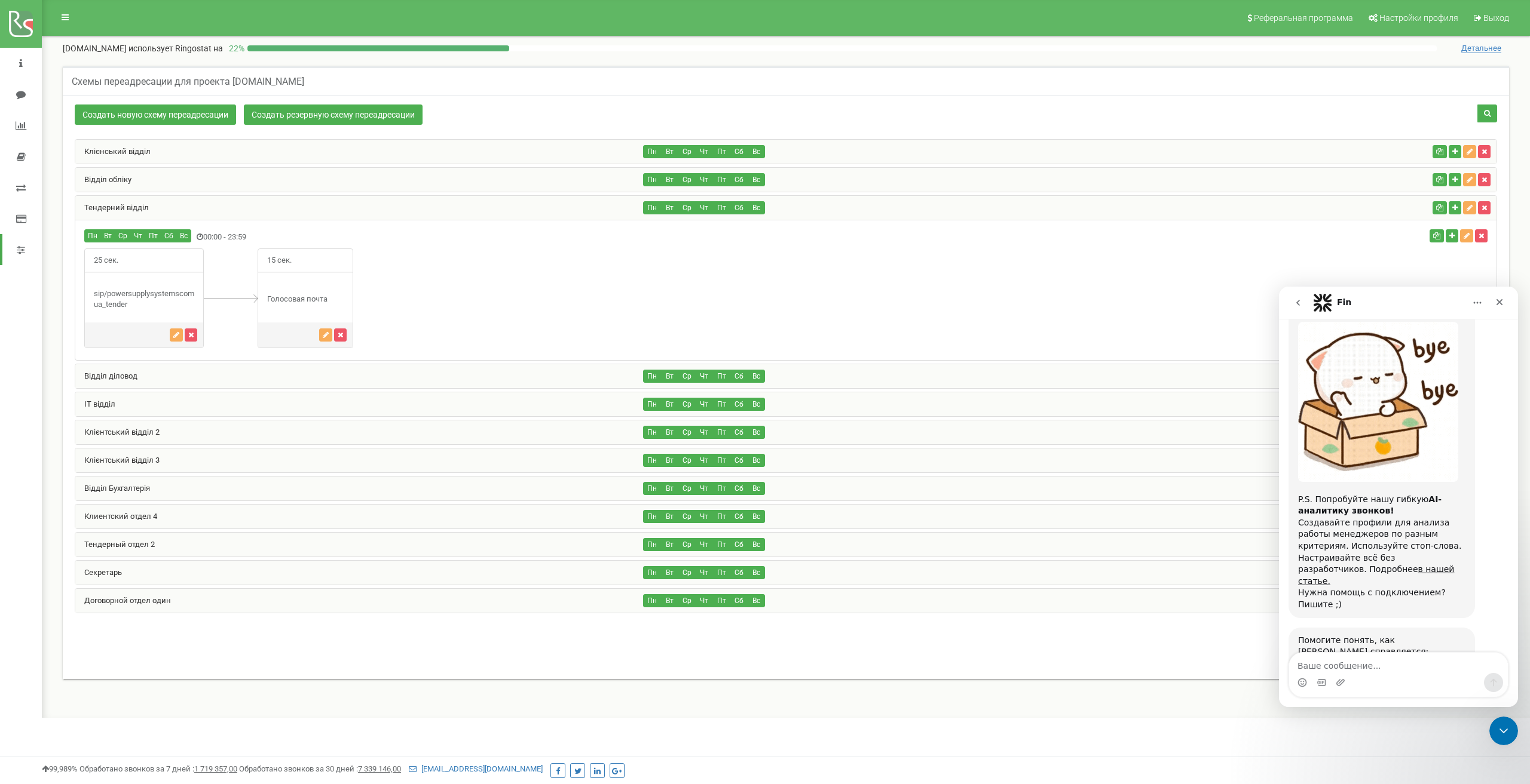
click at [1299, 304] on icon "go back" at bounding box center [1298, 302] width 4 height 6
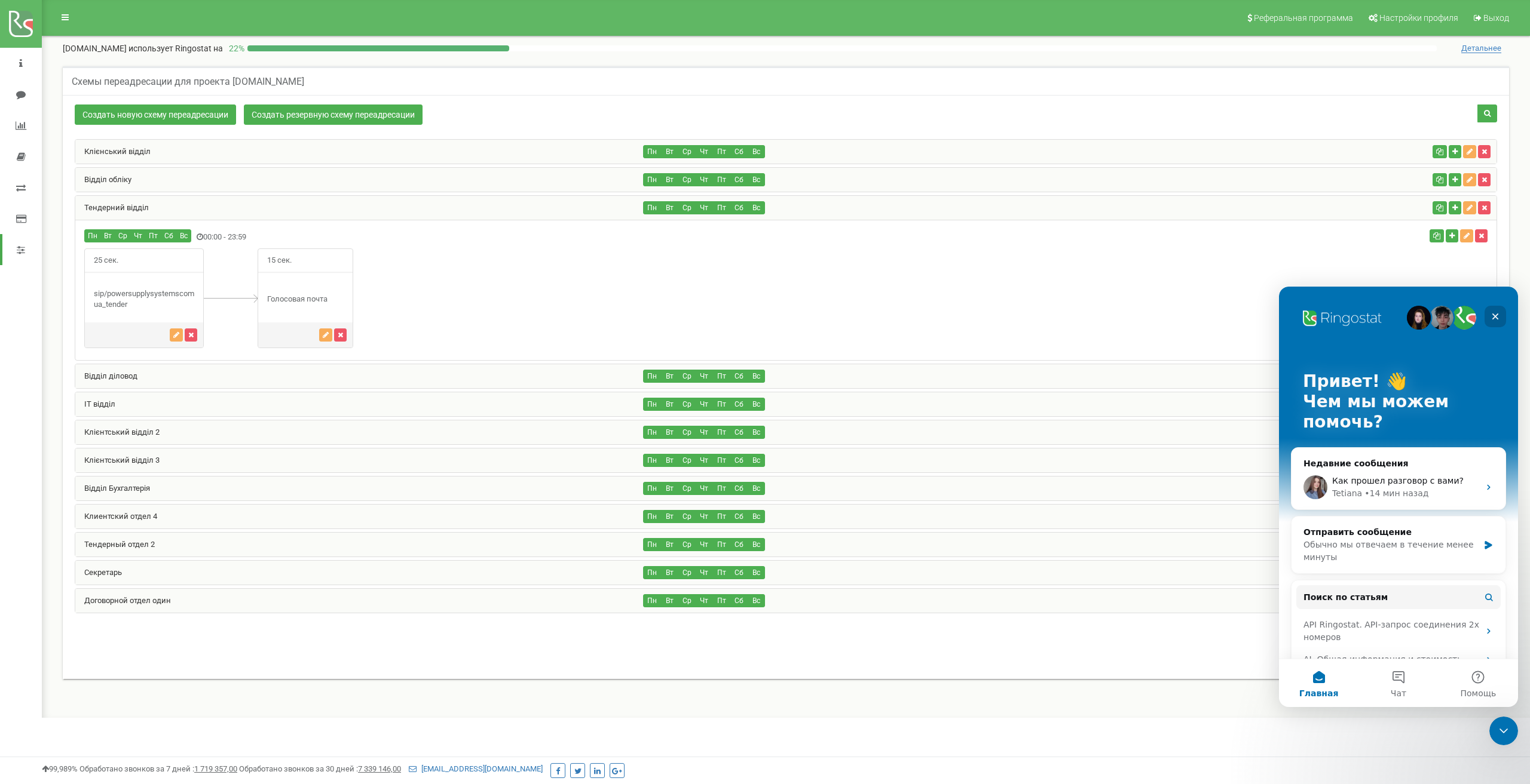
click at [1494, 315] on icon "Закрыть" at bounding box center [1495, 316] width 10 height 10
